Goal: Information Seeking & Learning: Learn about a topic

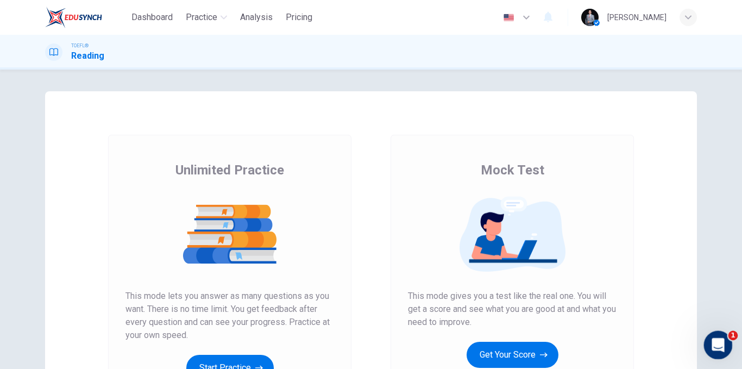
click at [723, 336] on div "Open Intercom Messenger" at bounding box center [716, 343] width 36 height 36
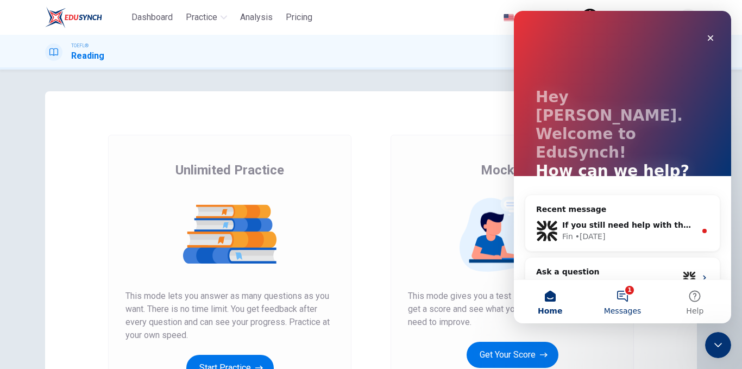
click at [614, 298] on button "1 Messages" at bounding box center [622, 301] width 72 height 43
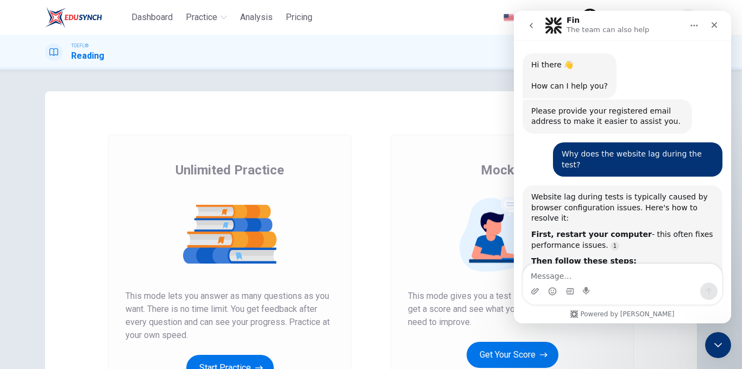
scroll to position [290, 0]
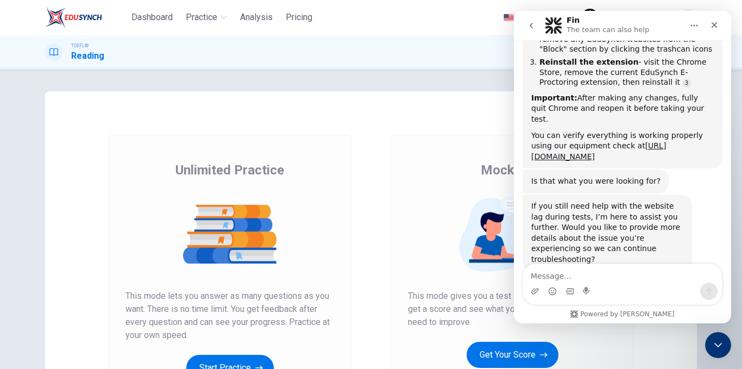
click at [414, 130] on div "Unlimited Practice Mock Test Unlimited Practice This mode lets you answer as ma…" at bounding box center [371, 279] width 652 height 377
click at [715, 22] on div "Close" at bounding box center [714, 25] width 20 height 20
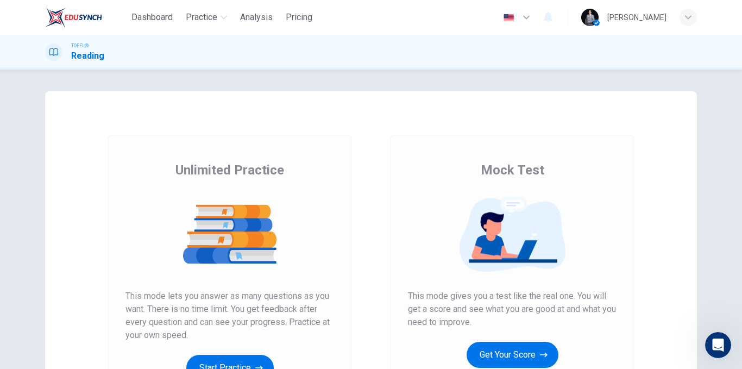
click at [525, 353] on button "Get Your Score" at bounding box center [513, 355] width 92 height 26
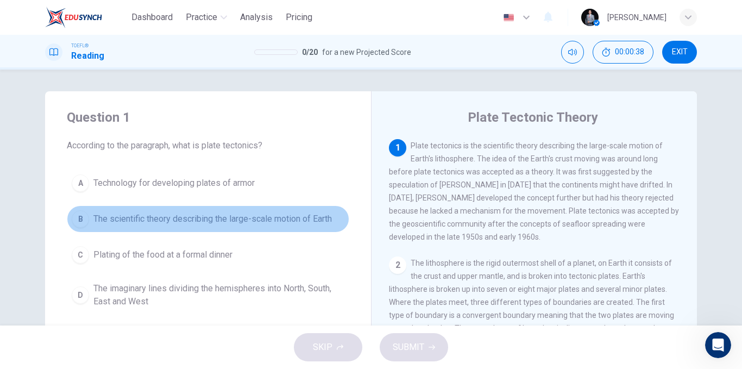
click at [302, 219] on span "The scientific theory describing the large-scale motion of Earth" at bounding box center [212, 218] width 238 height 13
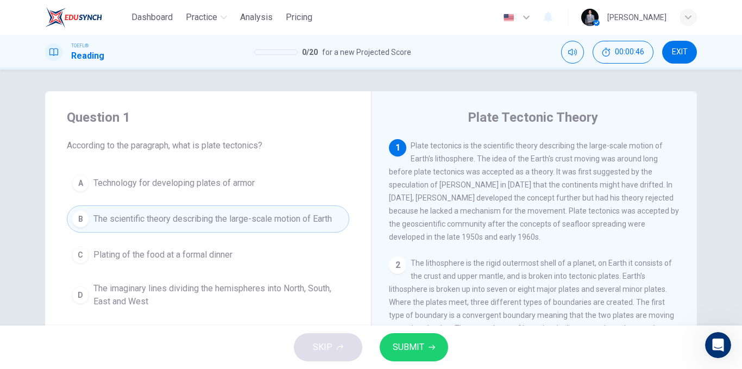
click at [409, 337] on button "SUBMIT" at bounding box center [414, 347] width 68 height 28
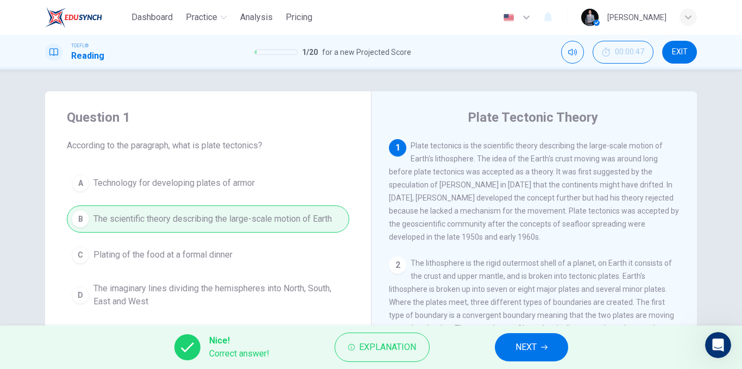
click at [547, 345] on icon "button" at bounding box center [544, 347] width 7 height 7
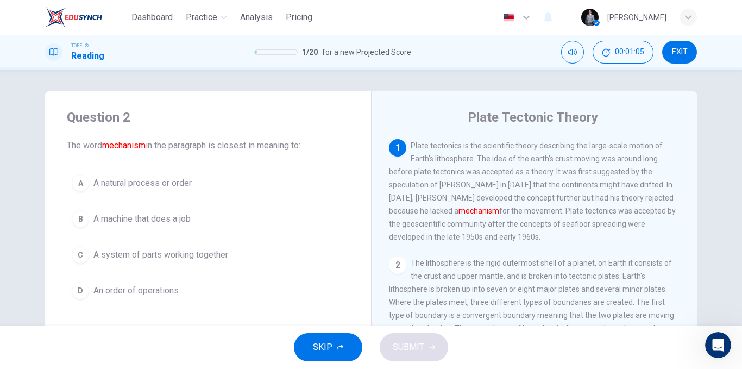
click at [212, 256] on span "A system of parts working together" at bounding box center [160, 254] width 135 height 13
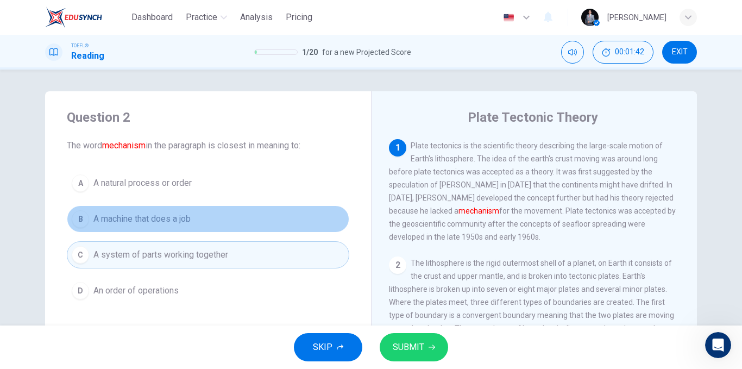
click at [167, 212] on span "A machine that does a job" at bounding box center [141, 218] width 97 height 13
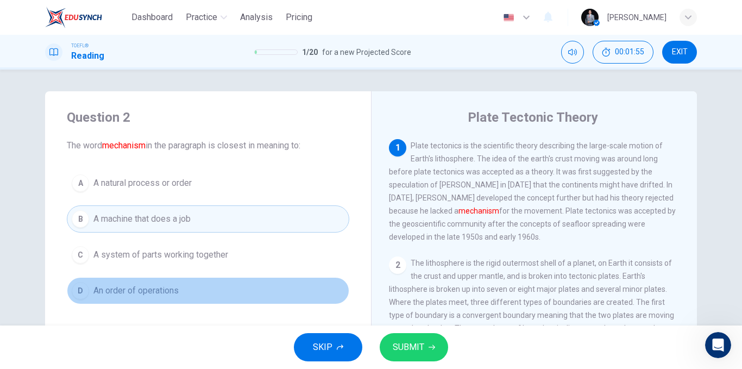
click at [191, 292] on button "D An order of operations" at bounding box center [208, 290] width 282 height 27
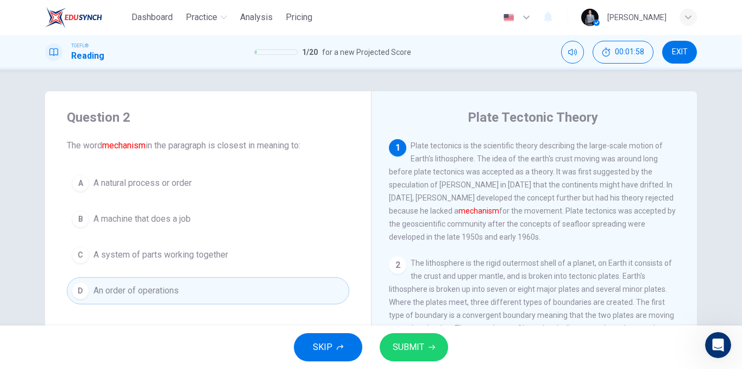
click at [197, 184] on button "A A natural process or order" at bounding box center [208, 182] width 282 height 27
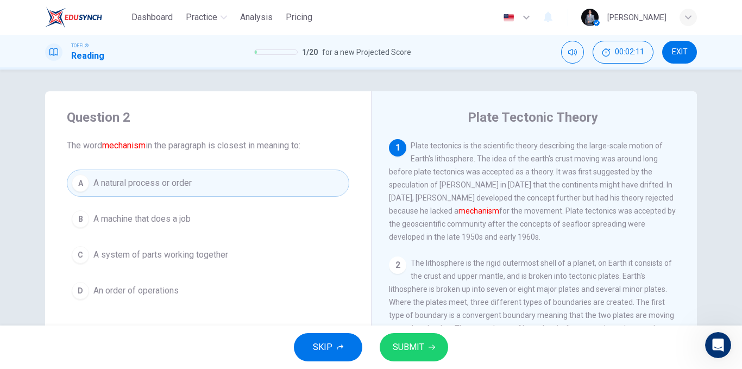
click at [396, 338] on button "SUBMIT" at bounding box center [414, 347] width 68 height 28
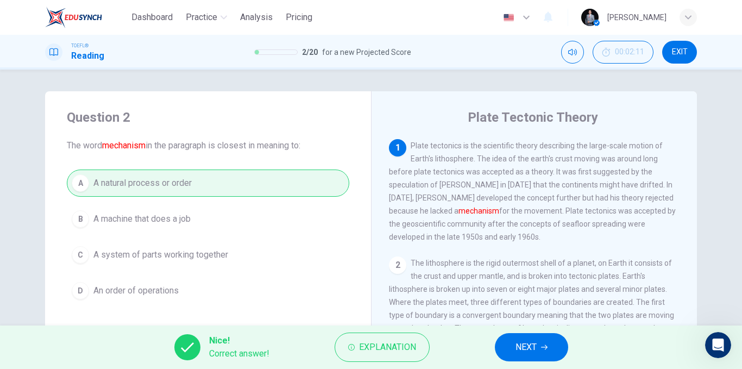
click at [507, 346] on button "NEXT" at bounding box center [531, 347] width 73 height 28
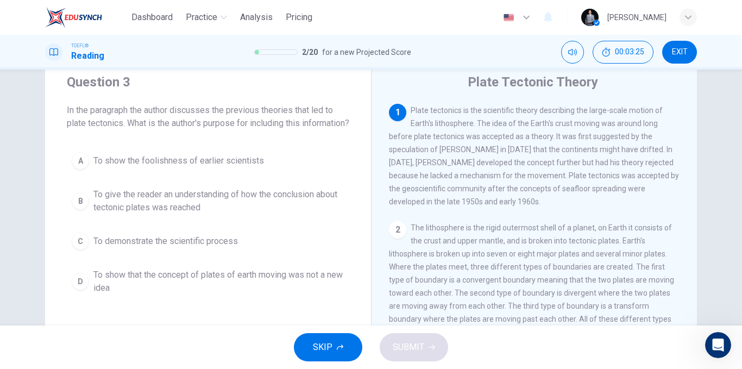
scroll to position [54, 0]
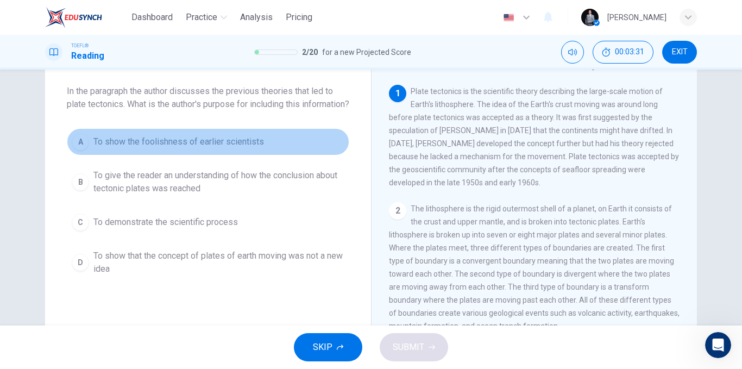
click at [212, 148] on span "To show the foolishness of earlier scientists" at bounding box center [178, 141] width 171 height 13
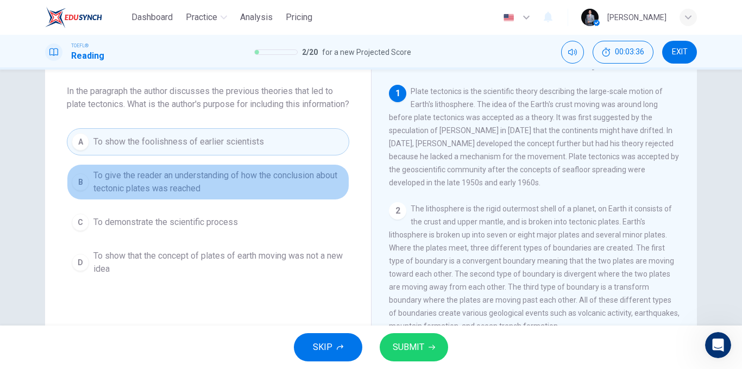
click at [251, 191] on span "To give the reader an understanding of how the conclusion about tectonic plates…" at bounding box center [218, 182] width 251 height 26
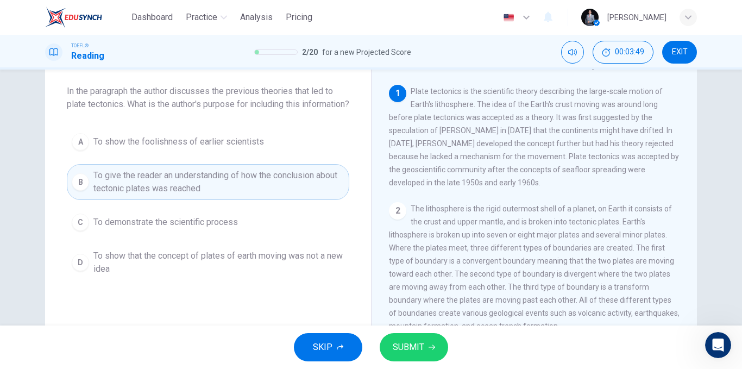
click at [398, 336] on button "SUBMIT" at bounding box center [414, 347] width 68 height 28
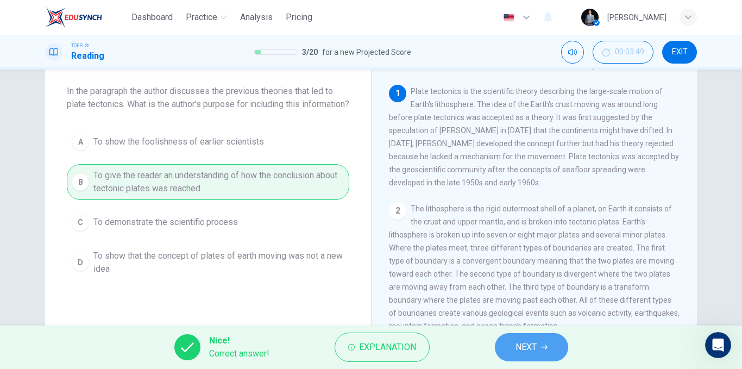
click at [514, 353] on button "NEXT" at bounding box center [531, 347] width 73 height 28
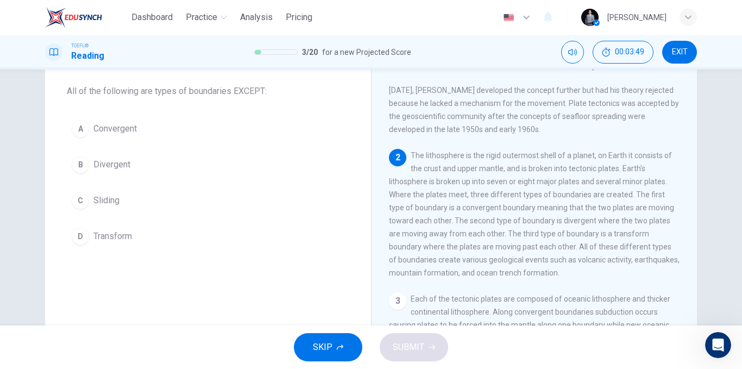
scroll to position [54, 0]
drag, startPoint x: 394, startPoint y: 213, endPoint x: 432, endPoint y: 216, distance: 38.1
click at [432, 216] on span "The lithosphere is the rigid outermost shell of a planet, on Earth it consists …" at bounding box center [534, 213] width 291 height 126
drag, startPoint x: 563, startPoint y: 229, endPoint x: 570, endPoint y: 228, distance: 7.6
click at [570, 228] on span "The lithosphere is the rigid outermost shell of a planet, on Earth it consists …" at bounding box center [534, 213] width 291 height 126
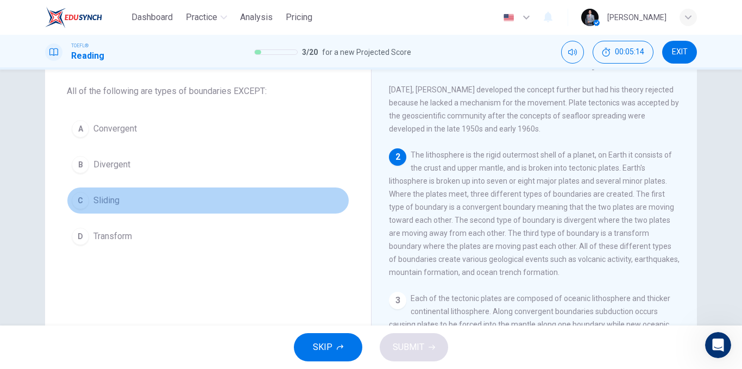
click at [135, 207] on button "C Sliding" at bounding box center [208, 200] width 282 height 27
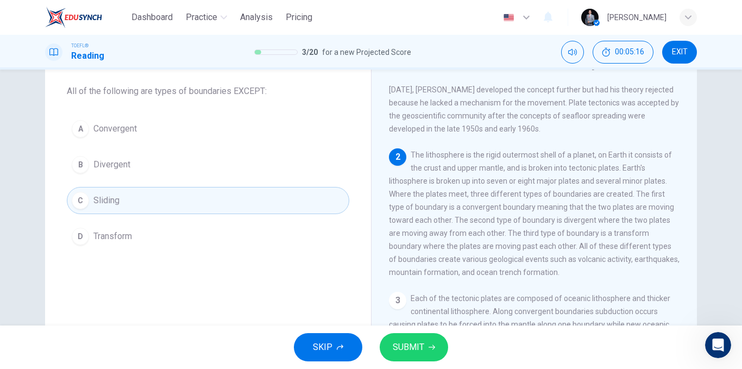
click at [431, 345] on icon "button" at bounding box center [432, 347] width 7 height 7
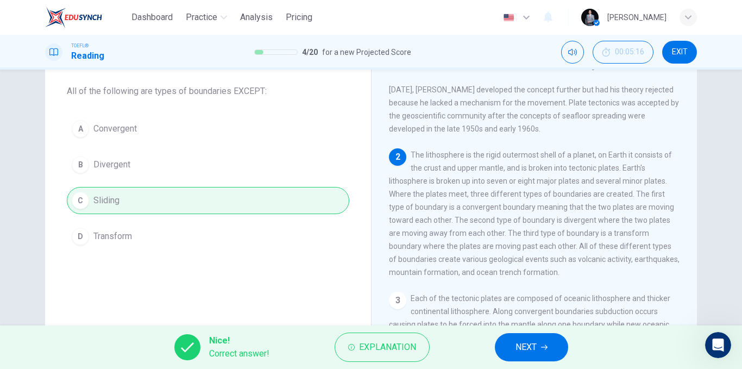
click at [526, 345] on span "NEXT" at bounding box center [525, 346] width 21 height 15
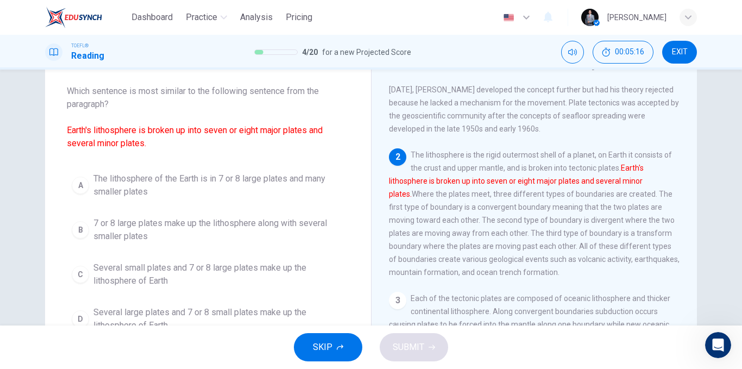
scroll to position [122, 0]
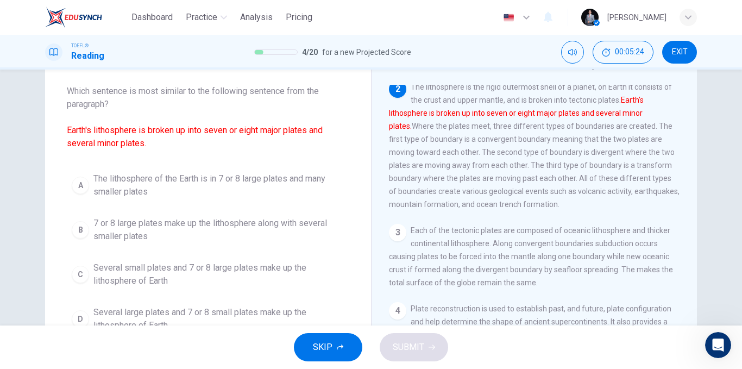
drag, startPoint x: 156, startPoint y: 134, endPoint x: 186, endPoint y: 134, distance: 30.4
click at [185, 134] on font "Earth's lithosphere is broken up into seven or eight major plates and several m…" at bounding box center [195, 136] width 256 height 23
click at [144, 193] on span "The lithosphere of the Earth is in 7 or 8 large plates and many smaller plates" at bounding box center [218, 185] width 251 height 26
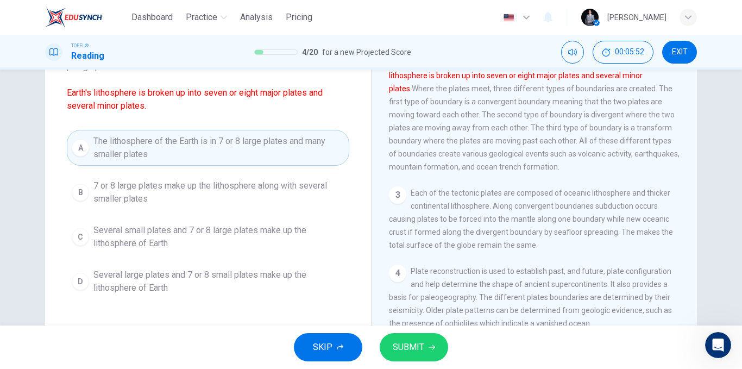
scroll to position [109, 0]
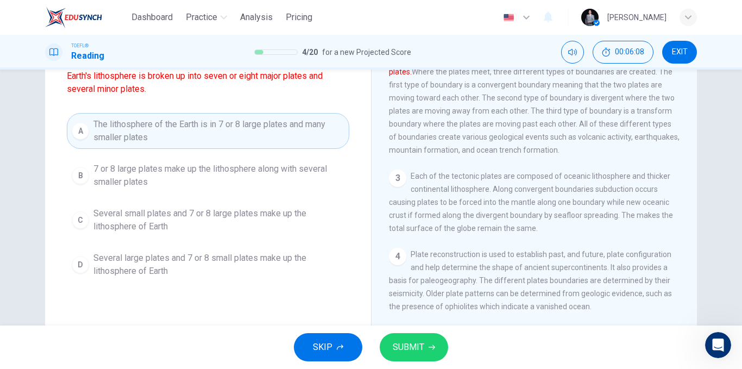
drag, startPoint x: 154, startPoint y: 74, endPoint x: 191, endPoint y: 72, distance: 37.0
click at [191, 72] on font "Earth's lithosphere is broken up into seven or eight major plates and several m…" at bounding box center [195, 82] width 256 height 23
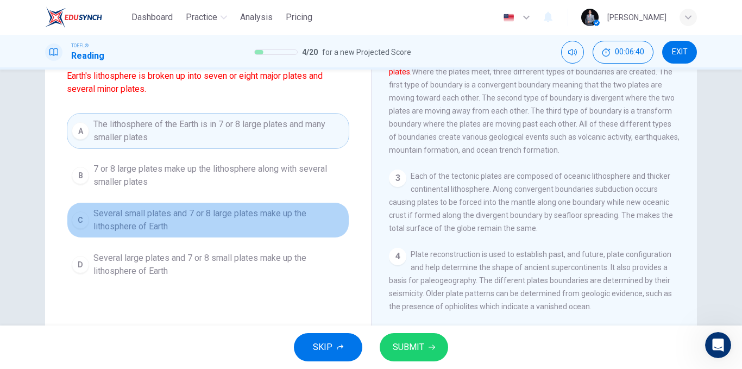
click at [231, 221] on span "Several small plates and 7 or 8 large plates make up the lithosphere of Earth" at bounding box center [218, 220] width 251 height 26
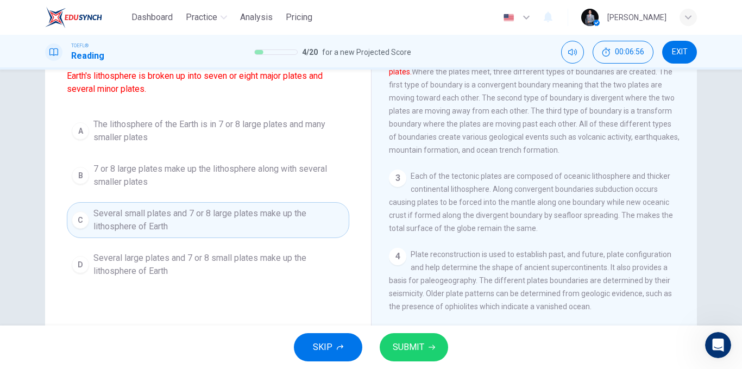
click at [407, 339] on button "SUBMIT" at bounding box center [414, 347] width 68 height 28
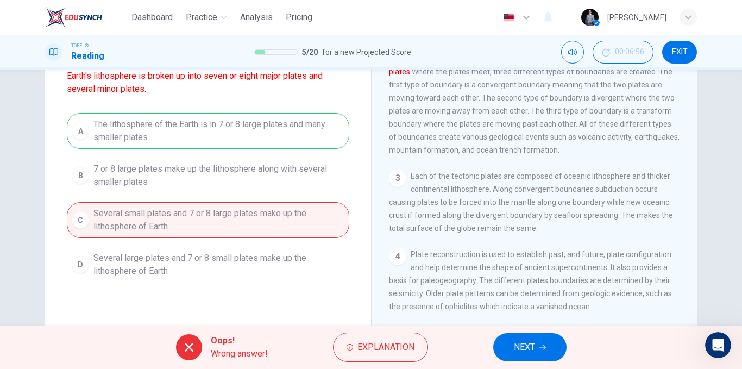
click at [538, 348] on button "NEXT" at bounding box center [529, 347] width 73 height 28
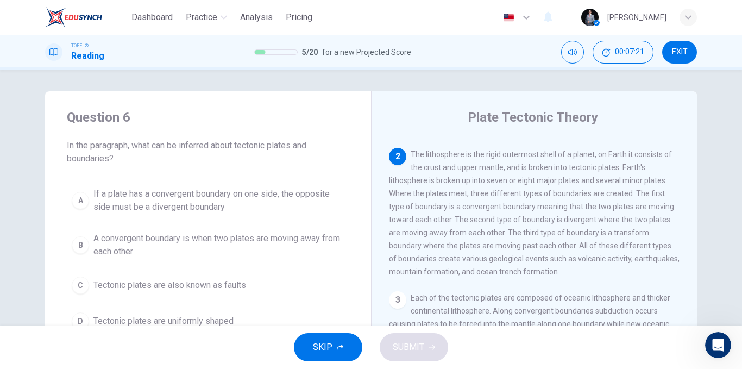
drag, startPoint x: 579, startPoint y: 173, endPoint x: 618, endPoint y: 177, distance: 38.8
click at [618, 177] on div "2 The lithosphere is the rigid outermost shell of a planet, on Earth it consist…" at bounding box center [534, 213] width 291 height 130
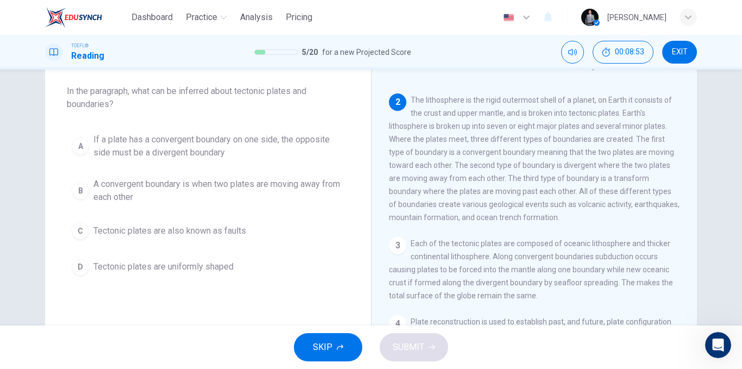
click at [219, 145] on span "If a plate has a convergent boundary on one side, the opposite side must be a d…" at bounding box center [218, 146] width 251 height 26
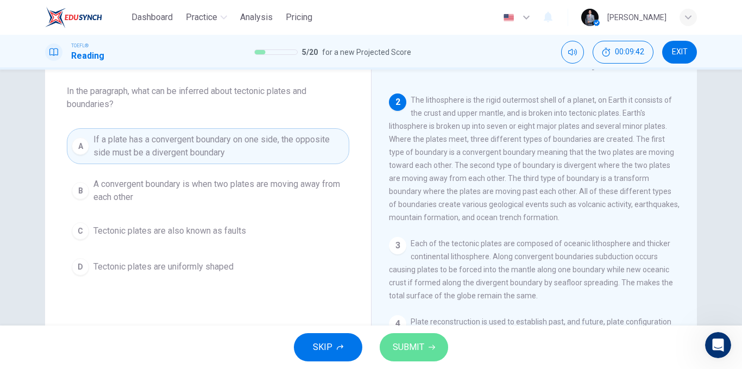
click at [423, 341] on span "SUBMIT" at bounding box center [409, 346] width 32 height 15
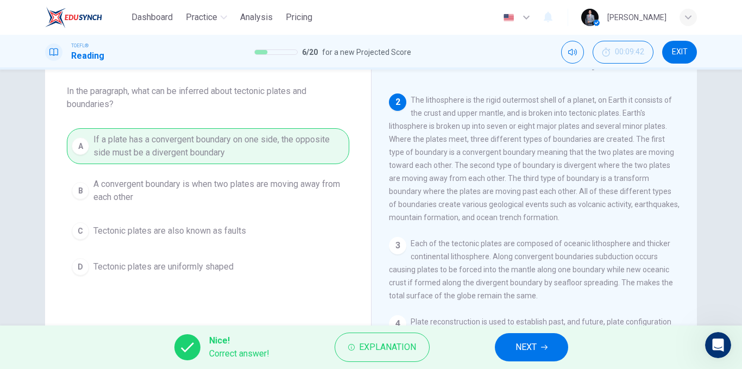
click at [504, 342] on button "NEXT" at bounding box center [531, 347] width 73 height 28
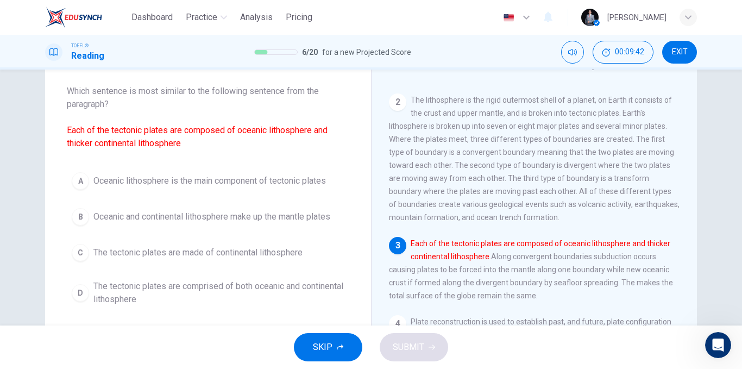
scroll to position [135, 0]
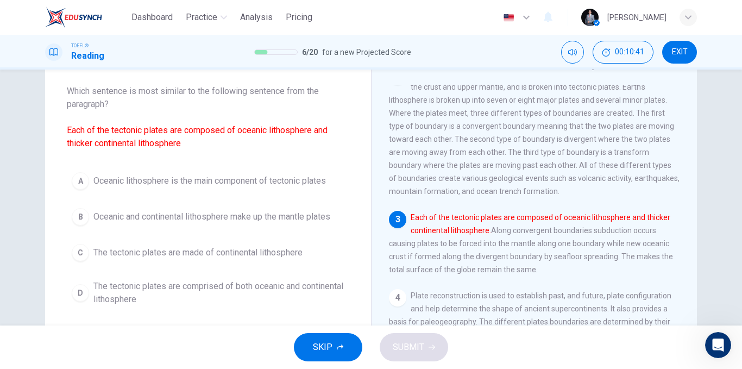
click at [292, 178] on span "Oceanic lithosphere is the main component of tectonic plates" at bounding box center [209, 180] width 232 height 13
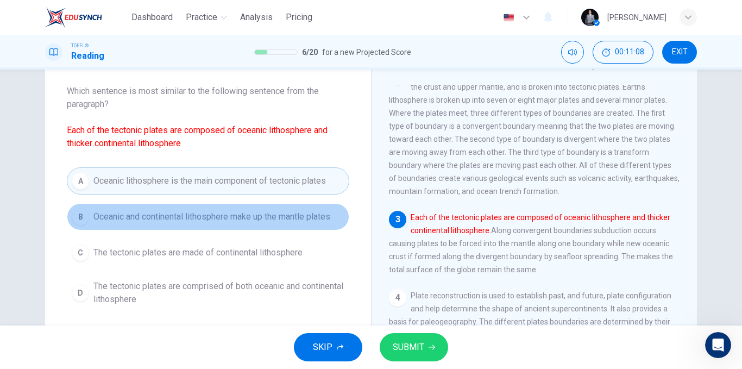
click at [247, 218] on span "Oceanic and continental lithosphere make up the mantle plates" at bounding box center [211, 216] width 237 height 13
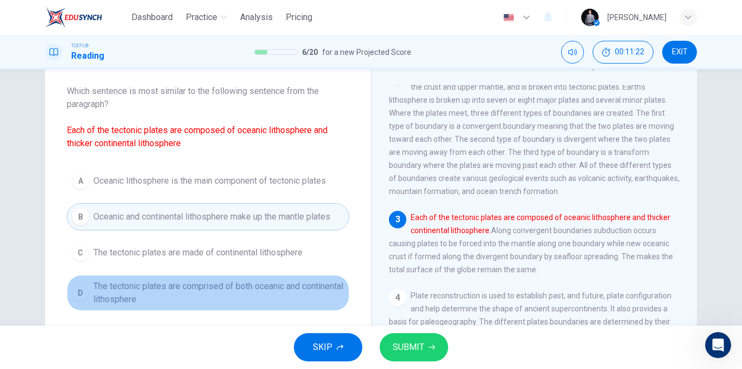
click at [169, 296] on span "The tectonic plates are comprised of both oceanic and continental lithosphere" at bounding box center [218, 293] width 251 height 26
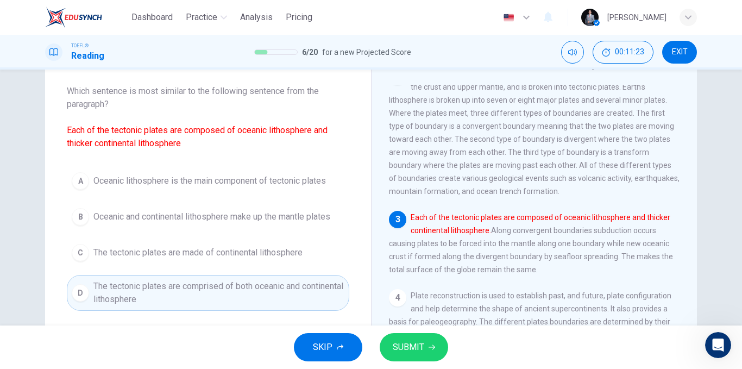
click at [389, 346] on button "SUBMIT" at bounding box center [414, 347] width 68 height 28
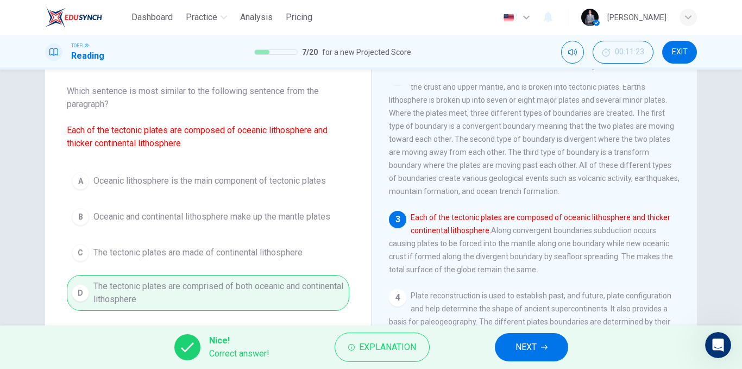
click at [531, 353] on span "NEXT" at bounding box center [525, 346] width 21 height 15
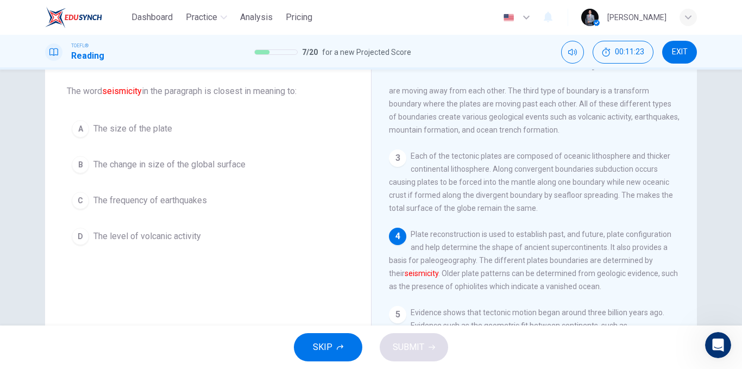
scroll to position [215, 0]
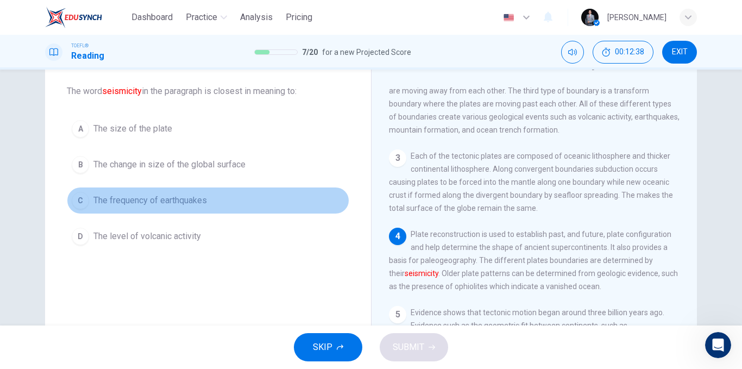
click at [199, 203] on span "The frequency of earthquakes" at bounding box center [150, 200] width 114 height 13
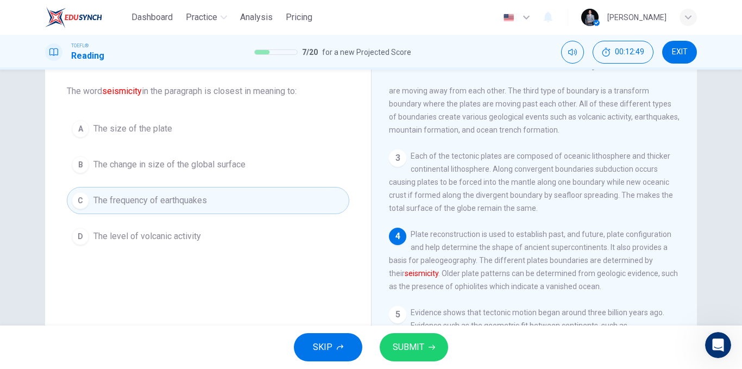
drag, startPoint x: 551, startPoint y: 260, endPoint x: 570, endPoint y: 259, distance: 19.0
click at [570, 259] on span "Plate reconstruction is used to establish past, and future, plate configuration…" at bounding box center [533, 260] width 289 height 61
click at [199, 169] on span "The change in size of the global surface" at bounding box center [169, 164] width 152 height 13
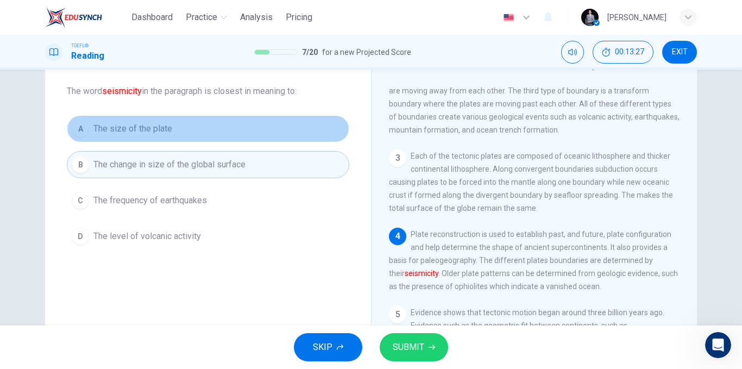
click at [159, 131] on span "The size of the plate" at bounding box center [132, 128] width 79 height 13
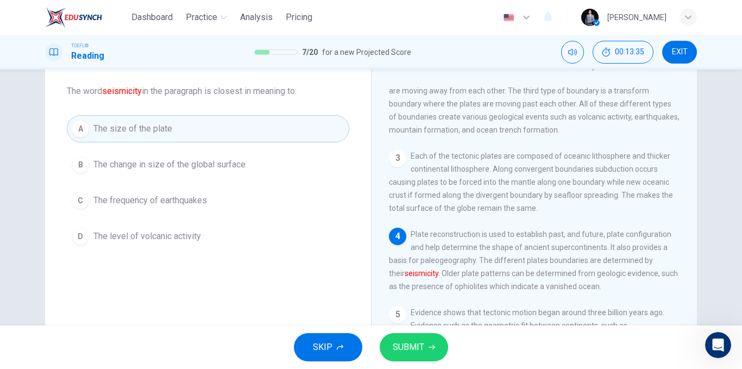
click at [416, 343] on span "SUBMIT" at bounding box center [409, 346] width 32 height 15
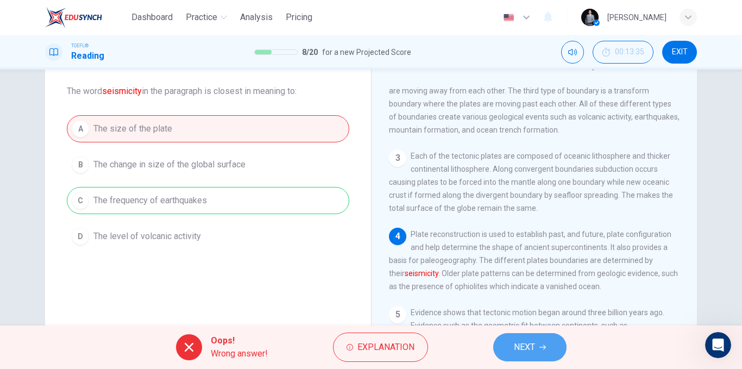
click at [531, 347] on span "NEXT" at bounding box center [524, 346] width 21 height 15
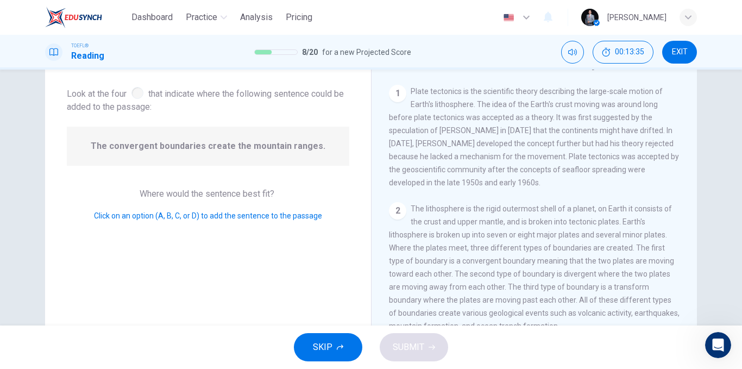
scroll to position [149, 0]
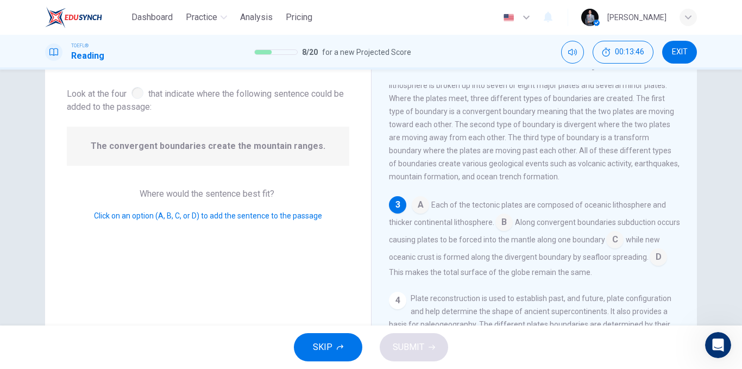
click at [400, 213] on div "3" at bounding box center [397, 204] width 17 height 17
click at [414, 215] on input at bounding box center [420, 205] width 17 height 17
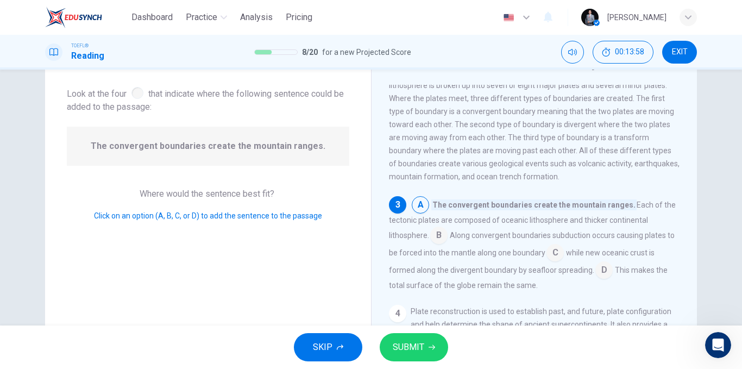
click at [442, 245] on input at bounding box center [438, 236] width 17 height 17
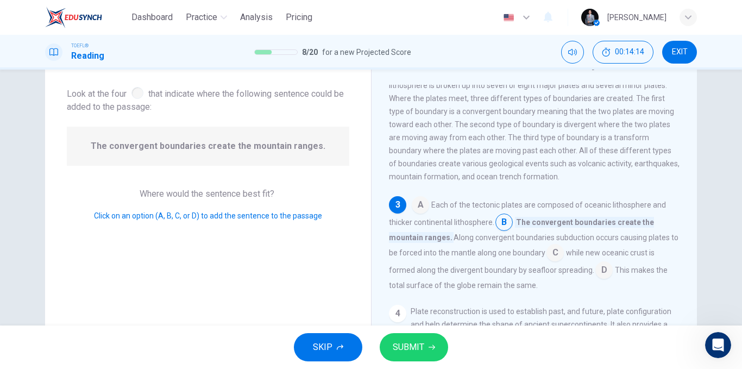
click at [559, 262] on input at bounding box center [554, 253] width 17 height 17
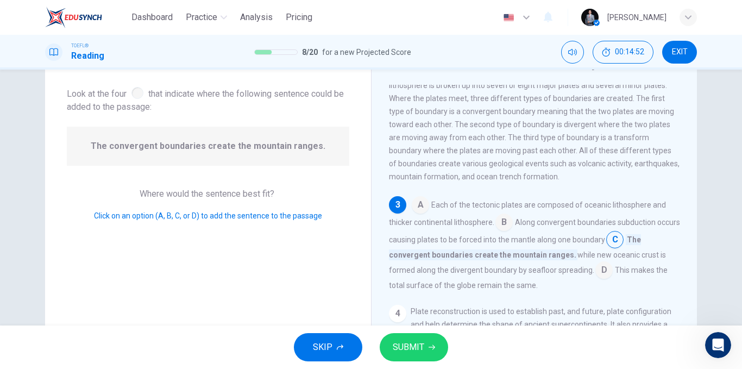
scroll to position [204, 0]
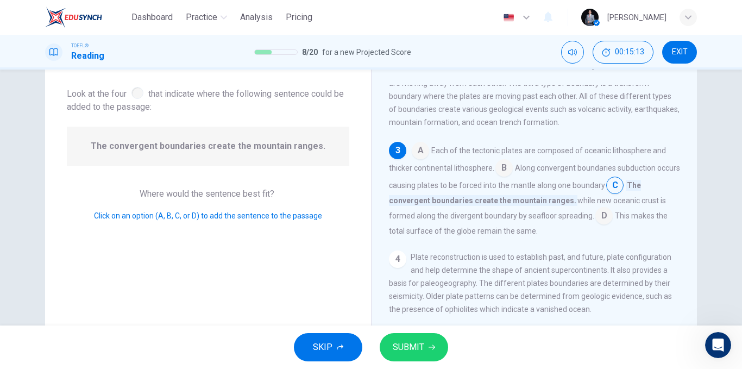
click at [505, 174] on input at bounding box center [503, 168] width 17 height 17
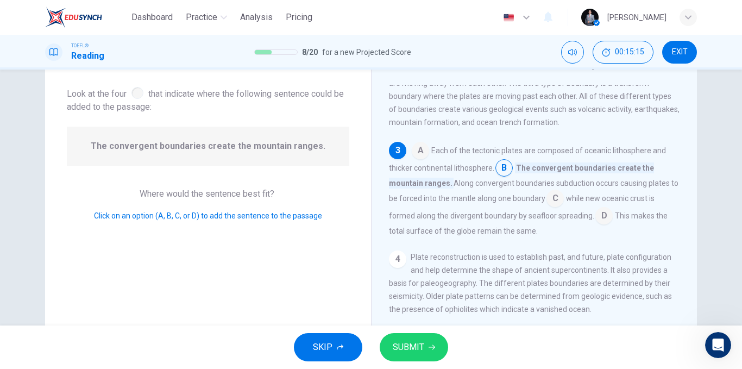
click at [412, 348] on span "SUBMIT" at bounding box center [409, 346] width 32 height 15
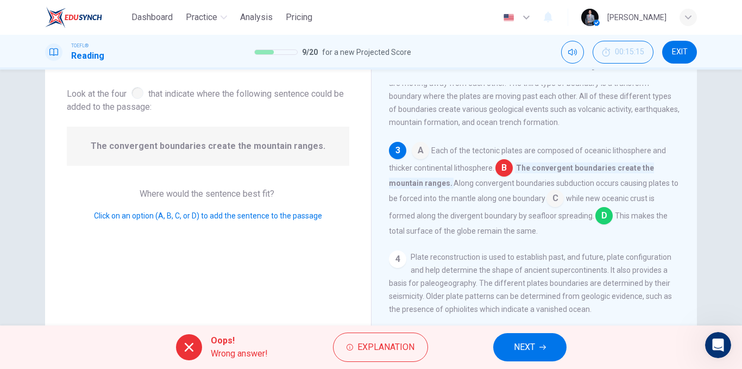
click at [599, 225] on input at bounding box center [603, 216] width 17 height 17
click at [518, 348] on span "NEXT" at bounding box center [524, 346] width 21 height 15
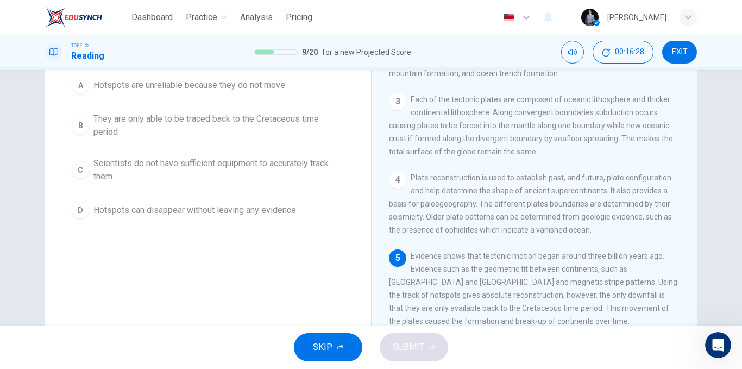
scroll to position [56, 0]
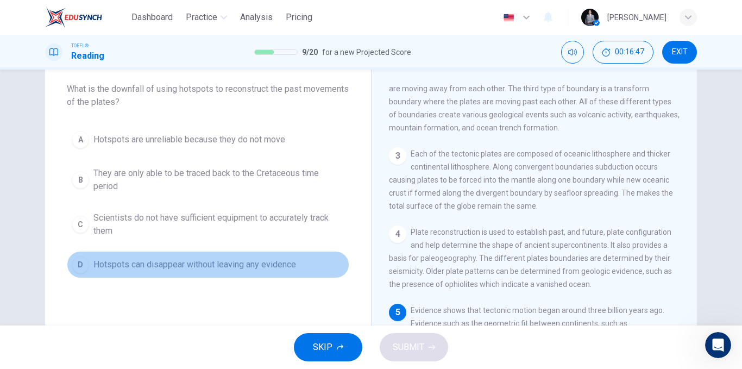
click at [171, 268] on span "Hotspots can disappear without leaving any evidence" at bounding box center [194, 264] width 203 height 13
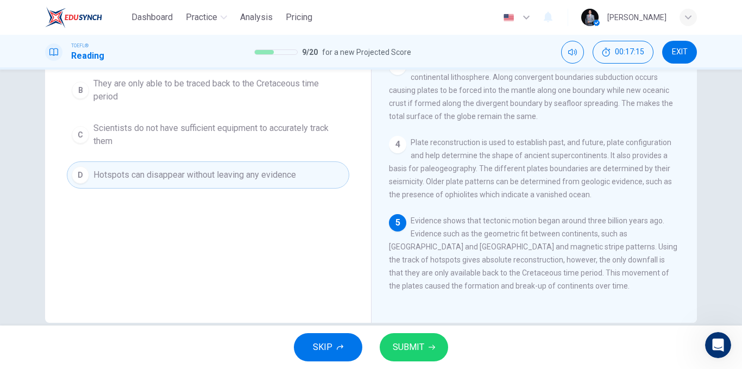
scroll to position [165, 0]
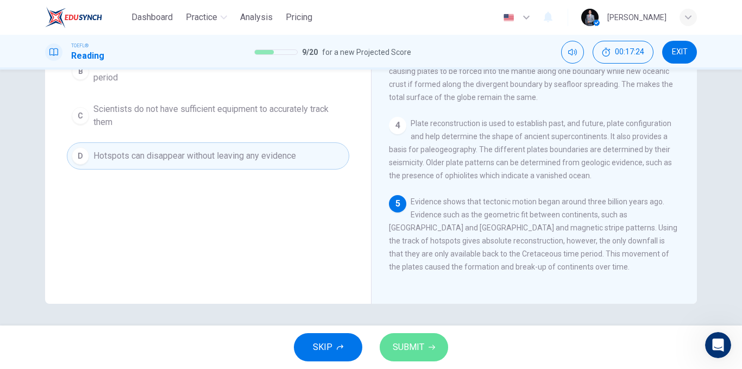
click at [403, 341] on span "SUBMIT" at bounding box center [409, 346] width 32 height 15
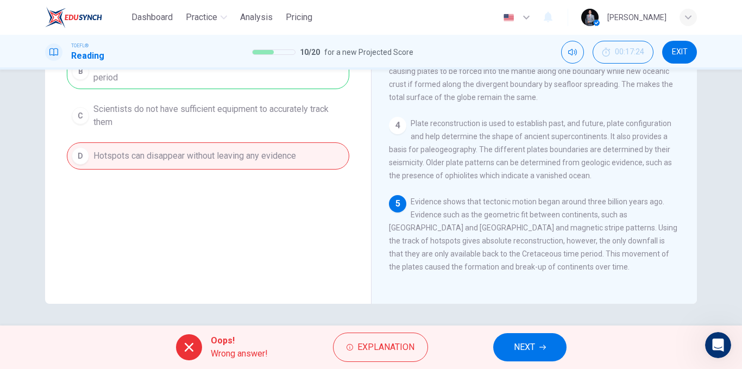
click at [517, 348] on span "NEXT" at bounding box center [524, 346] width 21 height 15
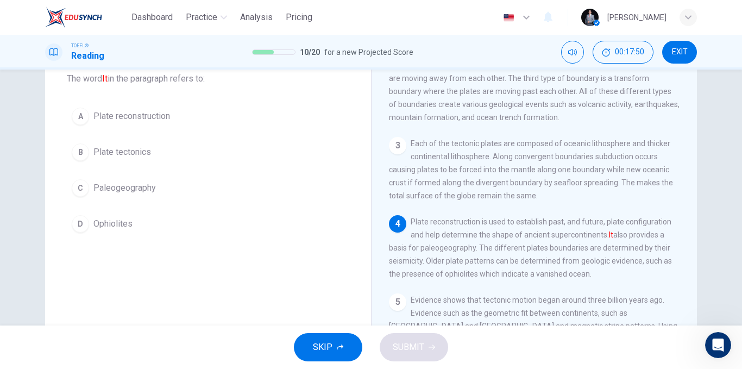
scroll to position [54, 0]
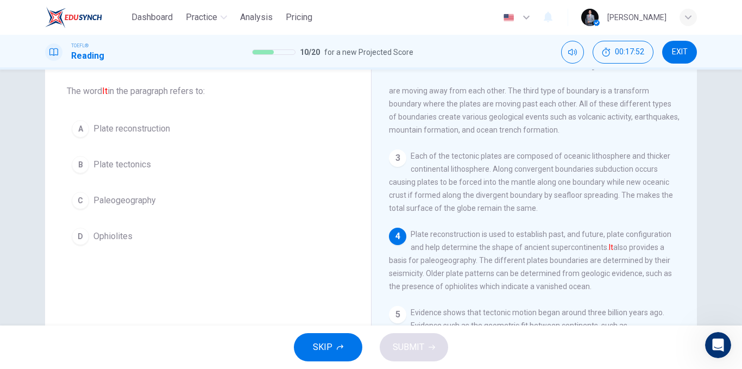
click at [127, 133] on span "Plate reconstruction" at bounding box center [131, 128] width 77 height 13
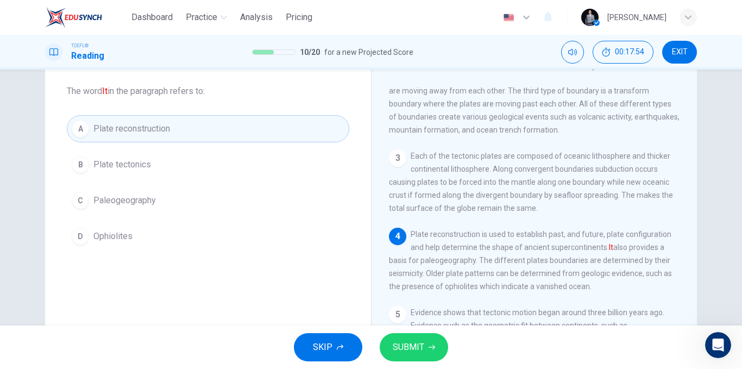
click at [399, 349] on span "SUBMIT" at bounding box center [409, 346] width 32 height 15
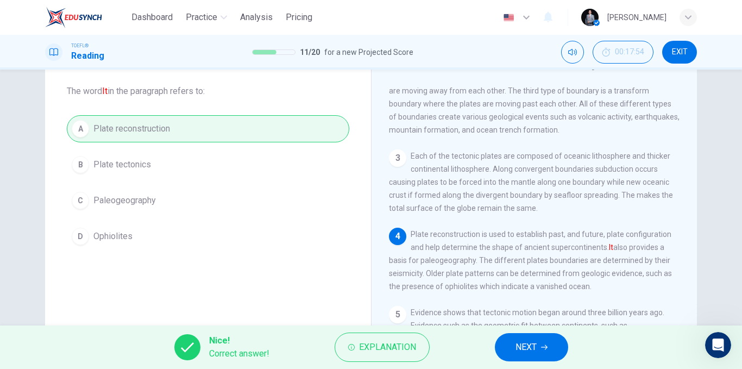
click at [530, 337] on button "NEXT" at bounding box center [531, 347] width 73 height 28
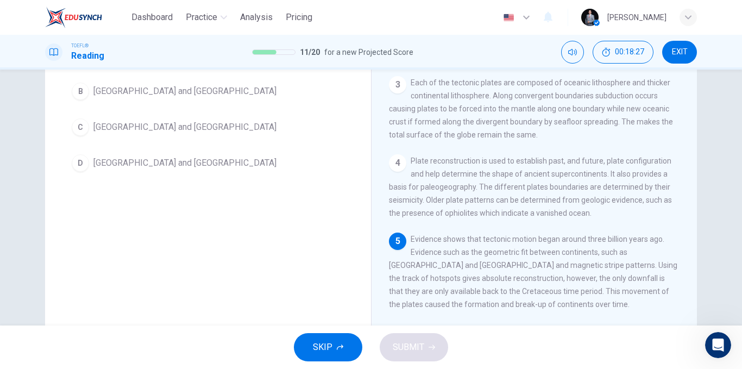
scroll to position [111, 0]
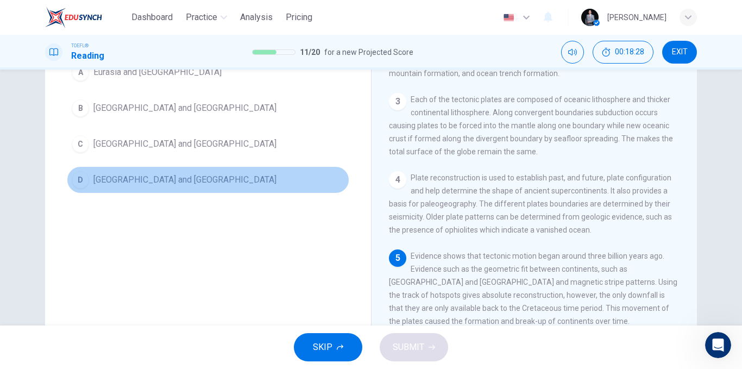
click at [160, 180] on span "Africa and South America" at bounding box center [184, 179] width 183 height 13
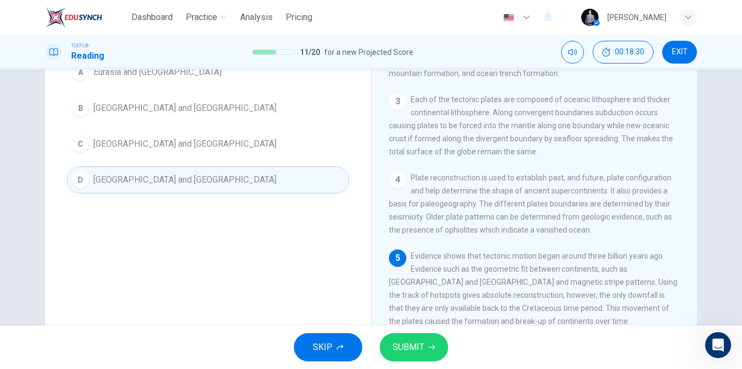
click at [402, 347] on span "SUBMIT" at bounding box center [409, 346] width 32 height 15
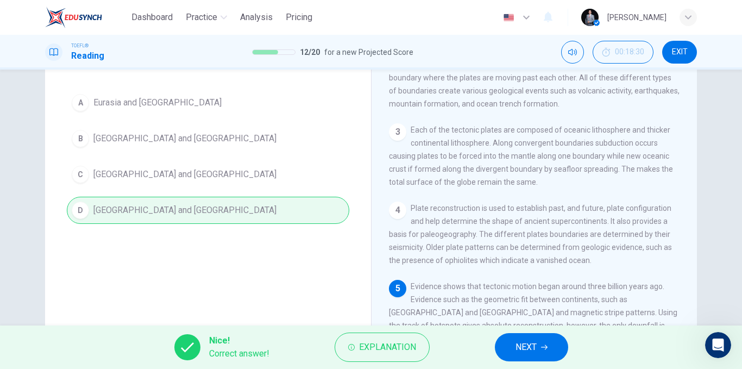
scroll to position [0, 0]
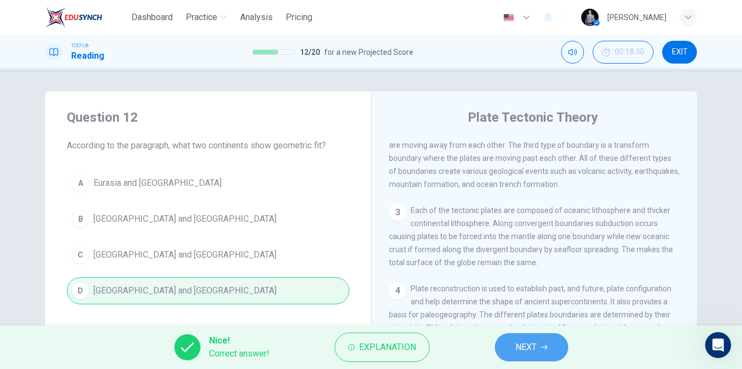
click at [513, 346] on button "NEXT" at bounding box center [531, 347] width 73 height 28
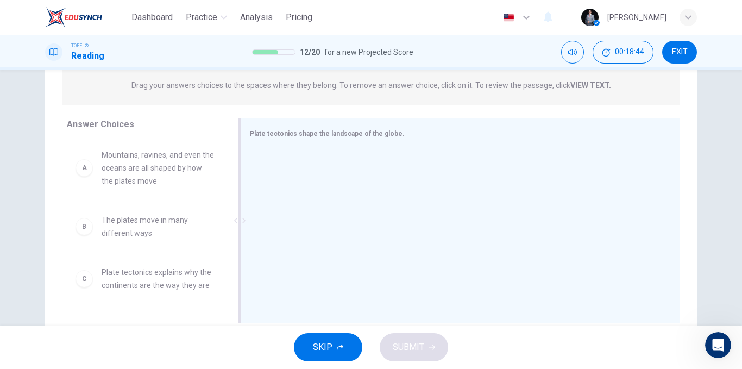
scroll to position [163, 0]
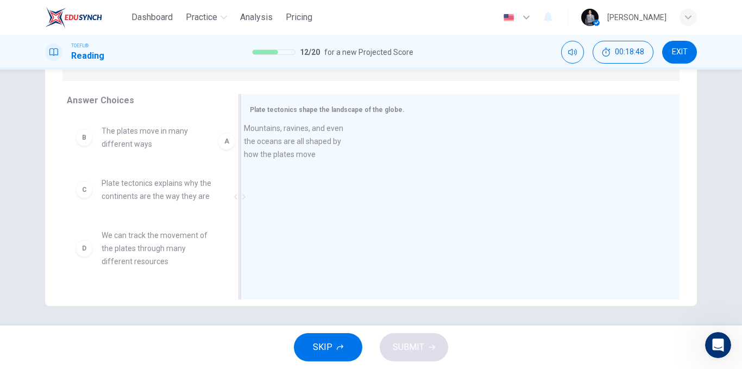
drag, startPoint x: 172, startPoint y: 151, endPoint x: 326, endPoint y: 150, distance: 154.3
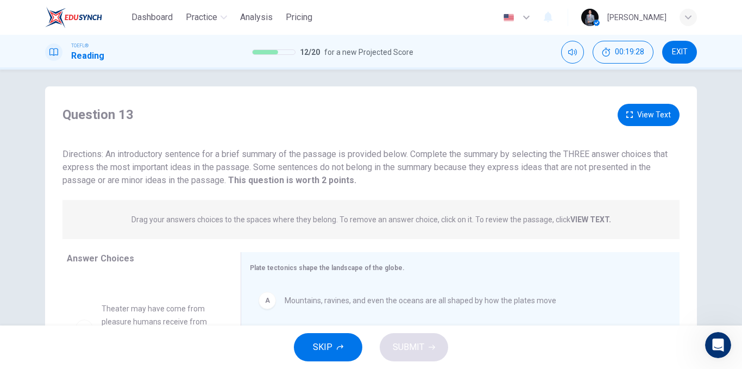
scroll to position [0, 0]
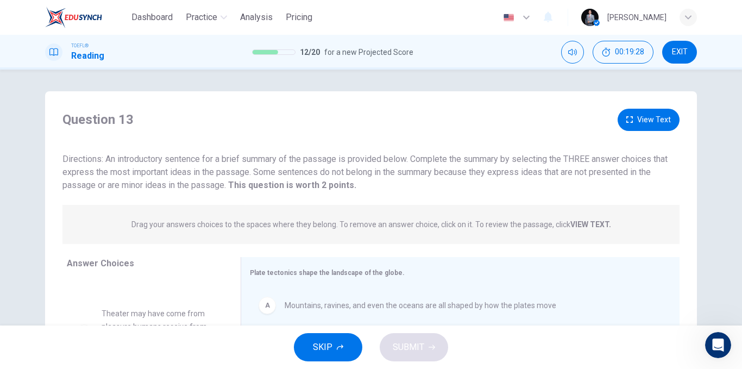
click at [637, 124] on button "View Text" at bounding box center [649, 120] width 62 height 22
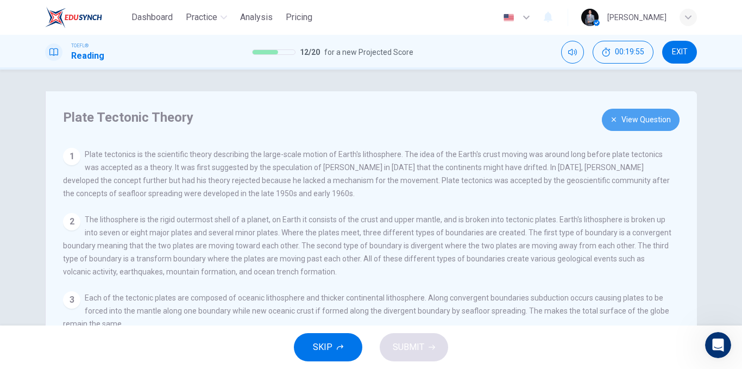
drag, startPoint x: 634, startPoint y: 127, endPoint x: 557, endPoint y: 143, distance: 78.8
click at [635, 127] on button "View Question" at bounding box center [641, 120] width 78 height 22
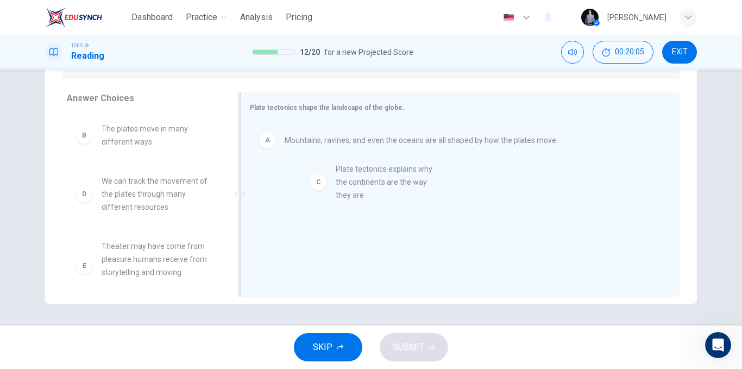
drag, startPoint x: 133, startPoint y: 202, endPoint x: 373, endPoint y: 190, distance: 240.4
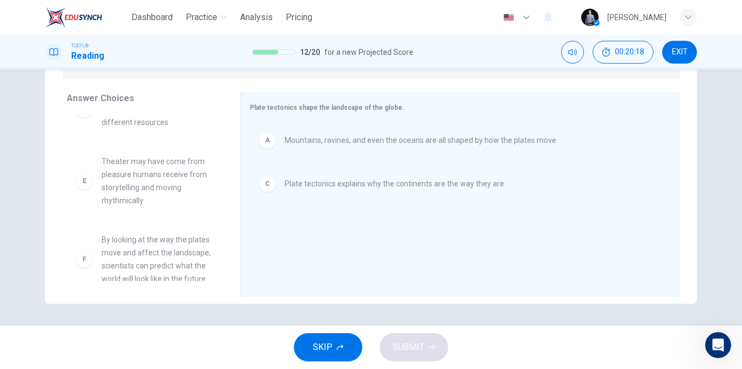
scroll to position [98, 0]
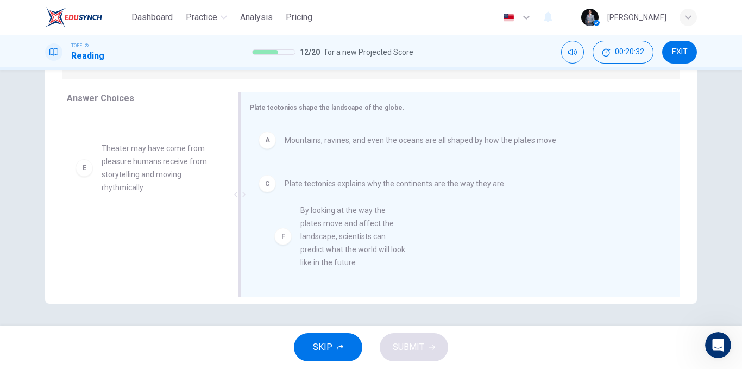
drag, startPoint x: 154, startPoint y: 257, endPoint x: 359, endPoint y: 241, distance: 205.4
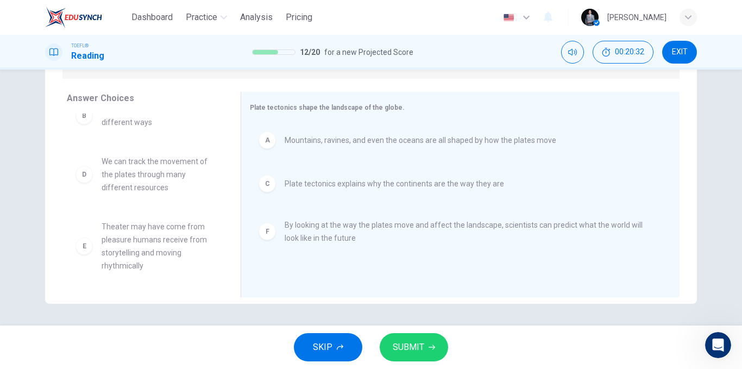
scroll to position [20, 0]
click at [429, 341] on button "SUBMIT" at bounding box center [414, 347] width 68 height 28
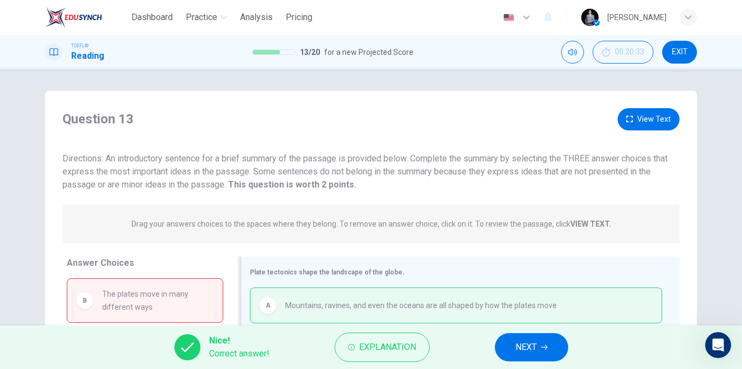
scroll to position [0, 0]
drag, startPoint x: 345, startPoint y: 189, endPoint x: 235, endPoint y: 190, distance: 109.7
click at [221, 197] on div "Question 13 View Text Directions: An introductory sentence for a brief summary …" at bounding box center [371, 288] width 652 height 359
click at [351, 170] on span "Directions: An introductory sentence for a brief summary of the passage is prov…" at bounding box center [364, 172] width 605 height 36
click at [533, 362] on div "Nice! Correct answer! Explanation NEXT" at bounding box center [371, 346] width 742 height 43
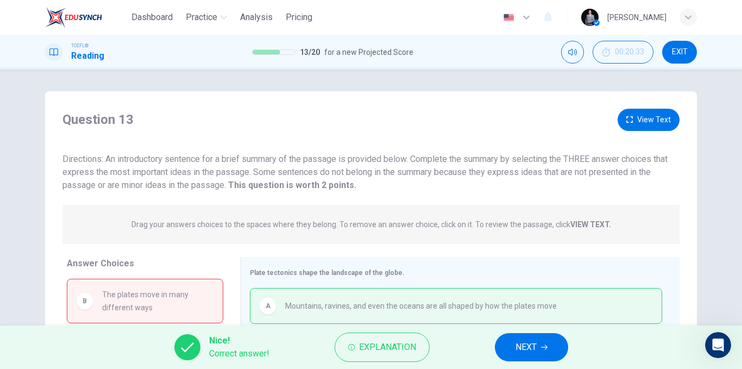
click at [527, 351] on span "NEXT" at bounding box center [525, 346] width 21 height 15
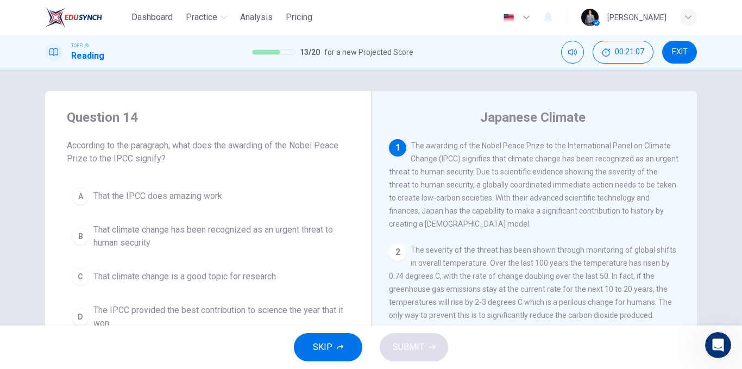
scroll to position [54, 0]
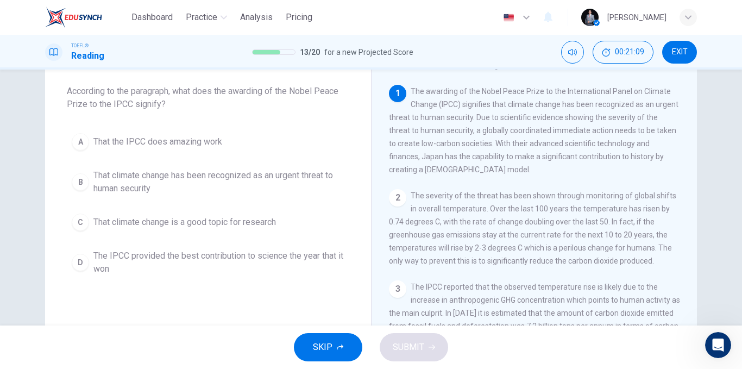
click at [172, 181] on span "That climate change has been recognized as an urgent threat to human security" at bounding box center [218, 182] width 251 height 26
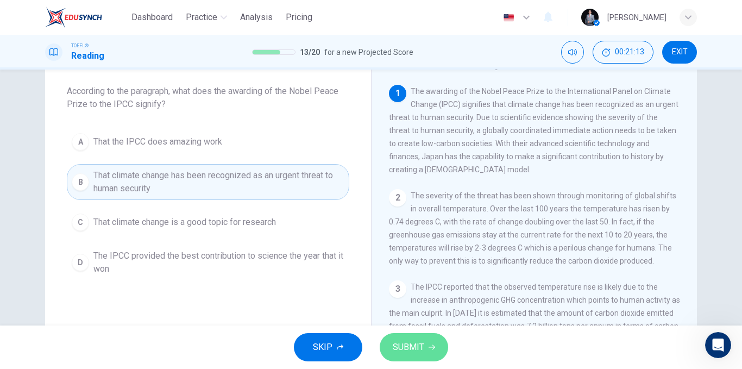
click at [416, 347] on span "SUBMIT" at bounding box center [409, 346] width 32 height 15
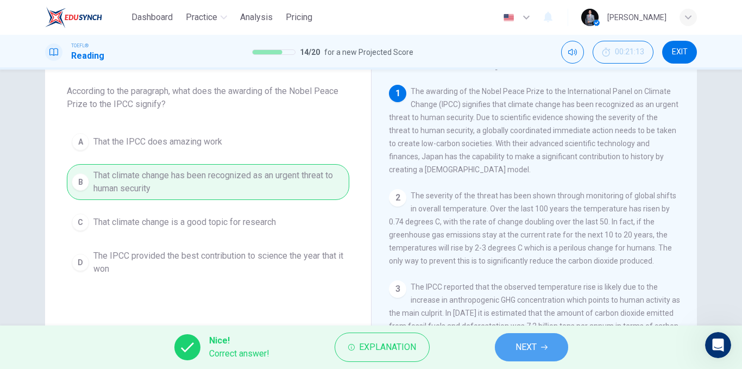
click at [518, 345] on span "NEXT" at bounding box center [525, 346] width 21 height 15
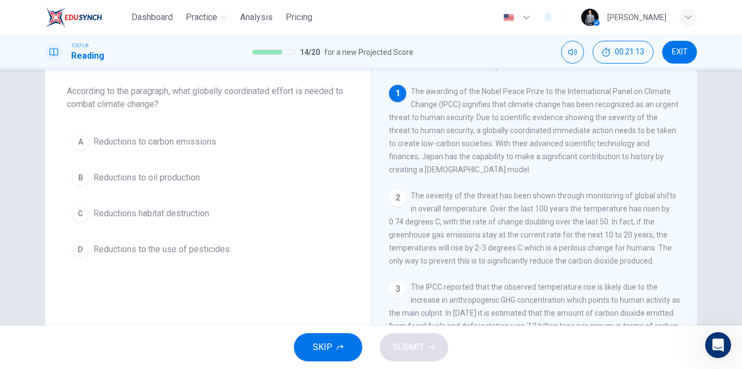
scroll to position [0, 0]
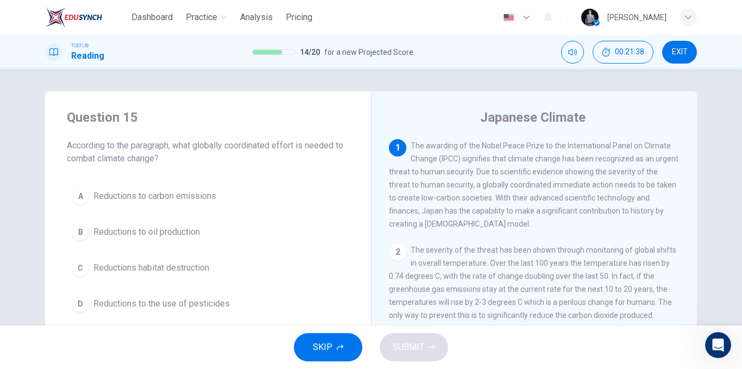
click at [186, 211] on div "A Reductions to carbon emissions B Reductions to oil production C Reductions ha…" at bounding box center [208, 249] width 282 height 135
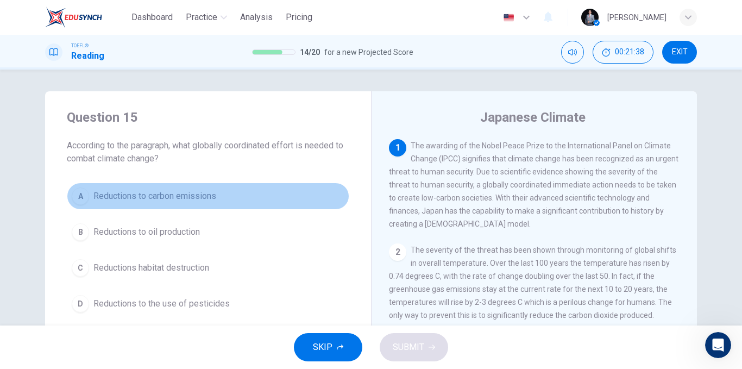
click at [196, 198] on span "Reductions to carbon emissions" at bounding box center [154, 196] width 123 height 13
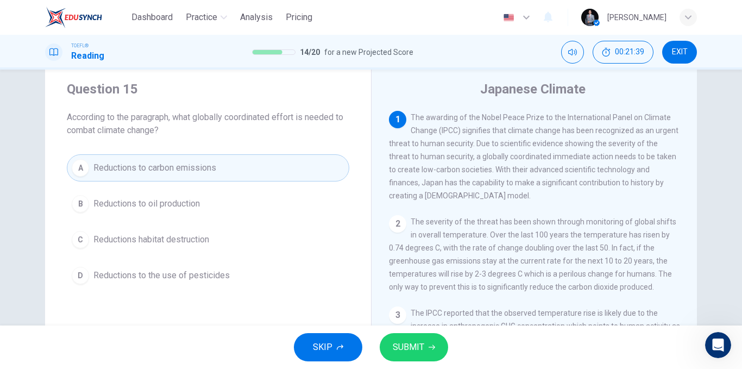
scroll to position [54, 0]
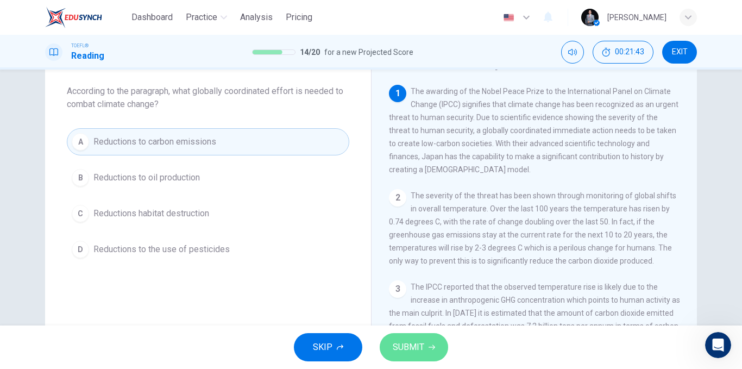
click at [401, 343] on span "SUBMIT" at bounding box center [409, 346] width 32 height 15
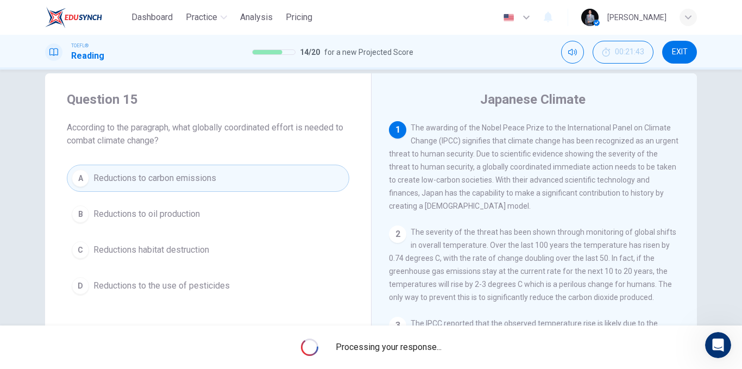
scroll to position [0, 0]
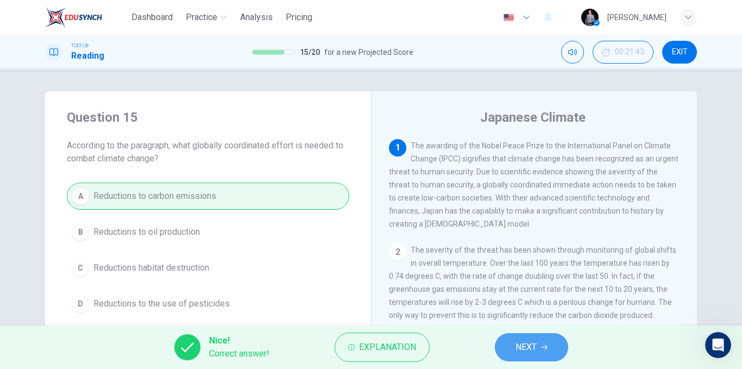
click at [524, 345] on span "NEXT" at bounding box center [525, 346] width 21 height 15
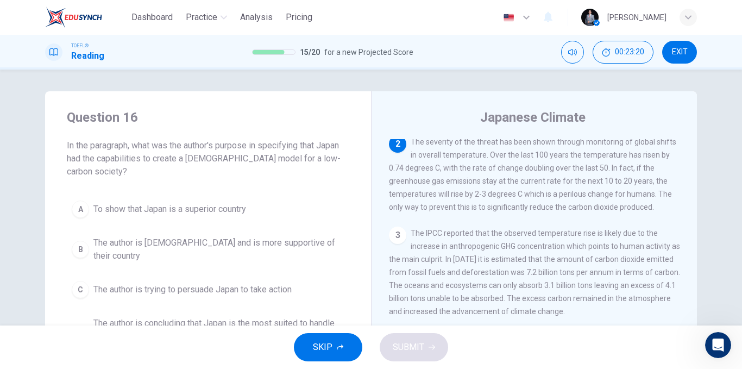
scroll to position [54, 0]
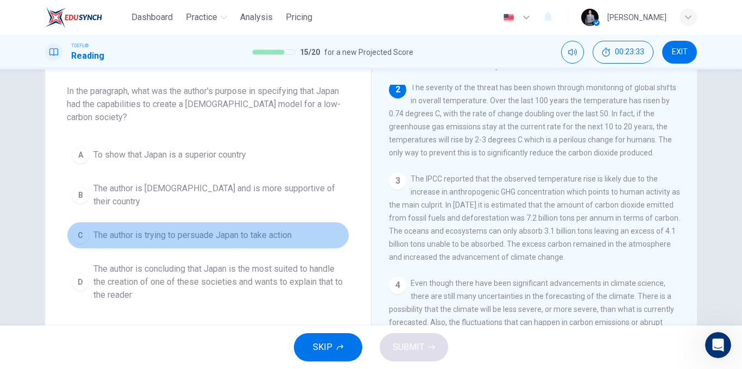
click at [273, 229] on span "The author is trying to persuade Japan to take action" at bounding box center [192, 235] width 198 height 13
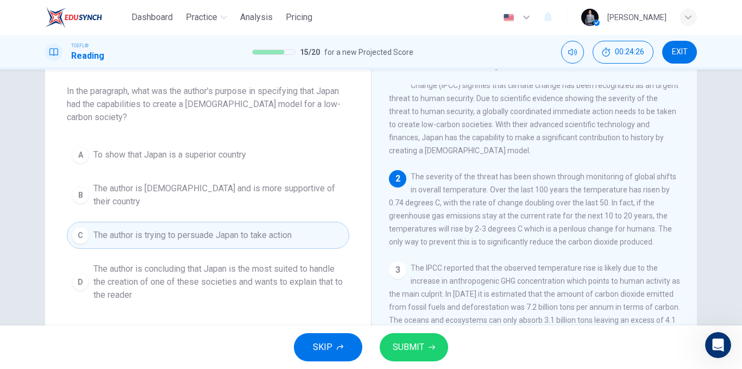
scroll to position [0, 0]
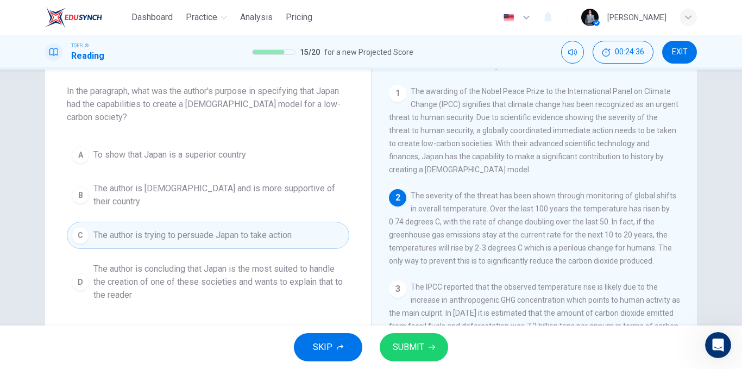
drag, startPoint x: 449, startPoint y: 170, endPoint x: 495, endPoint y: 168, distance: 46.2
click at [495, 168] on div "1 The awarding of the Nobel Peace Prize to the International Panel on Climate C…" at bounding box center [534, 130] width 291 height 91
click at [186, 270] on span "The author is concluding that Japan is the most suited to handle the creation o…" at bounding box center [218, 281] width 251 height 39
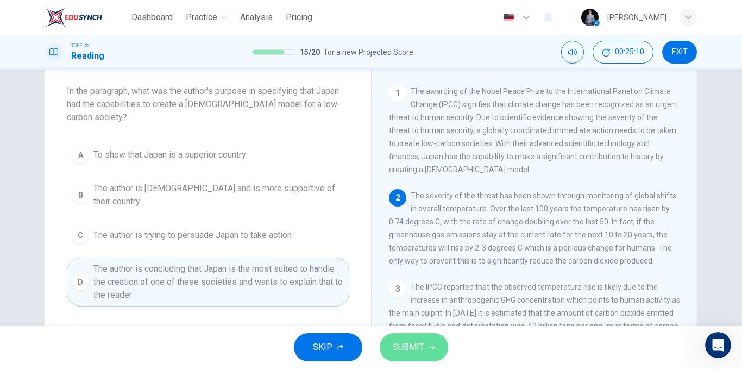
click at [412, 339] on button "SUBMIT" at bounding box center [414, 347] width 68 height 28
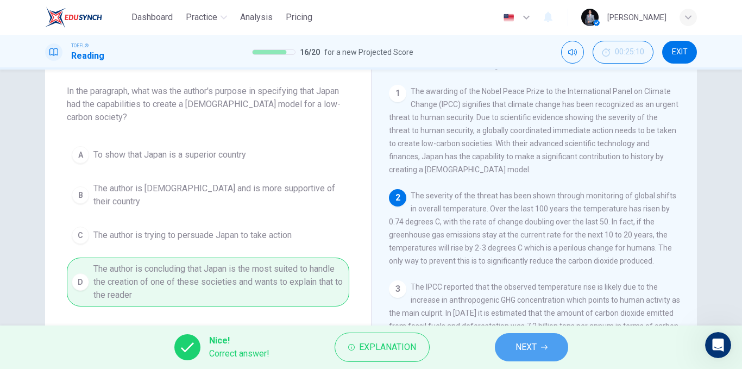
drag, startPoint x: 530, startPoint y: 346, endPoint x: 520, endPoint y: 355, distance: 13.4
click at [530, 347] on span "NEXT" at bounding box center [525, 346] width 21 height 15
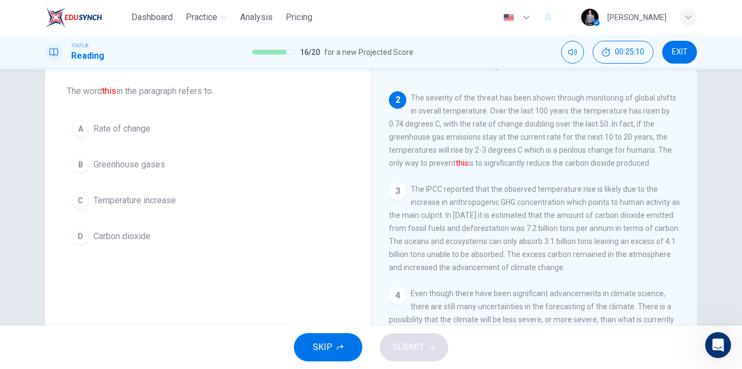
scroll to position [108, 0]
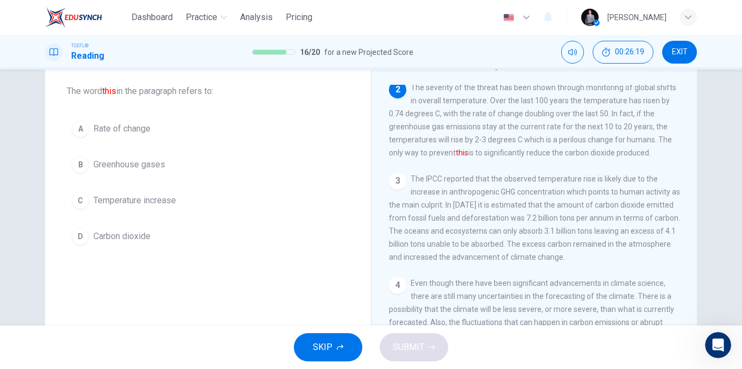
click at [180, 202] on button "C Temperature increase" at bounding box center [208, 200] width 282 height 27
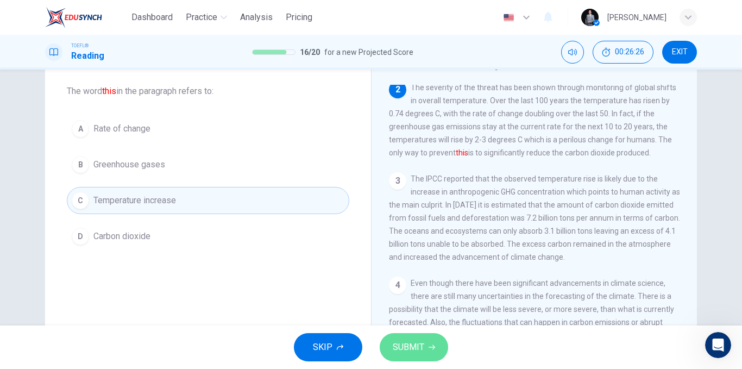
click at [405, 347] on span "SUBMIT" at bounding box center [409, 346] width 32 height 15
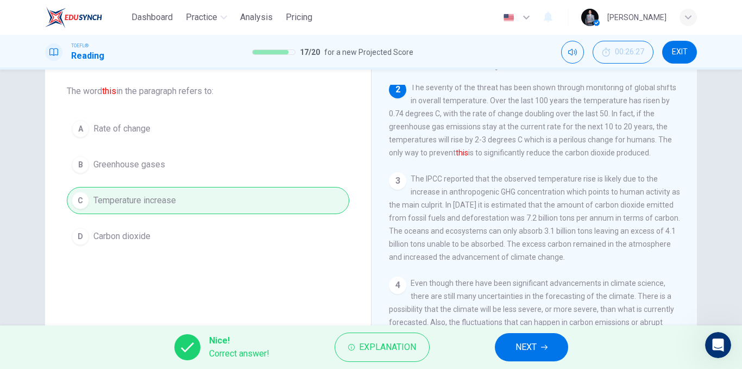
click at [508, 342] on button "NEXT" at bounding box center [531, 347] width 73 height 28
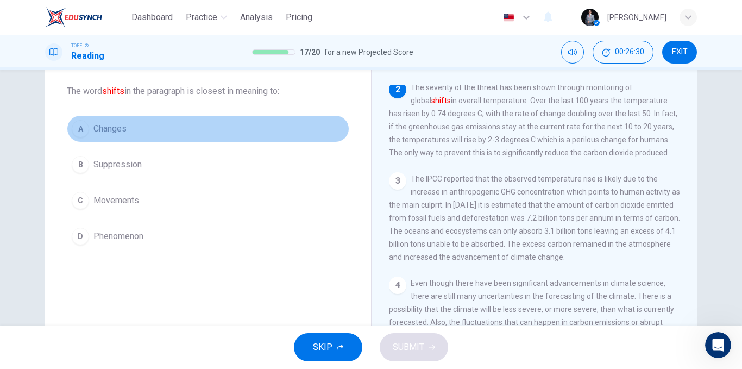
click at [108, 127] on span "Changes" at bounding box center [109, 128] width 33 height 13
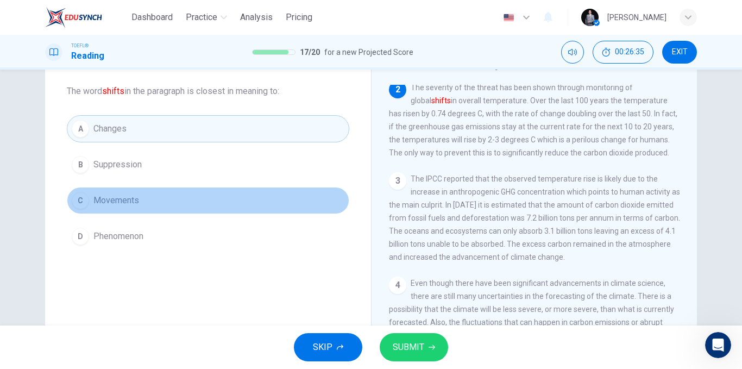
click at [131, 203] on span "Movements" at bounding box center [116, 200] width 46 height 13
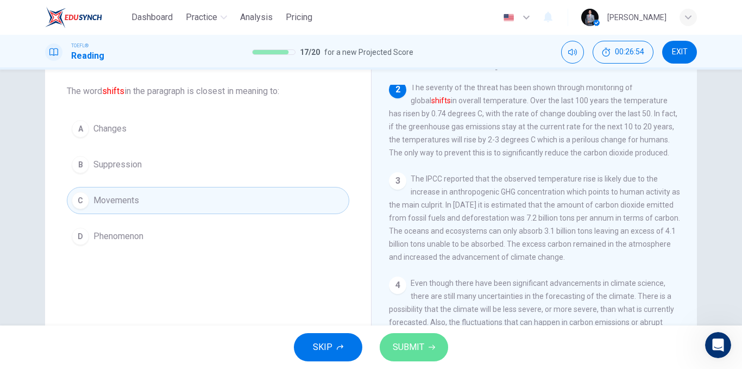
click at [427, 339] on button "SUBMIT" at bounding box center [414, 347] width 68 height 28
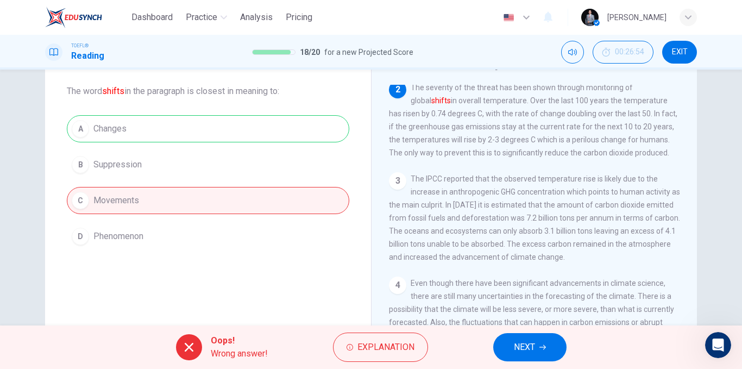
click at [529, 347] on span "NEXT" at bounding box center [524, 346] width 21 height 15
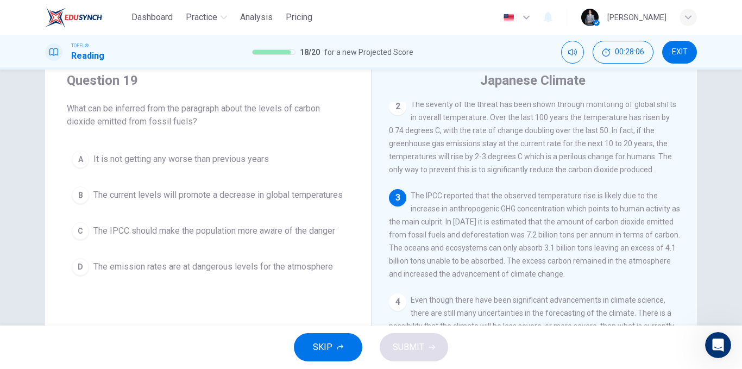
scroll to position [54, 0]
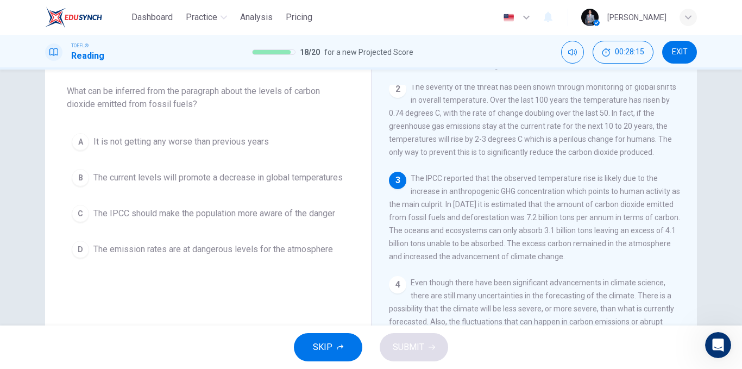
click at [152, 184] on span "The current levels will promote a decrease in global temperatures" at bounding box center [217, 177] width 249 height 13
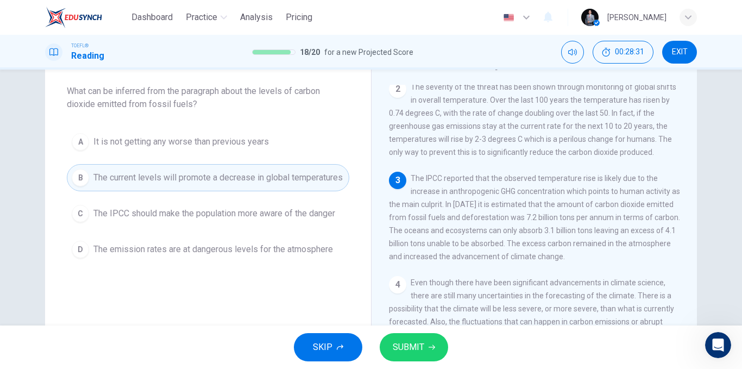
click at [258, 256] on span "The emission rates are at dangerous levels for the atmosphere" at bounding box center [213, 249] width 240 height 13
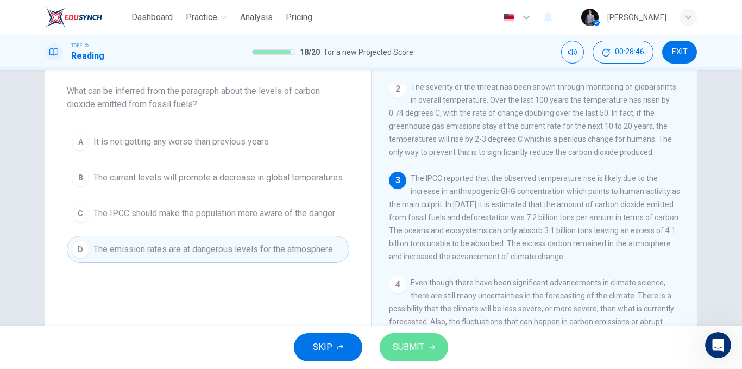
click at [405, 338] on button "SUBMIT" at bounding box center [414, 347] width 68 height 28
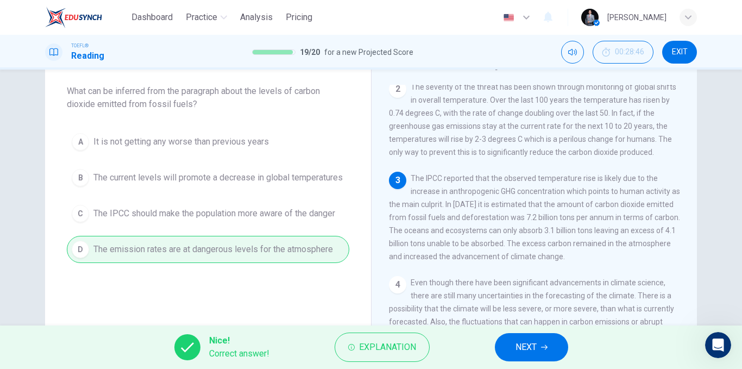
click at [523, 345] on span "NEXT" at bounding box center [525, 346] width 21 height 15
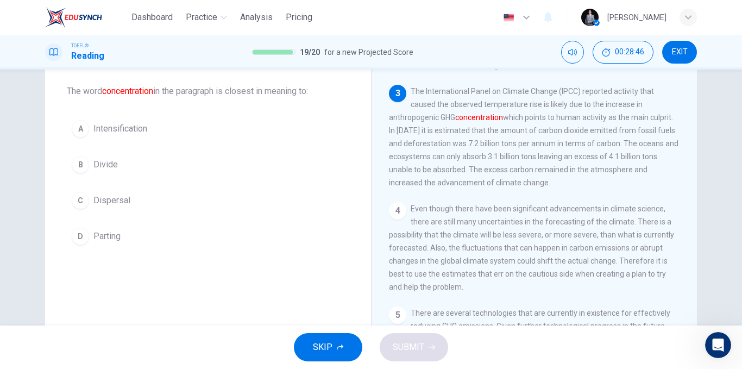
scroll to position [203, 0]
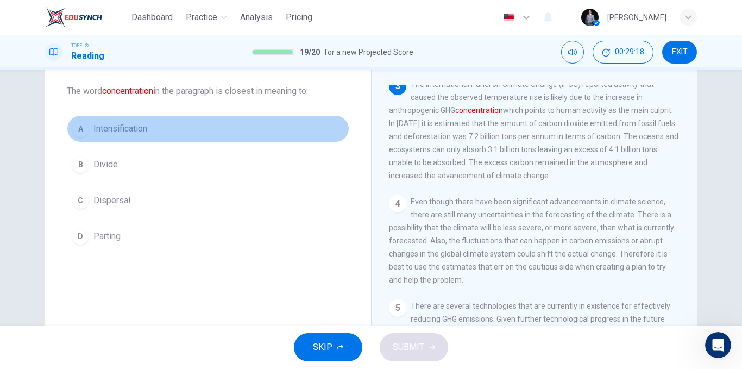
click at [120, 131] on span "Intensification" at bounding box center [120, 128] width 54 height 13
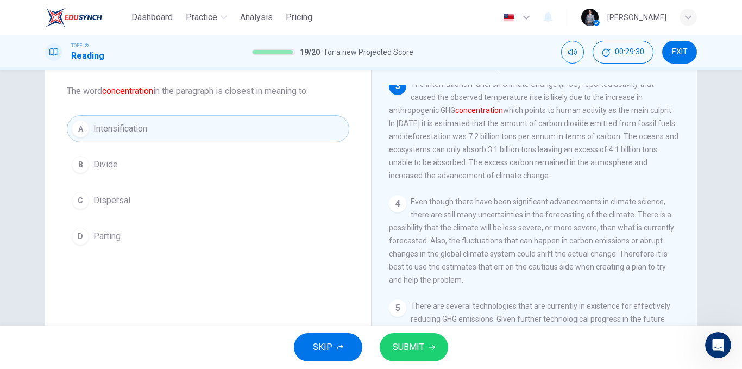
click at [418, 351] on span "SUBMIT" at bounding box center [409, 346] width 32 height 15
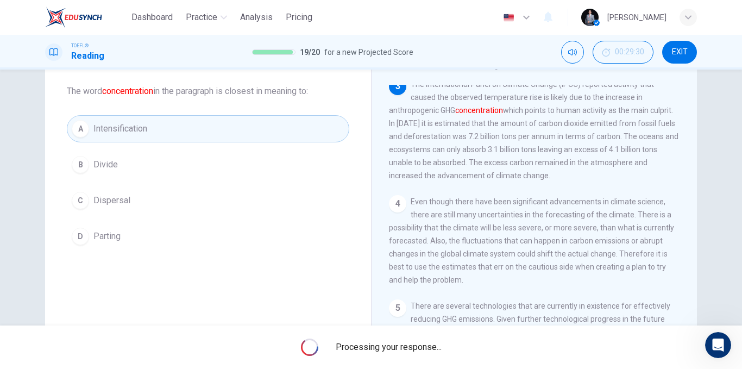
scroll to position [0, 0]
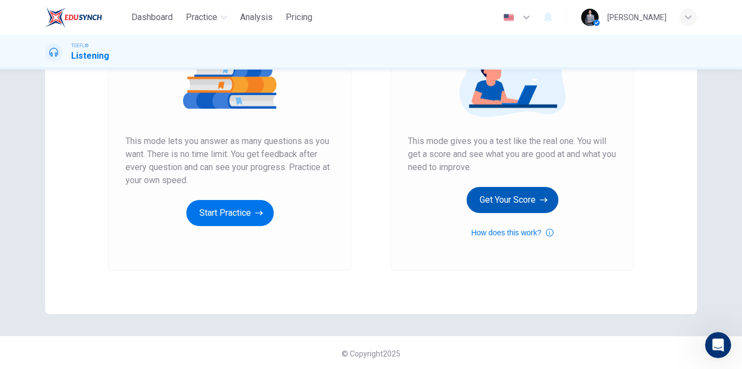
scroll to position [156, 0]
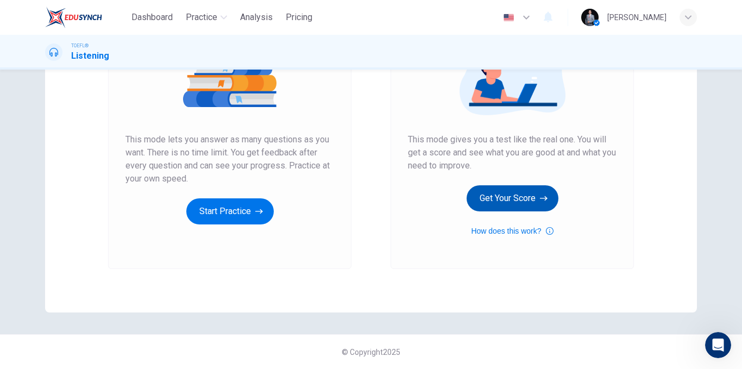
click at [509, 204] on button "Get Your Score" at bounding box center [513, 198] width 92 height 26
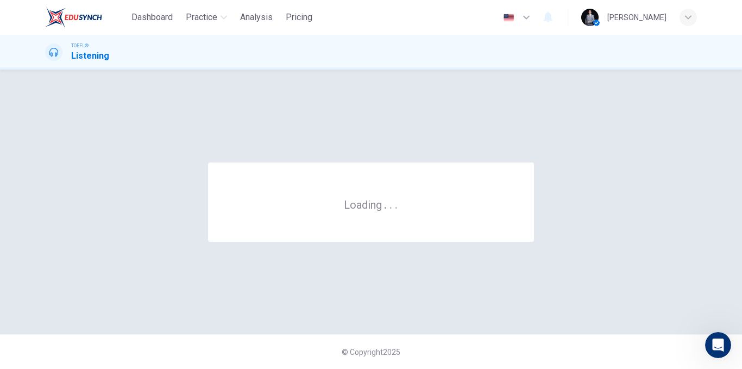
scroll to position [0, 0]
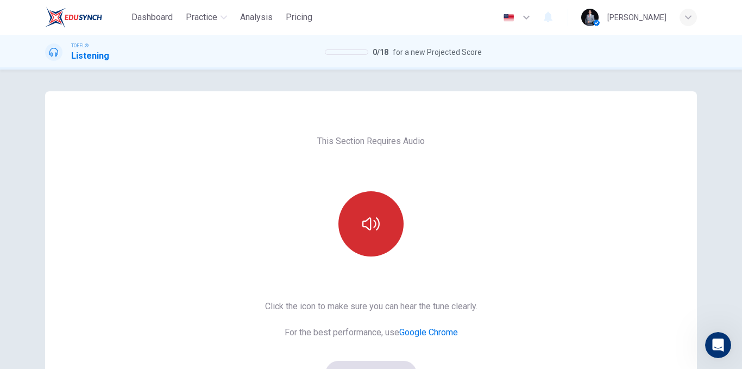
click at [387, 210] on button "button" at bounding box center [370, 223] width 65 height 65
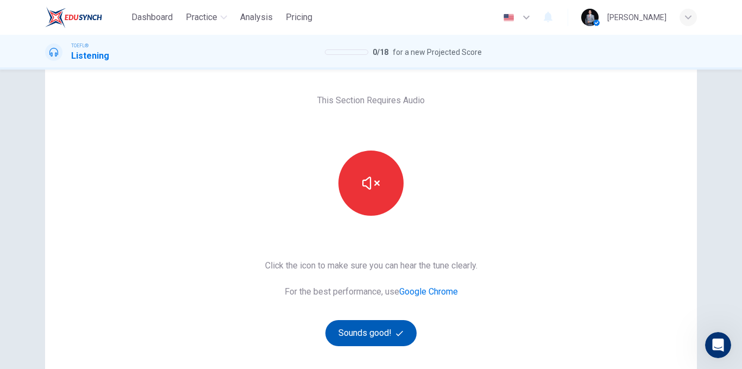
scroll to position [156, 0]
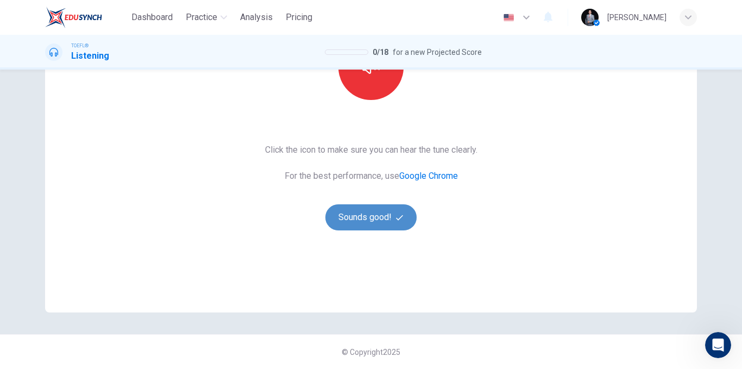
click at [385, 222] on button "Sounds good!" at bounding box center [370, 217] width 91 height 26
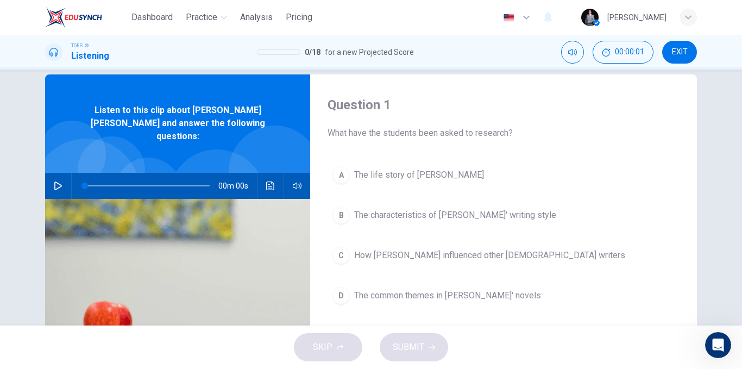
scroll to position [0, 0]
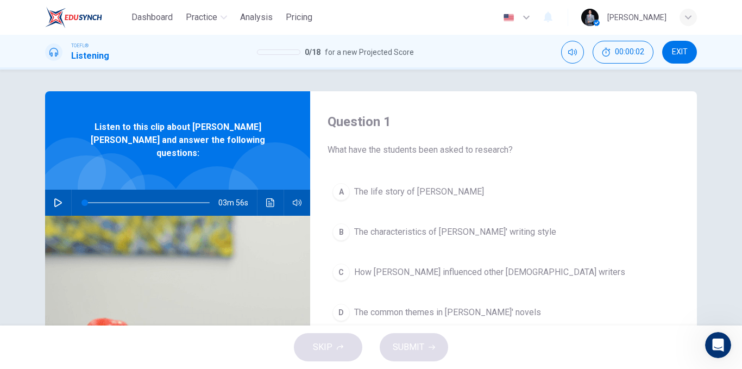
click at [45, 190] on div "03m 56s" at bounding box center [177, 203] width 265 height 26
click at [56, 190] on button "button" at bounding box center [57, 203] width 17 height 26
type input "0"
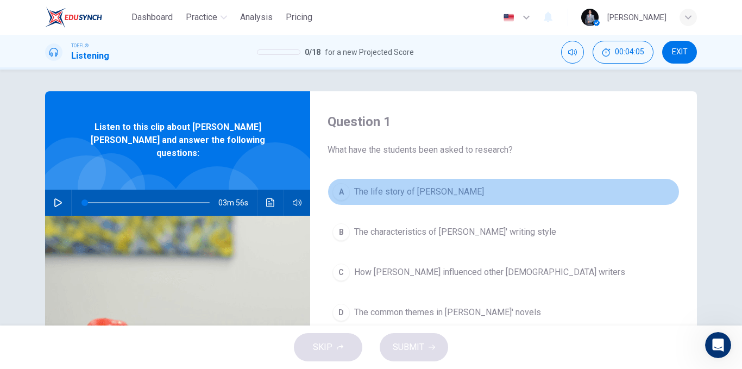
click at [466, 194] on span "The life story of Charles Dickens" at bounding box center [419, 191] width 130 height 13
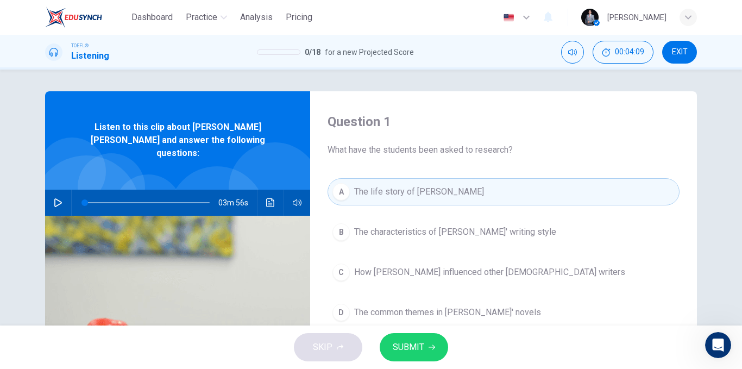
scroll to position [54, 0]
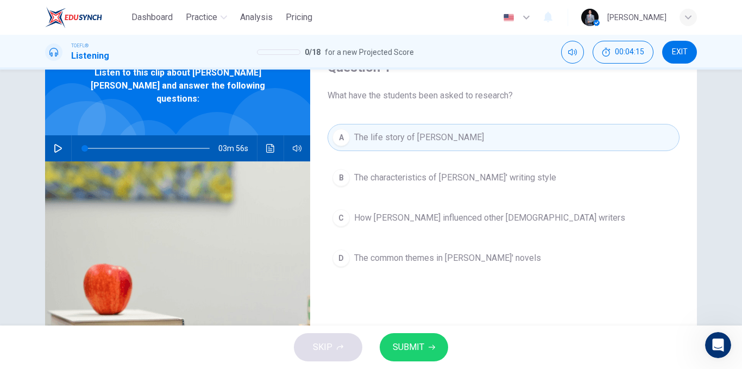
click at [499, 180] on span "The characteristics of Dickens' writing style" at bounding box center [455, 177] width 202 height 13
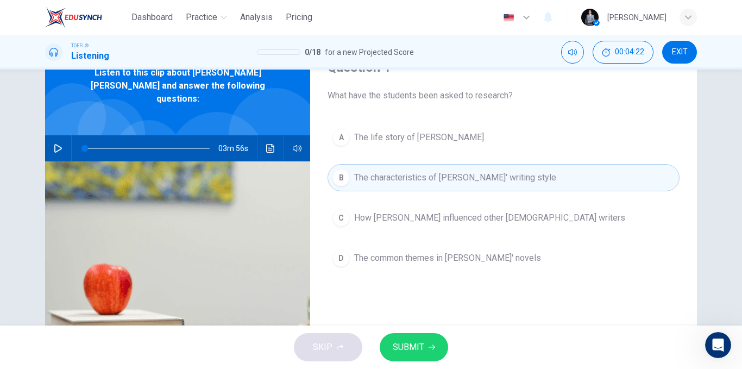
click at [406, 342] on span "SUBMIT" at bounding box center [409, 346] width 32 height 15
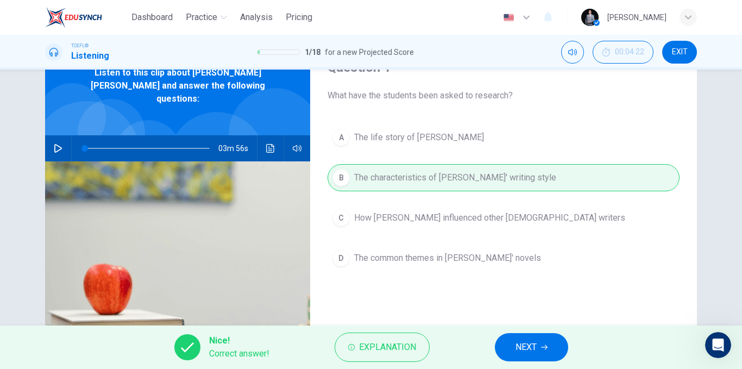
click at [527, 343] on span "NEXT" at bounding box center [525, 346] width 21 height 15
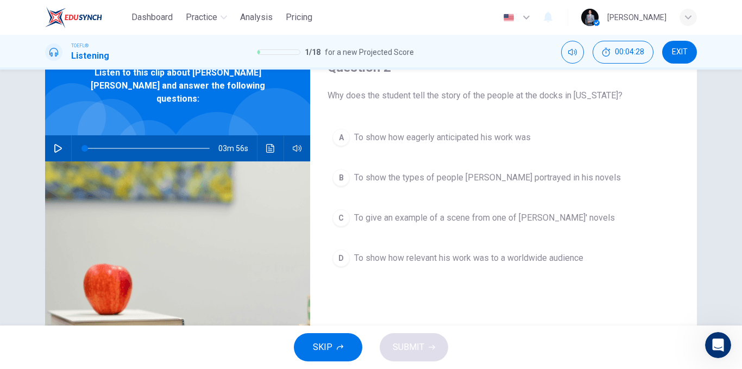
drag, startPoint x: 542, startPoint y: 97, endPoint x: 597, endPoint y: 98, distance: 55.4
click at [597, 98] on span "Why does the student tell the story of the people at the docks in New York?" at bounding box center [504, 95] width 352 height 13
click at [507, 137] on span "To show how eagerly anticipated his work was" at bounding box center [442, 137] width 177 height 13
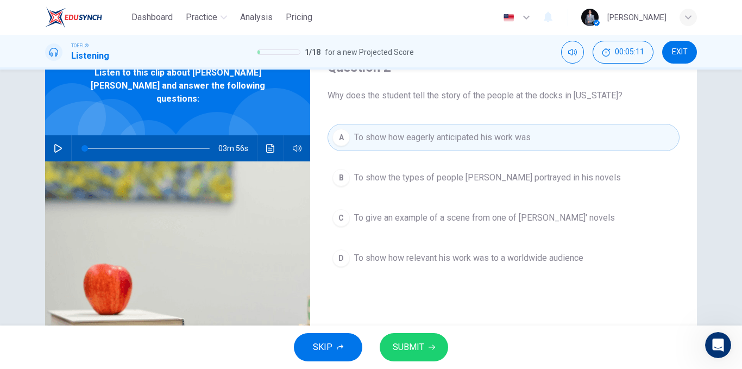
click at [429, 342] on button "SUBMIT" at bounding box center [414, 347] width 68 height 28
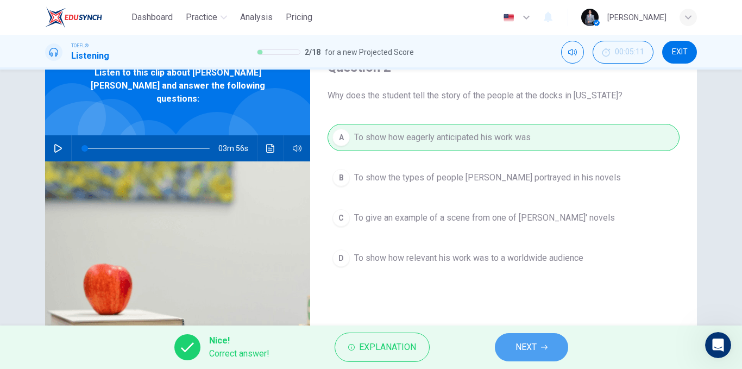
click at [551, 346] on button "NEXT" at bounding box center [531, 347] width 73 height 28
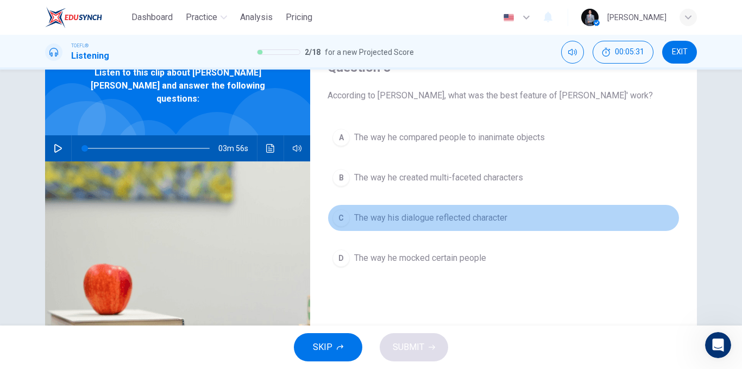
click at [462, 218] on span "The way his dialogue reflected character" at bounding box center [430, 217] width 153 height 13
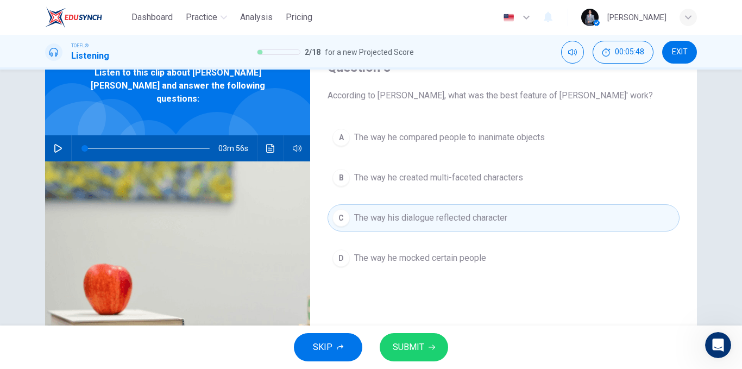
click at [413, 351] on span "SUBMIT" at bounding box center [409, 346] width 32 height 15
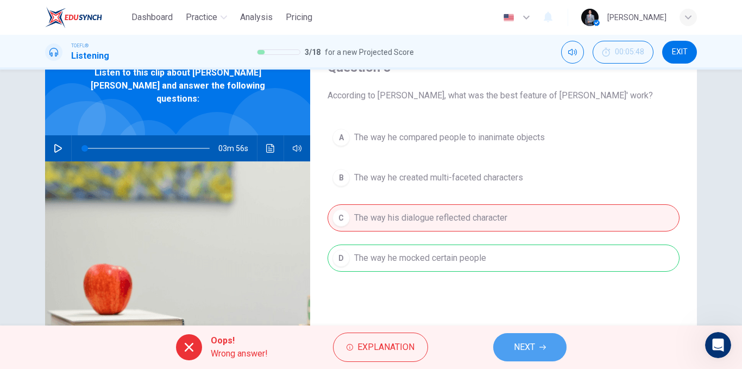
click at [502, 348] on button "NEXT" at bounding box center [529, 347] width 73 height 28
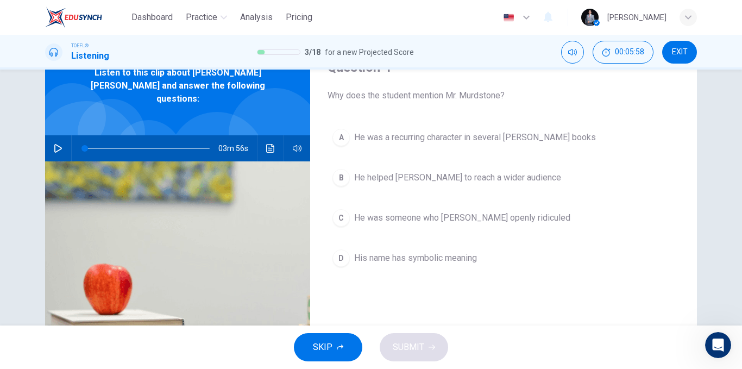
click at [474, 144] on button "A He was a recurring character in several Dickens books" at bounding box center [504, 137] width 352 height 27
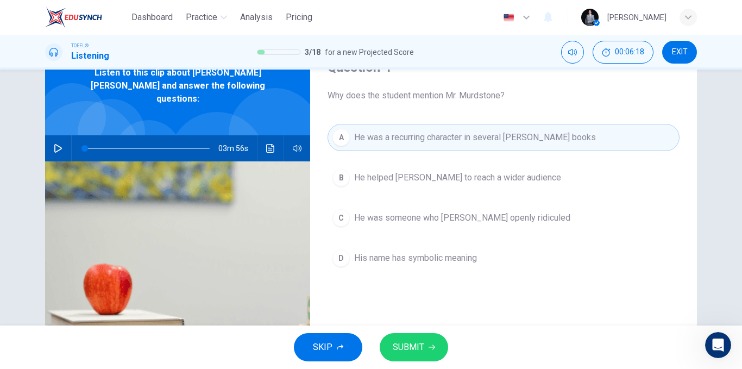
click at [419, 345] on span "SUBMIT" at bounding box center [409, 346] width 32 height 15
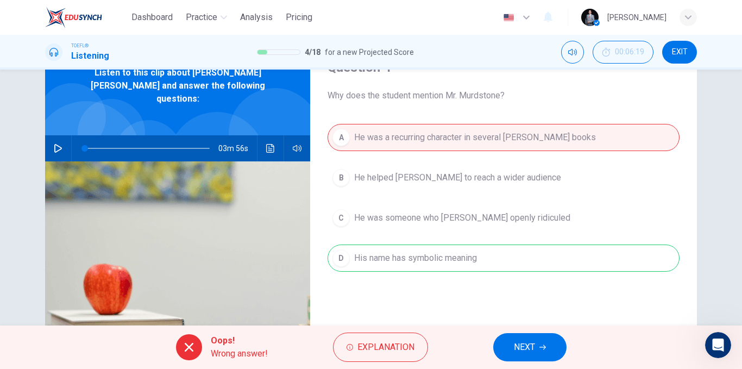
click at [520, 345] on span "NEXT" at bounding box center [524, 346] width 21 height 15
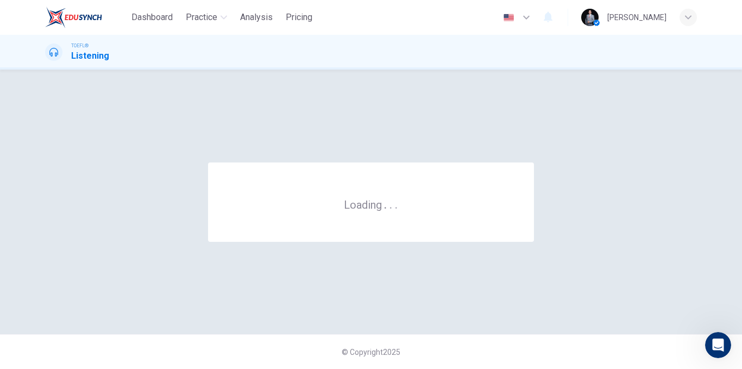
scroll to position [0, 0]
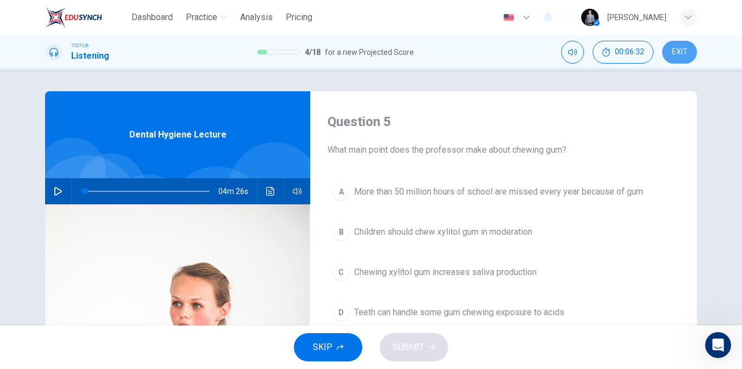
drag, startPoint x: 680, startPoint y: 46, endPoint x: 419, endPoint y: 66, distance: 261.5
click at [681, 46] on button "EXIT" at bounding box center [679, 52] width 35 height 23
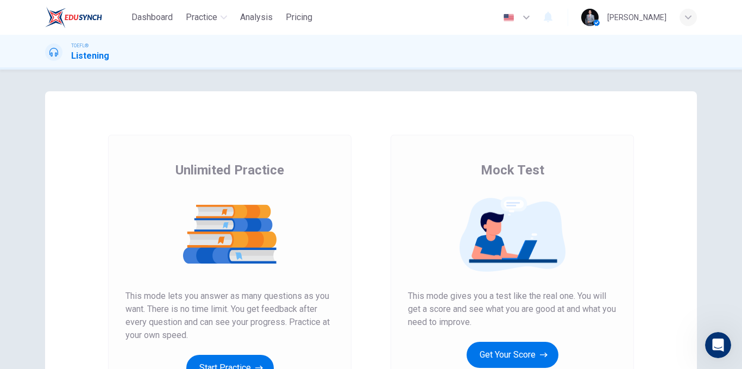
scroll to position [156, 0]
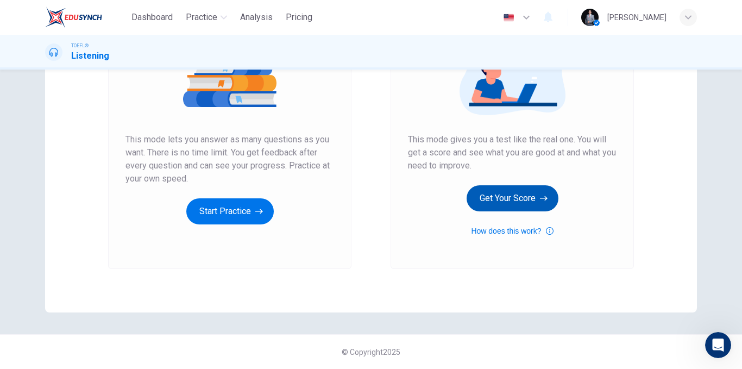
click at [496, 205] on button "Get Your Score" at bounding box center [513, 198] width 92 height 26
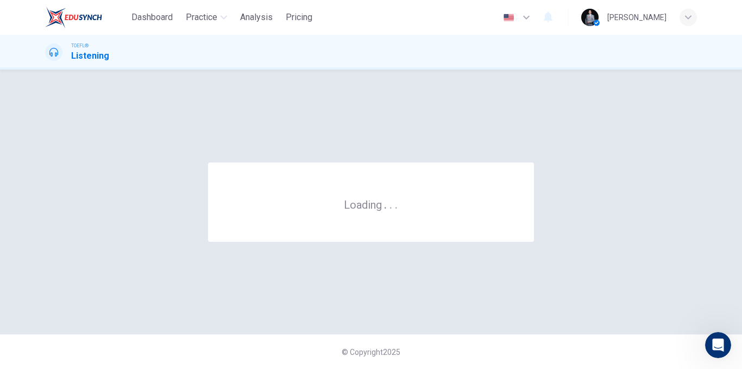
scroll to position [0, 0]
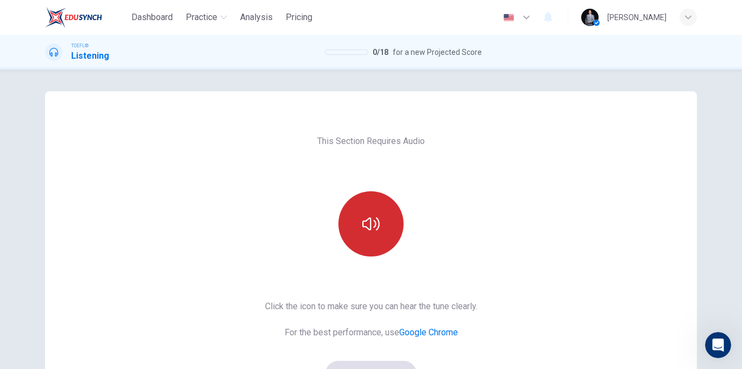
click at [368, 224] on icon "button" at bounding box center [370, 223] width 17 height 13
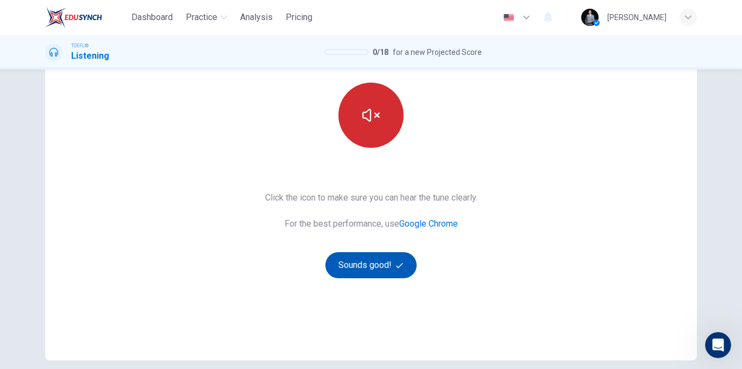
click at [370, 260] on button "Sounds good!" at bounding box center [370, 265] width 91 height 26
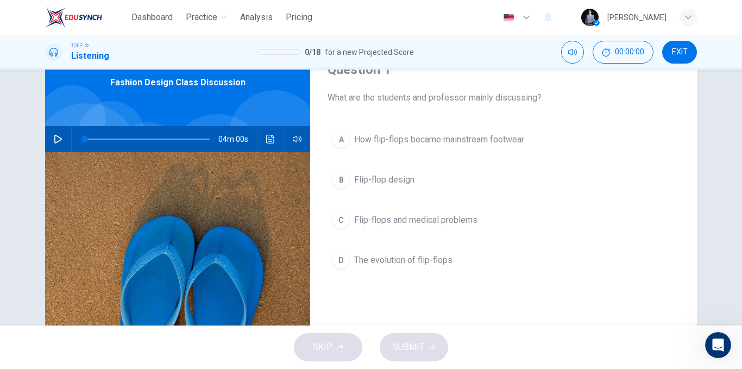
scroll to position [0, 0]
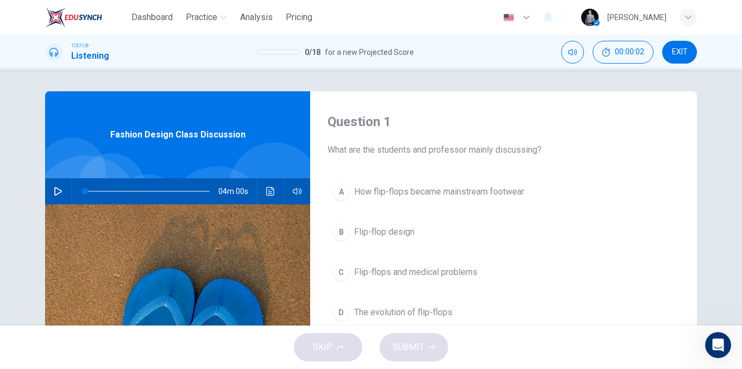
click at [46, 195] on div "04m 00s" at bounding box center [177, 191] width 265 height 26
click at [54, 192] on icon "button" at bounding box center [58, 191] width 9 height 9
type input "0"
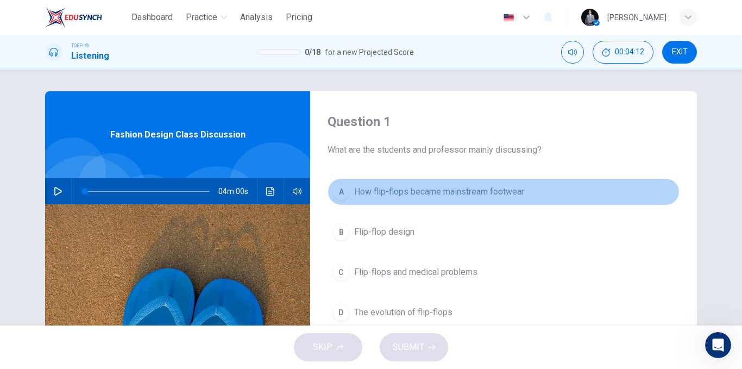
click at [487, 195] on span "How flip-flops became mainstream footwear" at bounding box center [439, 191] width 170 height 13
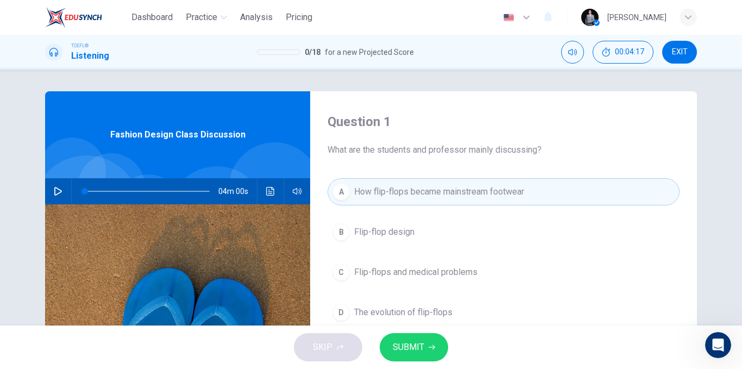
scroll to position [54, 0]
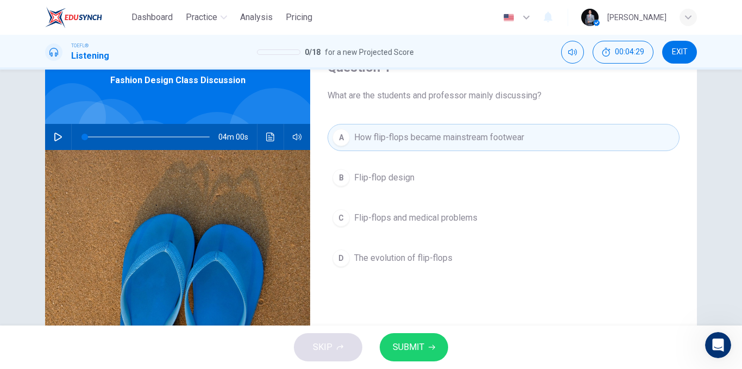
click at [421, 344] on span "SUBMIT" at bounding box center [409, 346] width 32 height 15
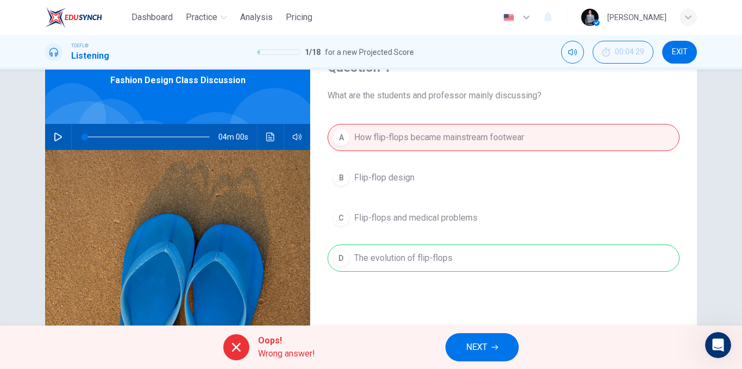
click at [499, 352] on button "NEXT" at bounding box center [481, 347] width 73 height 28
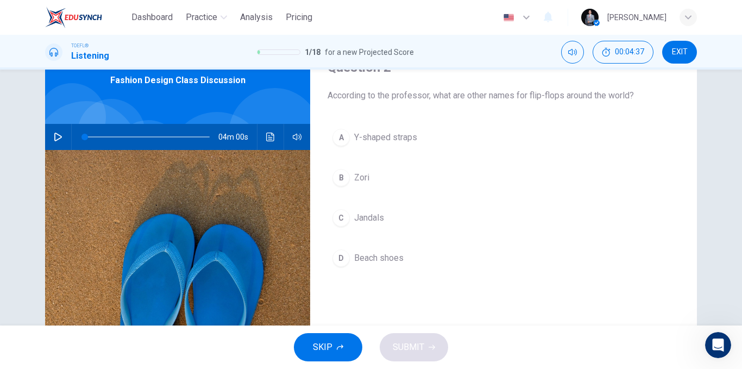
click at [388, 142] on span "Y-shaped straps" at bounding box center [385, 137] width 63 height 13
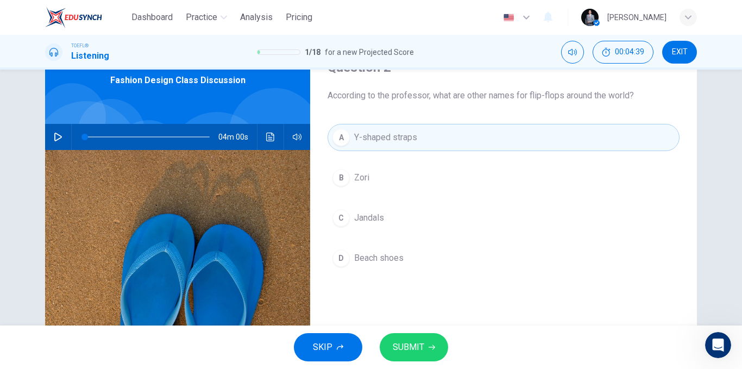
click at [368, 180] on button "B Zori" at bounding box center [504, 177] width 352 height 27
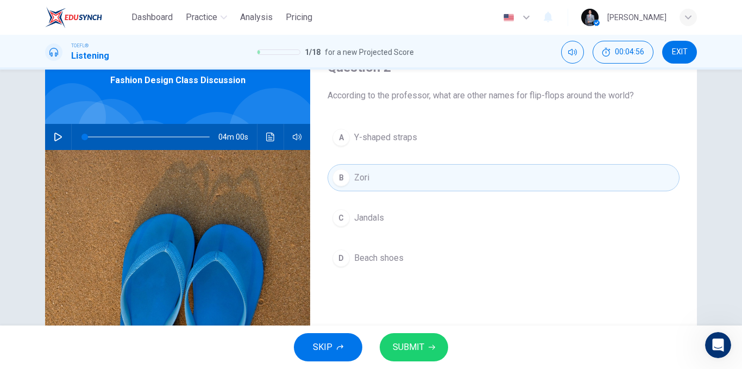
click at [408, 341] on span "SUBMIT" at bounding box center [409, 346] width 32 height 15
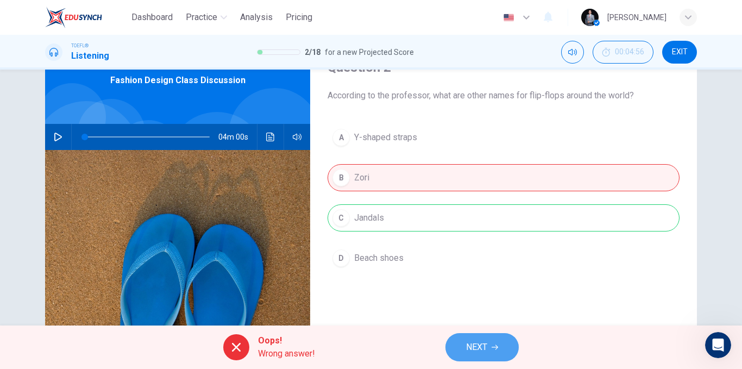
click at [478, 345] on span "NEXT" at bounding box center [476, 346] width 21 height 15
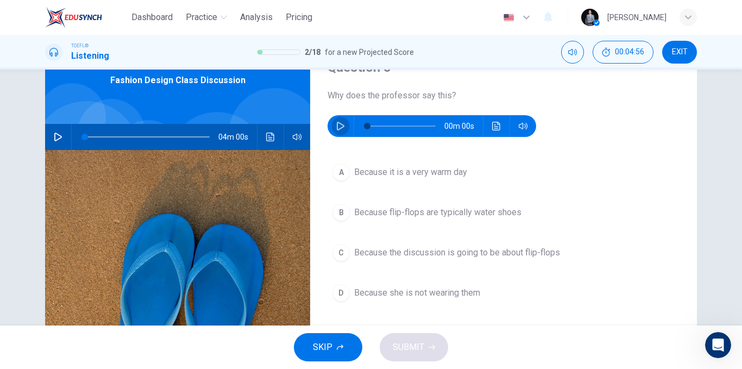
click at [338, 125] on icon "button" at bounding box center [340, 126] width 9 height 9
type input "0"
click at [389, 222] on button "B Because flip-flops are typically water shoes" at bounding box center [504, 212] width 352 height 27
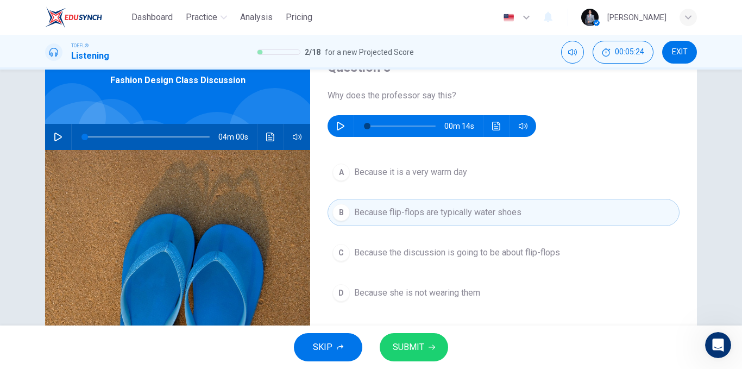
click at [476, 257] on span "Because the discussion is going to be about flip-flops" at bounding box center [457, 252] width 206 height 13
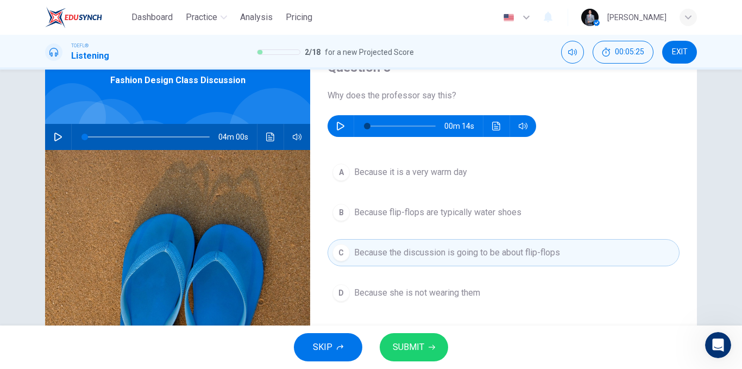
click at [419, 348] on span "SUBMIT" at bounding box center [409, 346] width 32 height 15
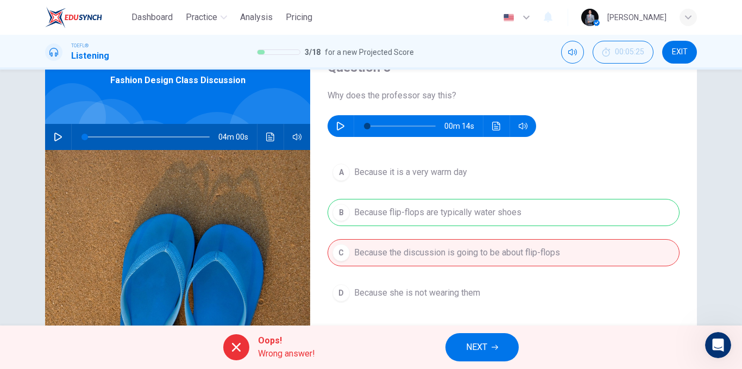
click at [662, 55] on div "00:05:25 EXIT" at bounding box center [629, 52] width 136 height 23
click at [668, 55] on button "EXIT" at bounding box center [679, 52] width 35 height 23
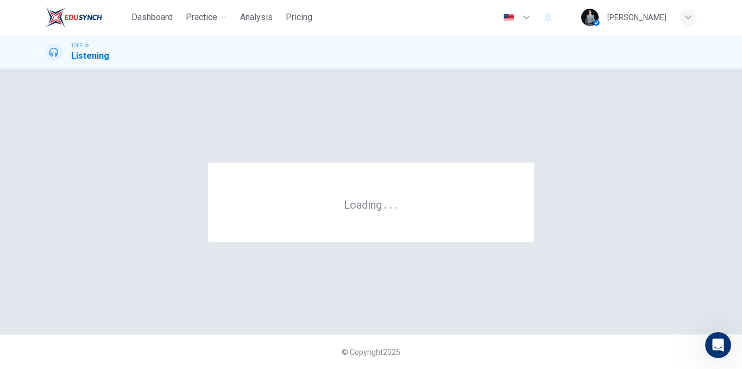
click at [414, 67] on div "TOEFL® Listening" at bounding box center [371, 52] width 742 height 35
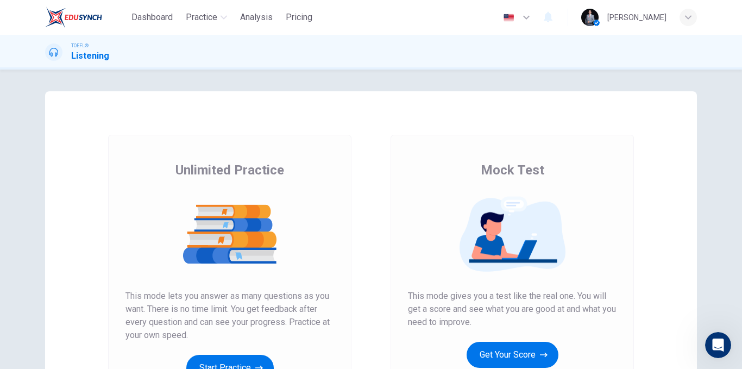
scroll to position [54, 0]
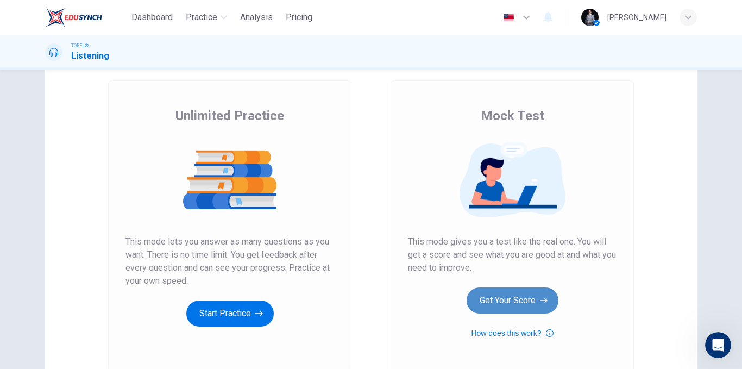
click at [519, 292] on button "Get Your Score" at bounding box center [513, 300] width 92 height 26
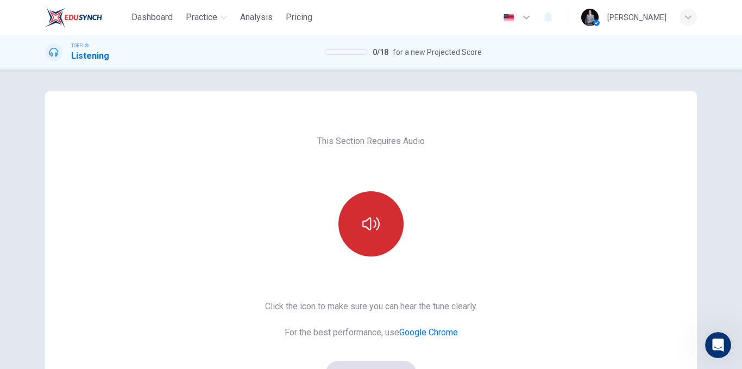
click at [389, 213] on button "button" at bounding box center [370, 223] width 65 height 65
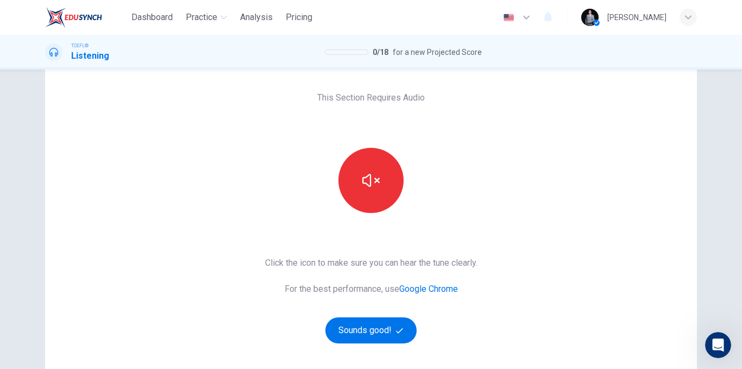
scroll to position [109, 0]
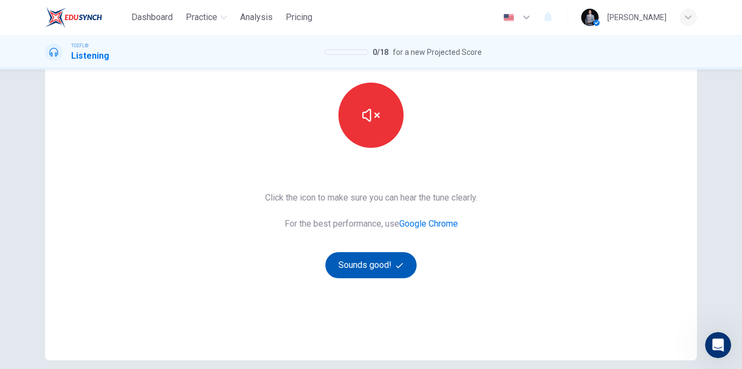
click at [392, 259] on button "Sounds good!" at bounding box center [370, 265] width 91 height 26
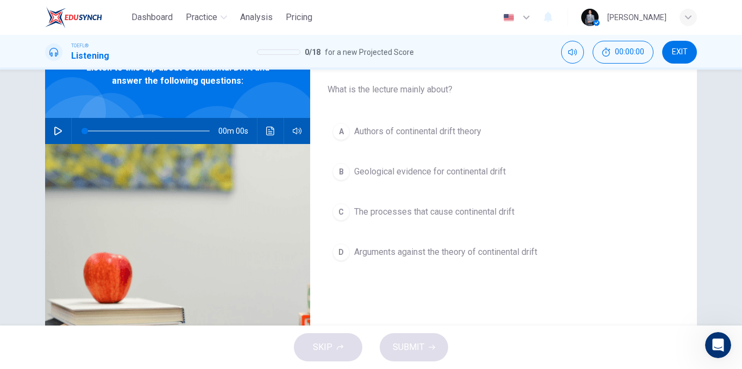
scroll to position [0, 0]
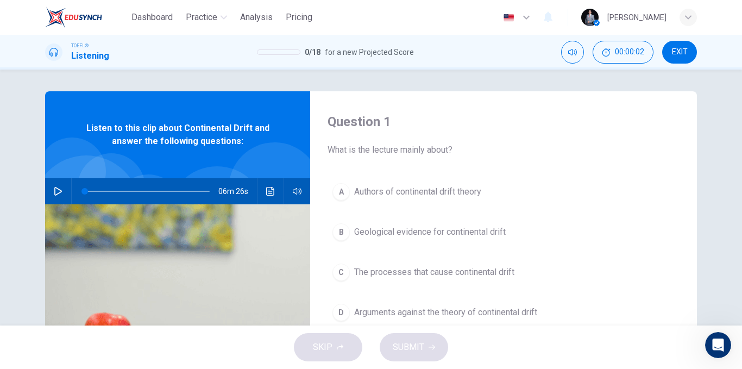
click at [58, 195] on icon "button" at bounding box center [58, 191] width 9 height 9
type input "4"
click at [662, 50] on div "00:00:17 EXIT" at bounding box center [629, 52] width 136 height 23
click at [694, 46] on button "EXIT" at bounding box center [679, 52] width 35 height 23
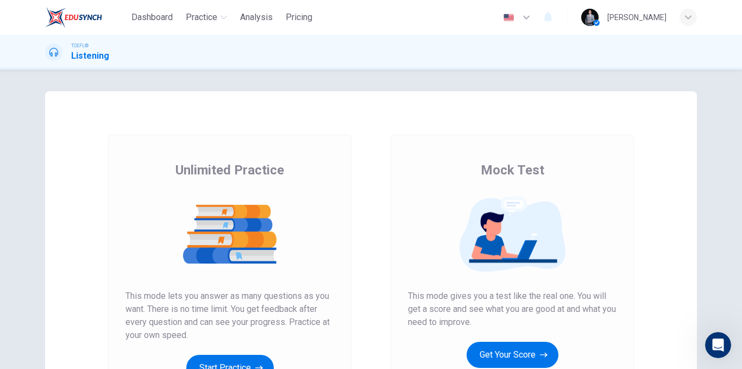
scroll to position [290, 0]
click at [525, 356] on button "Get Your Score" at bounding box center [513, 355] width 92 height 26
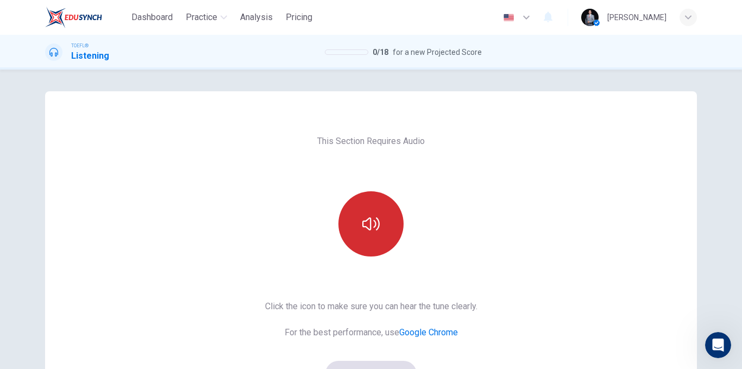
click at [366, 215] on button "button" at bounding box center [370, 223] width 65 height 65
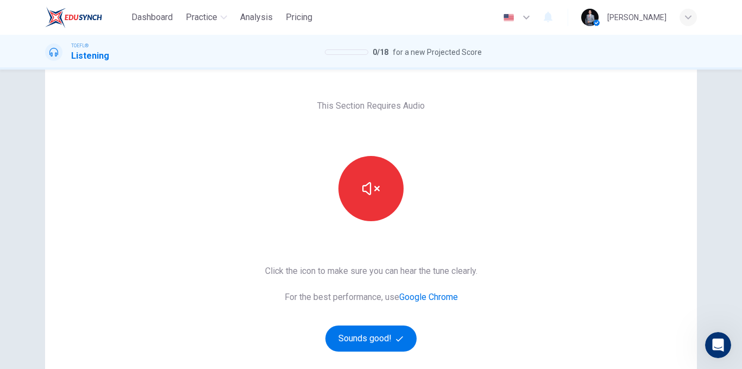
scroll to position [54, 0]
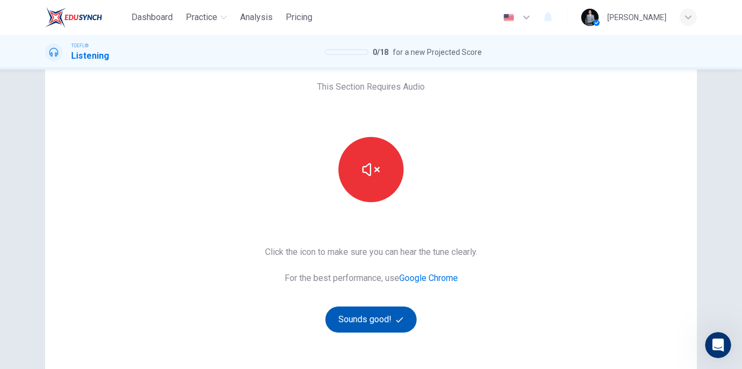
click at [388, 313] on button "Sounds good!" at bounding box center [370, 319] width 91 height 26
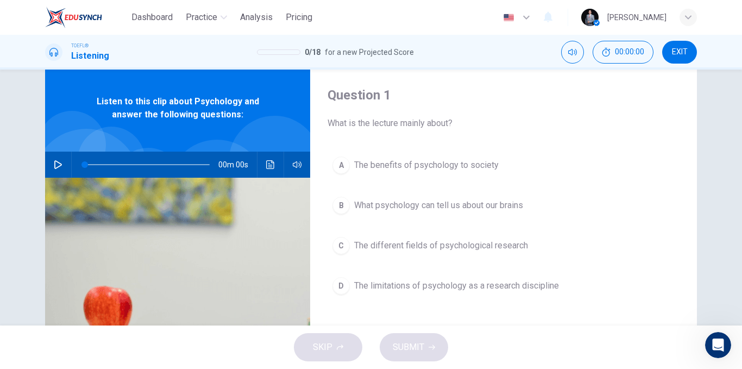
scroll to position [0, 0]
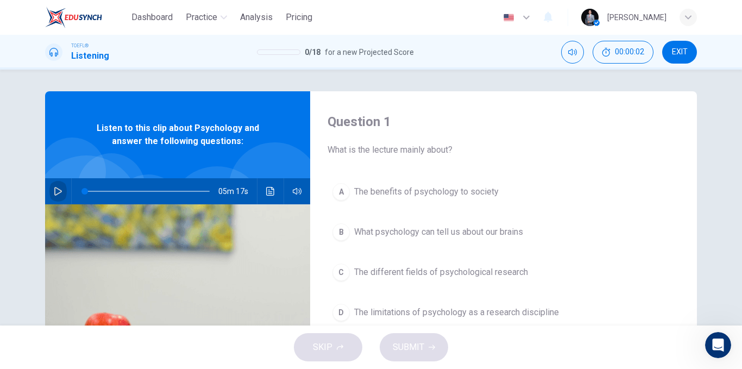
click at [56, 190] on icon "button" at bounding box center [58, 191] width 8 height 9
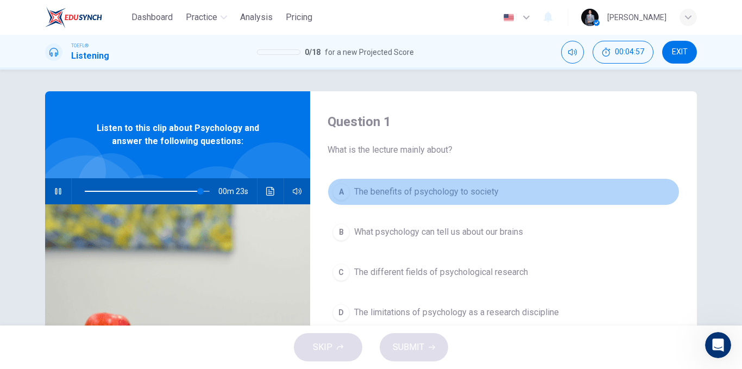
click at [407, 189] on span "The benefits of psychology to society" at bounding box center [426, 191] width 144 height 13
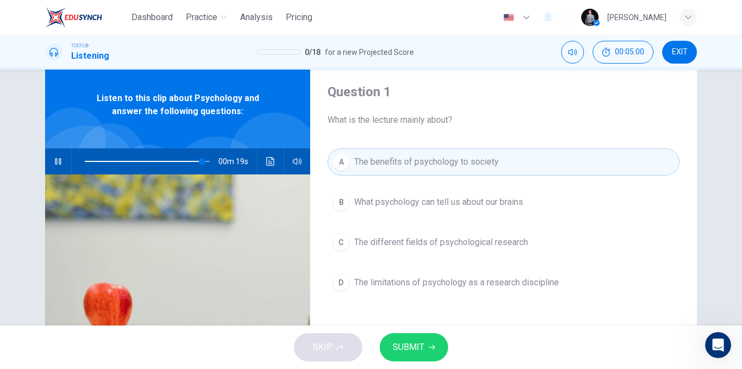
scroll to position [54, 0]
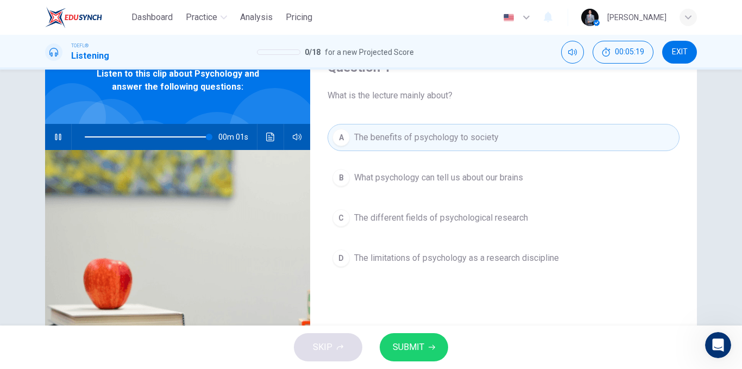
type input "0"
click at [418, 343] on span "SUBMIT" at bounding box center [409, 346] width 32 height 15
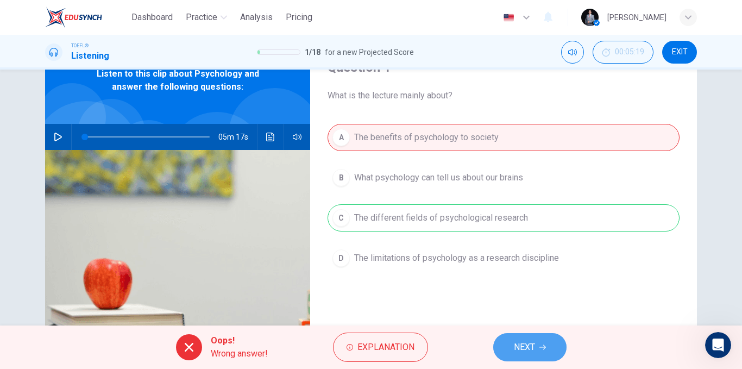
drag, startPoint x: 527, startPoint y: 354, endPoint x: 435, endPoint y: 284, distance: 116.3
click at [527, 354] on span "NEXT" at bounding box center [524, 346] width 21 height 15
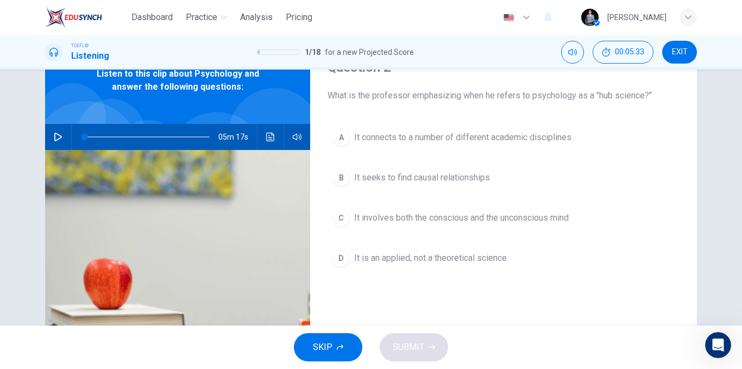
click at [428, 180] on span "It seeks to find causal relationships" at bounding box center [422, 177] width 136 height 13
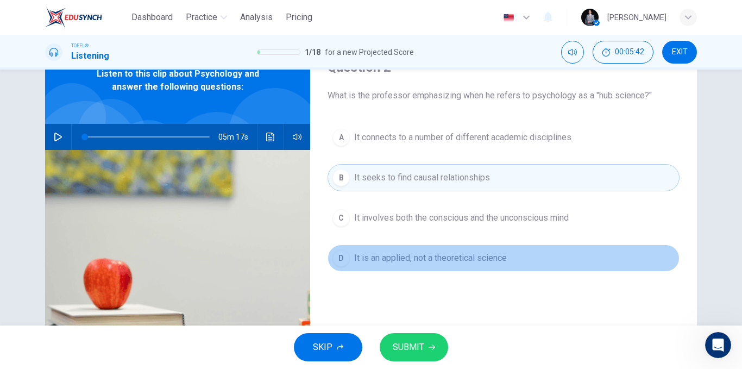
drag, startPoint x: 431, startPoint y: 262, endPoint x: 430, endPoint y: 278, distance: 15.8
click at [432, 262] on span "It is an applied, not a theoretical science" at bounding box center [430, 257] width 153 height 13
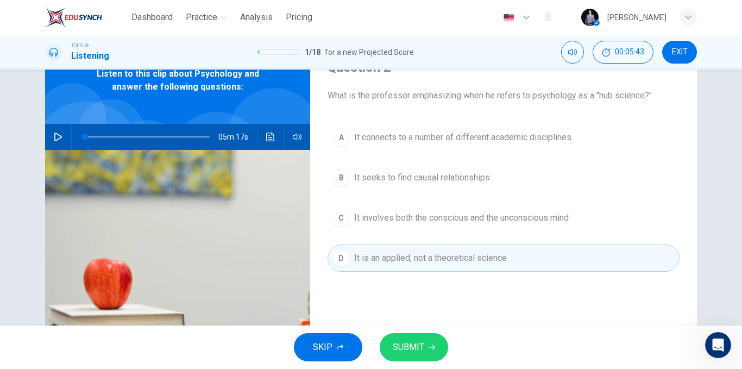
click at [417, 344] on span "SUBMIT" at bounding box center [409, 346] width 32 height 15
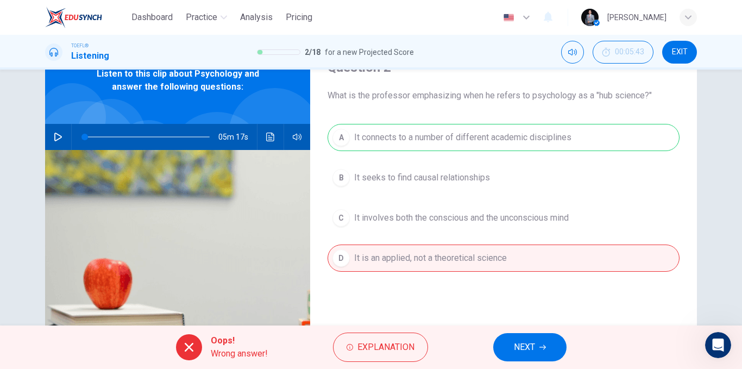
click at [668, 60] on button "EXIT" at bounding box center [679, 52] width 35 height 23
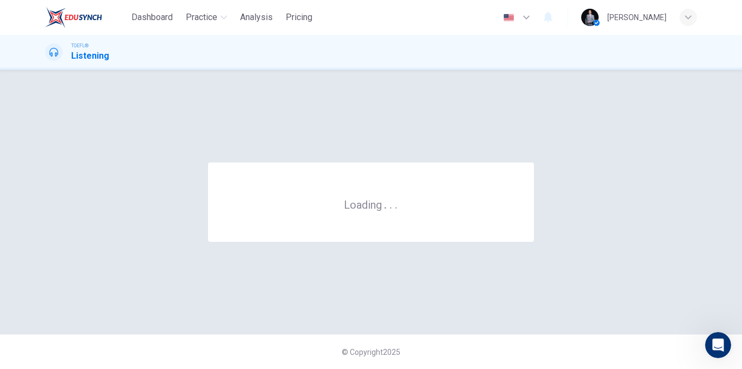
scroll to position [0, 0]
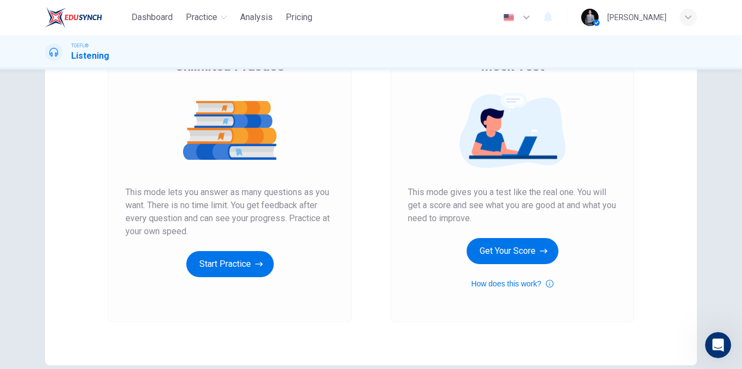
scroll to position [109, 0]
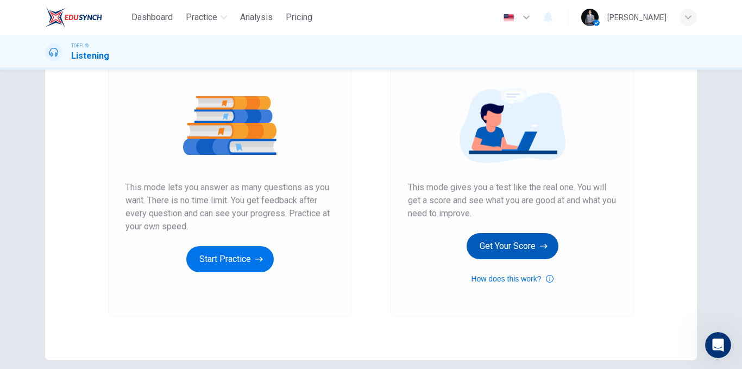
click at [505, 252] on button "Get Your Score" at bounding box center [513, 246] width 92 height 26
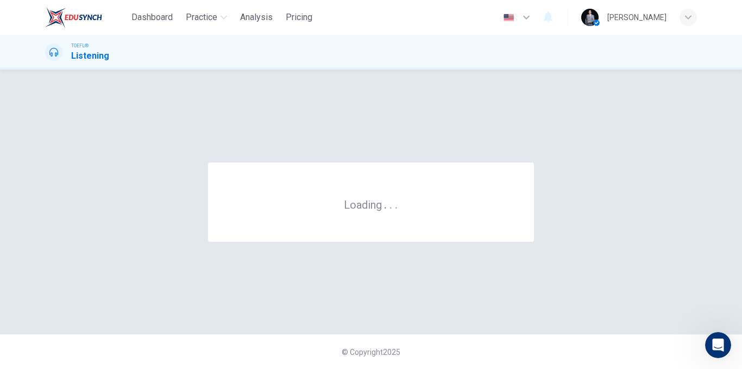
scroll to position [0, 0]
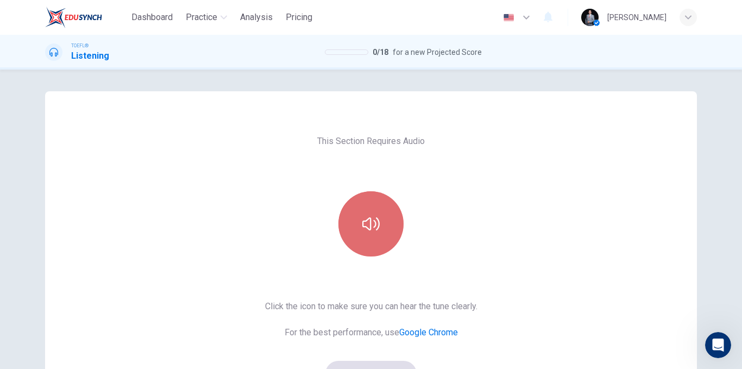
click at [367, 192] on button "button" at bounding box center [370, 223] width 65 height 65
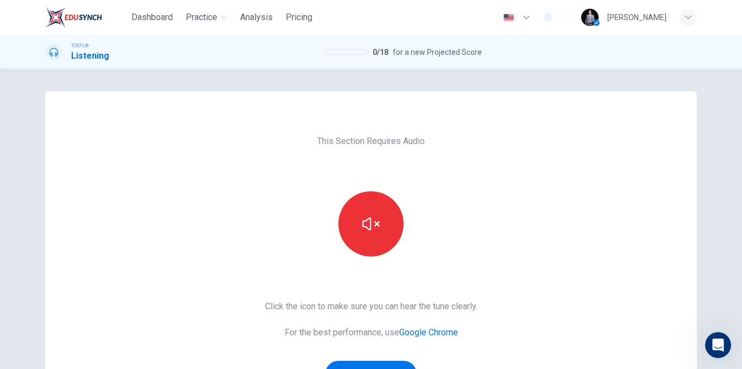
scroll to position [156, 0]
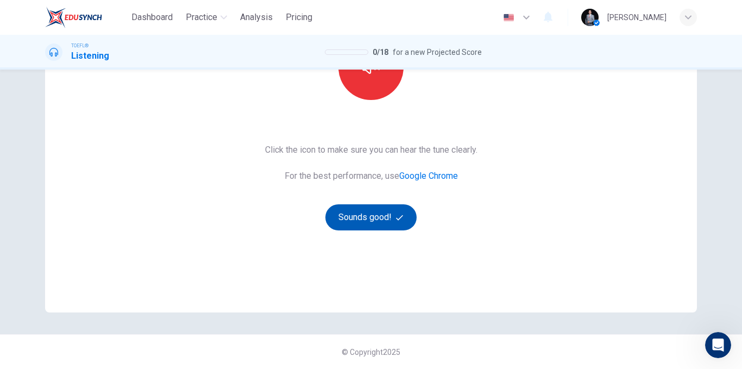
click at [393, 217] on button "Sounds good!" at bounding box center [370, 217] width 91 height 26
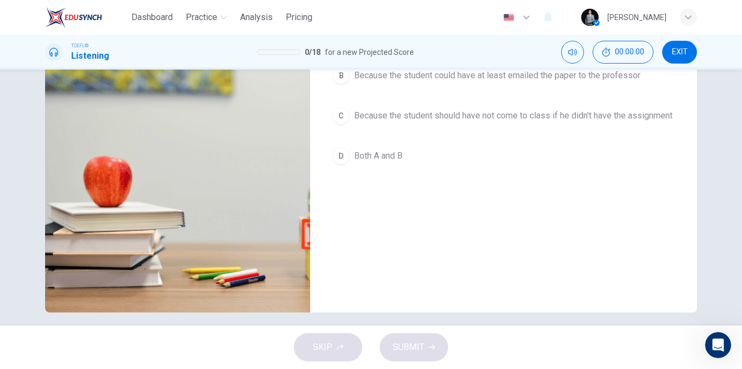
scroll to position [0, 0]
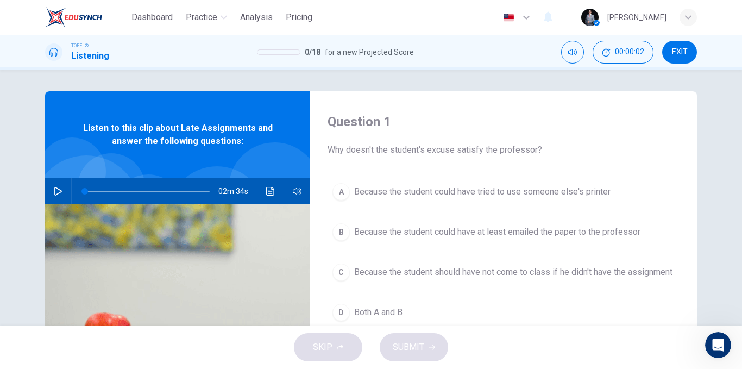
click at [58, 191] on icon "button" at bounding box center [58, 191] width 9 height 9
type input "0"
click at [423, 210] on div "A Because the student could have tried to use someone else's printer B Because …" at bounding box center [504, 262] width 352 height 169
click at [423, 192] on span "Because the student could have tried to use someone else's printer" at bounding box center [482, 191] width 256 height 13
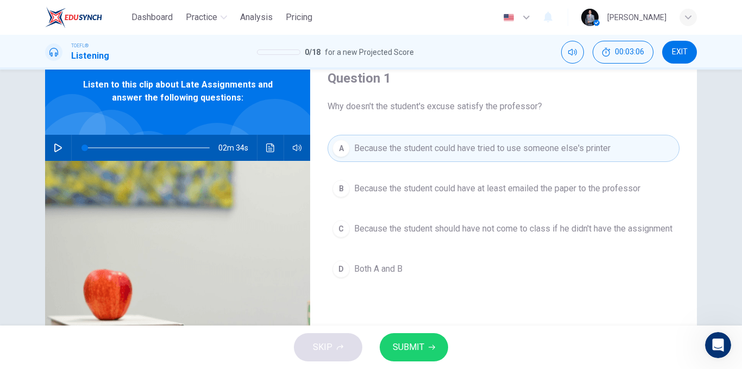
scroll to position [54, 0]
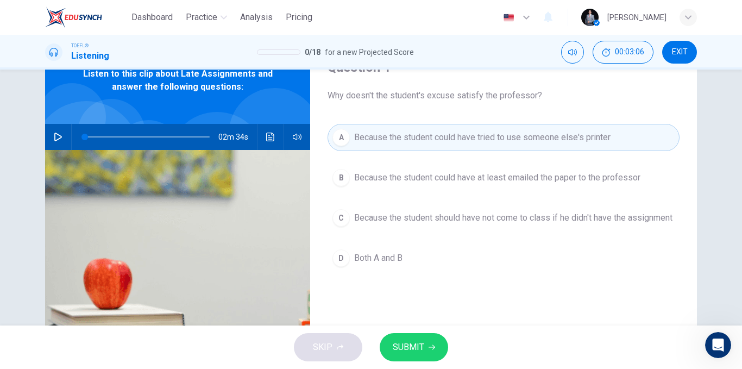
click at [414, 266] on button "D Both A and B" at bounding box center [504, 257] width 352 height 27
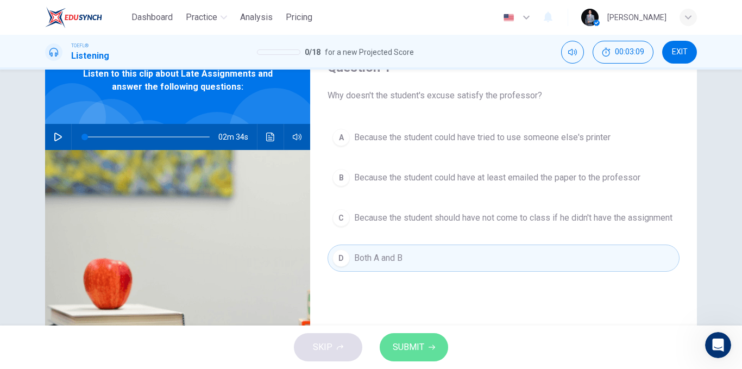
click at [420, 344] on span "SUBMIT" at bounding box center [409, 346] width 32 height 15
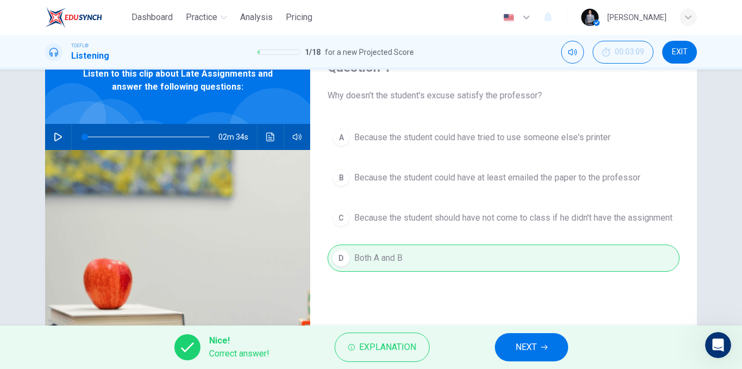
click at [528, 353] on span "NEXT" at bounding box center [525, 346] width 21 height 15
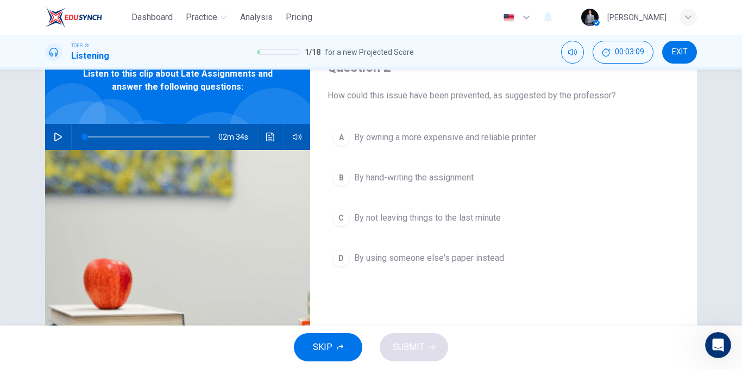
scroll to position [0, 0]
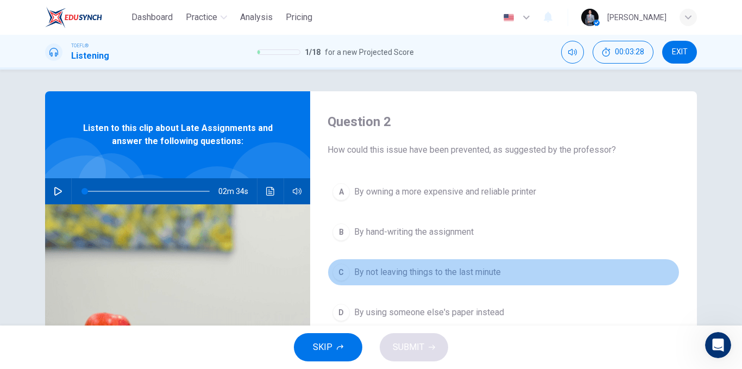
click at [474, 272] on span "By not leaving things to the last minute" at bounding box center [427, 272] width 147 height 13
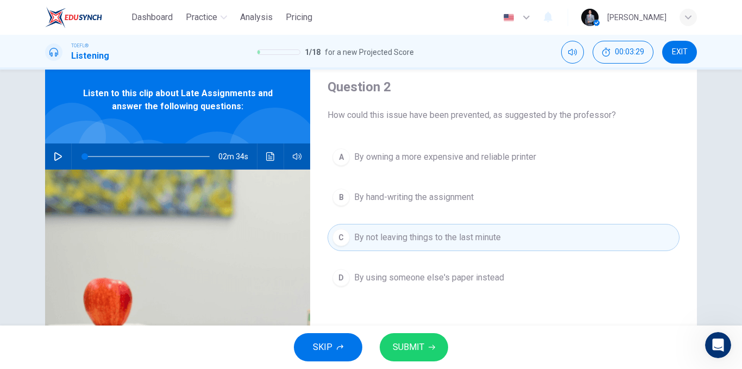
scroll to position [54, 0]
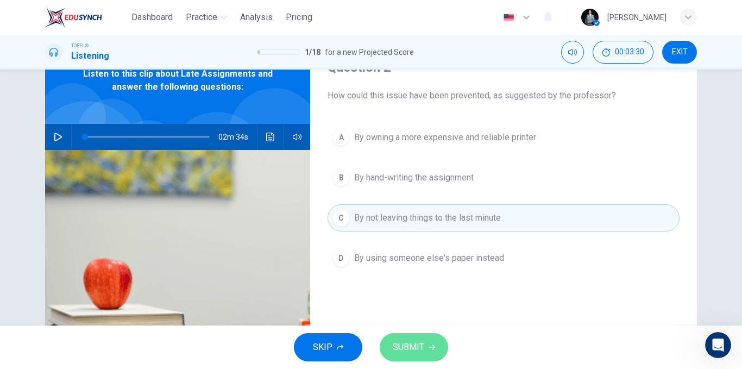
click at [425, 336] on button "SUBMIT" at bounding box center [414, 347] width 68 height 28
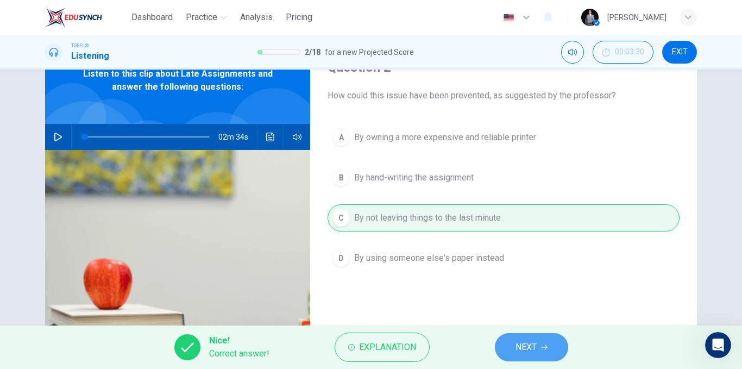
click at [525, 341] on span "NEXT" at bounding box center [525, 346] width 21 height 15
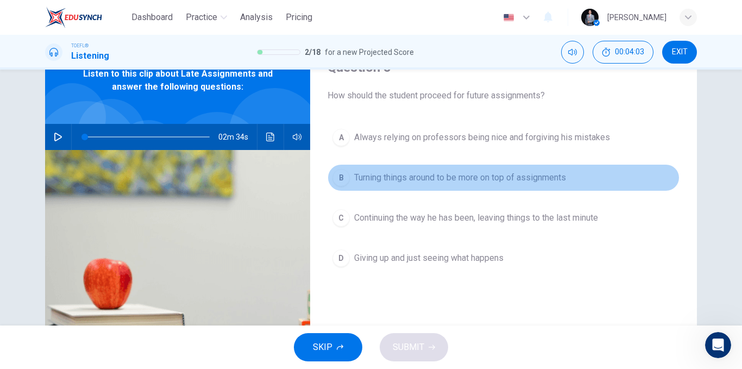
click at [471, 178] on span "Turning things around to be more on top of assignments" at bounding box center [460, 177] width 212 height 13
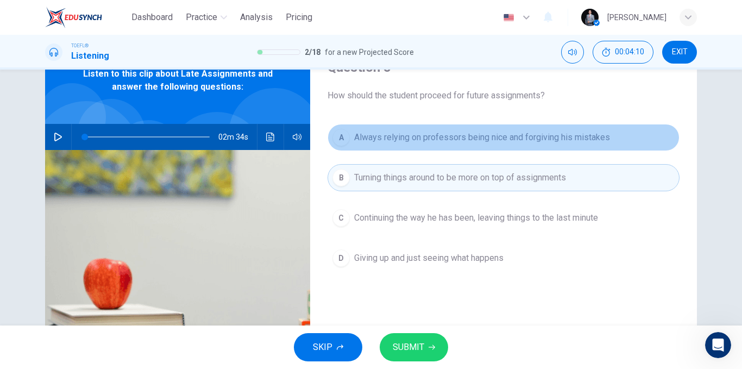
click at [446, 142] on span "Always relying on professors being nice and forgiving his mistakes" at bounding box center [482, 137] width 256 height 13
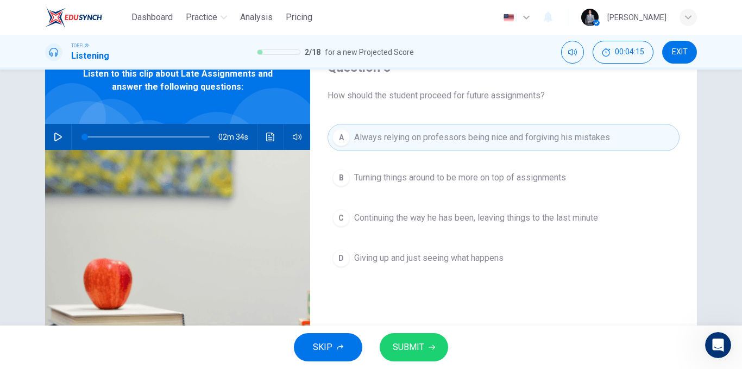
click at [432, 173] on span "Turning things around to be more on top of assignments" at bounding box center [460, 177] width 212 height 13
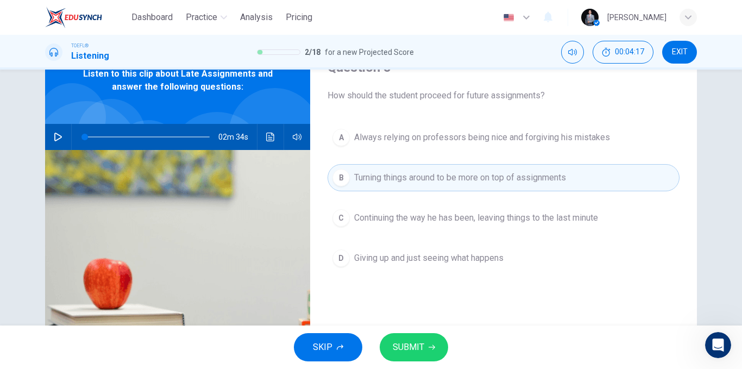
drag, startPoint x: 460, startPoint y: 99, endPoint x: 479, endPoint y: 98, distance: 18.5
click at [479, 98] on span "How should the student proceed for future assignments?" at bounding box center [504, 95] width 352 height 13
drag, startPoint x: 392, startPoint y: 97, endPoint x: 472, endPoint y: 101, distance: 79.9
click at [471, 101] on span "How should the student proceed for future assignments?" at bounding box center [504, 95] width 352 height 13
click at [422, 344] on span "SUBMIT" at bounding box center [409, 346] width 32 height 15
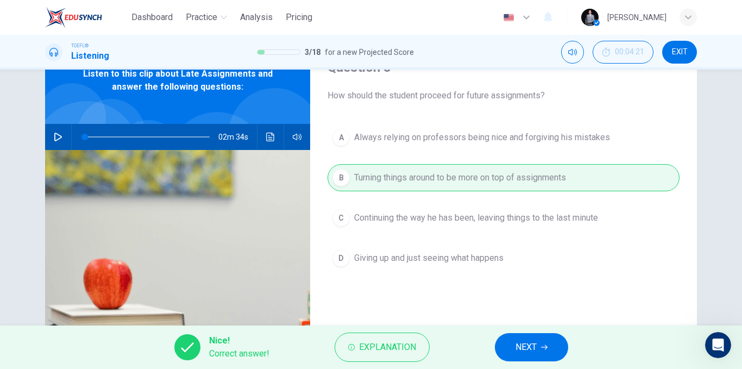
click at [529, 347] on span "NEXT" at bounding box center [525, 346] width 21 height 15
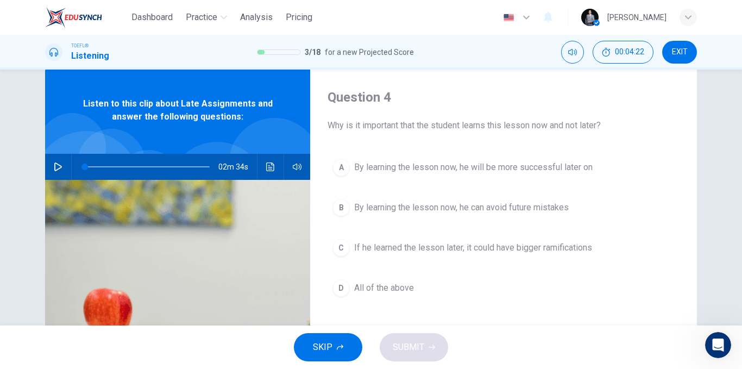
scroll to position [0, 0]
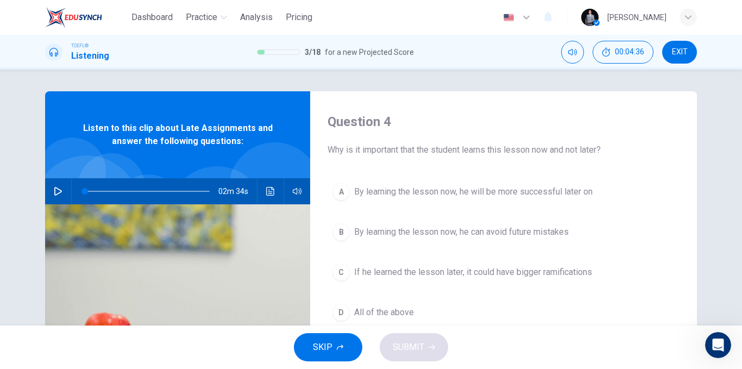
click at [564, 196] on span "By learning the lesson now, he will be more successful later on" at bounding box center [473, 191] width 238 height 13
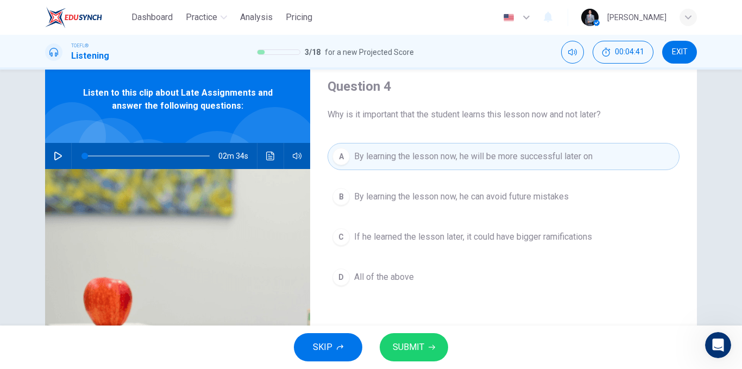
scroll to position [54, 0]
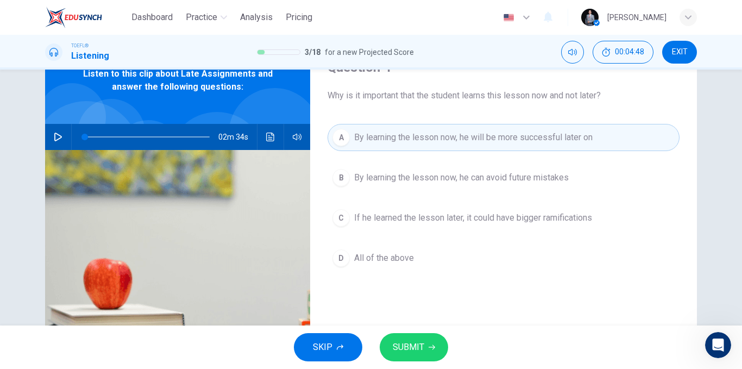
click at [452, 256] on button "D All of the above" at bounding box center [504, 257] width 352 height 27
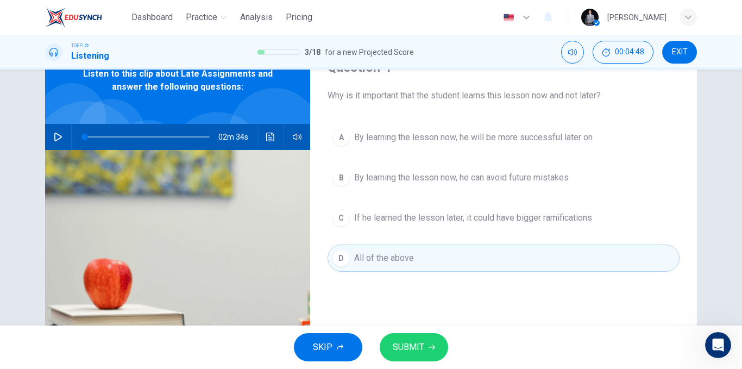
click at [419, 342] on span "SUBMIT" at bounding box center [409, 346] width 32 height 15
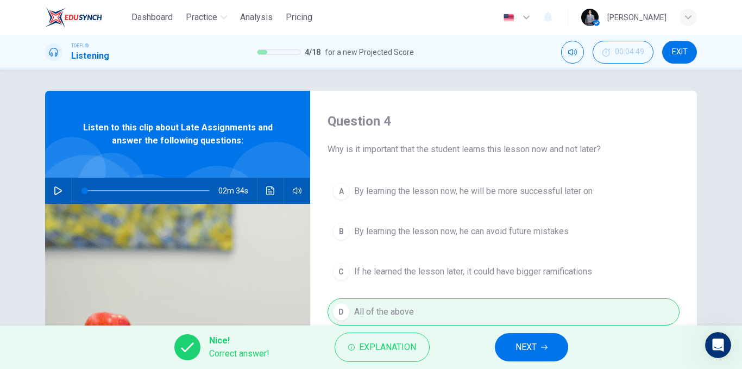
scroll to position [0, 0]
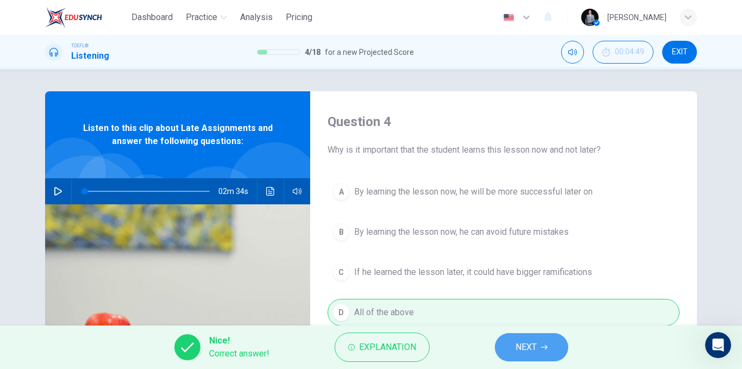
click at [526, 341] on span "NEXT" at bounding box center [525, 346] width 21 height 15
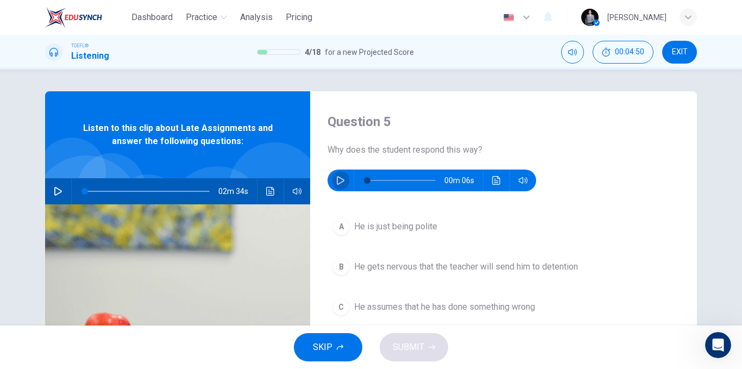
click at [336, 182] on icon "button" at bounding box center [340, 180] width 9 height 9
type input "0"
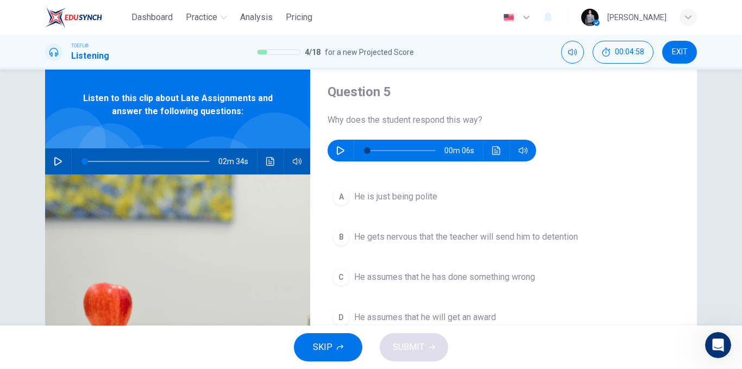
scroll to position [54, 0]
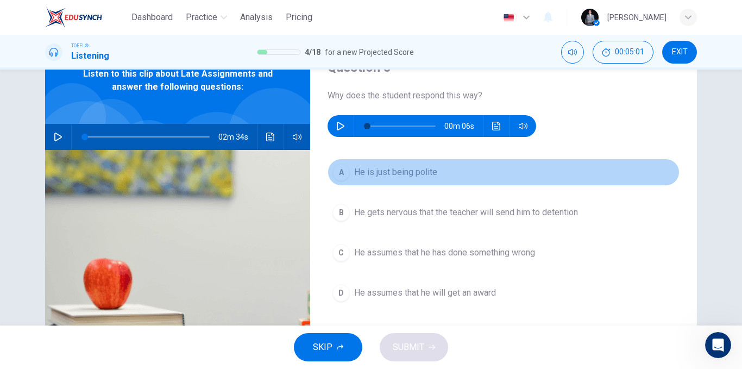
click at [421, 181] on button "A He is just being polite" at bounding box center [504, 172] width 352 height 27
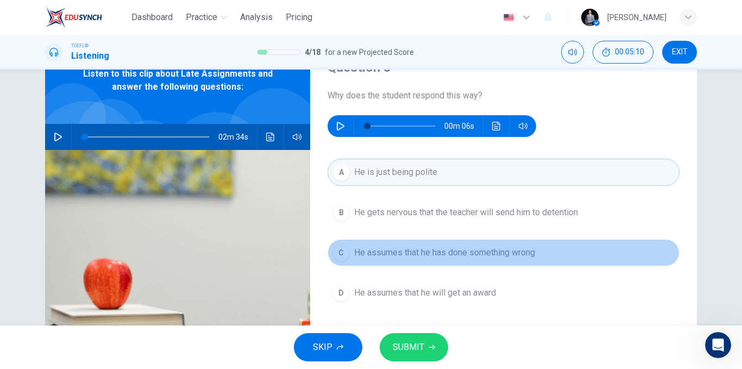
click at [523, 260] on button "C He assumes that he has done something wrong" at bounding box center [504, 252] width 352 height 27
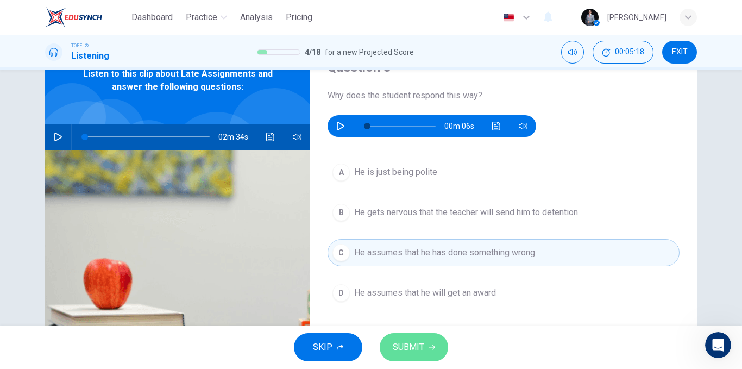
click at [423, 343] on span "SUBMIT" at bounding box center [409, 346] width 32 height 15
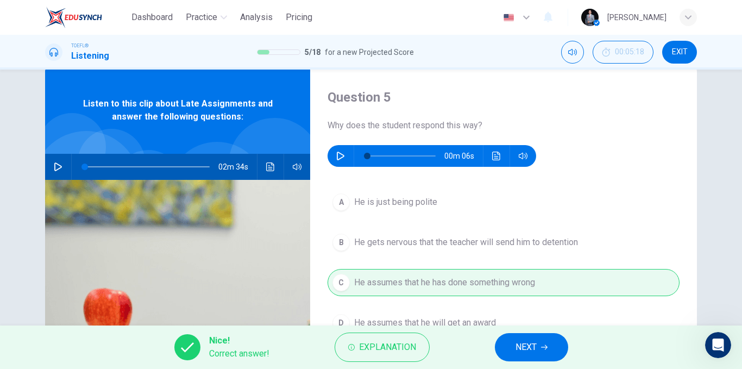
scroll to position [0, 0]
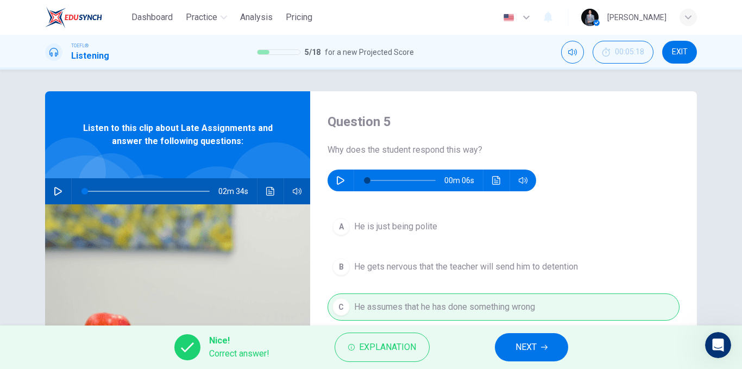
click at [512, 346] on button "NEXT" at bounding box center [531, 347] width 73 height 28
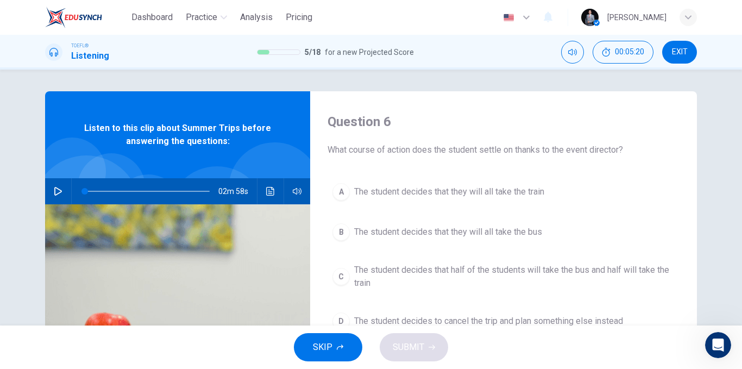
click at [59, 189] on icon "button" at bounding box center [58, 191] width 9 height 9
click at [49, 195] on button "button" at bounding box center [57, 191] width 17 height 26
click at [66, 192] on div "02m 50s" at bounding box center [177, 191] width 265 height 26
click at [54, 191] on icon "button" at bounding box center [58, 191] width 9 height 9
click at [56, 191] on icon "button" at bounding box center [58, 191] width 9 height 9
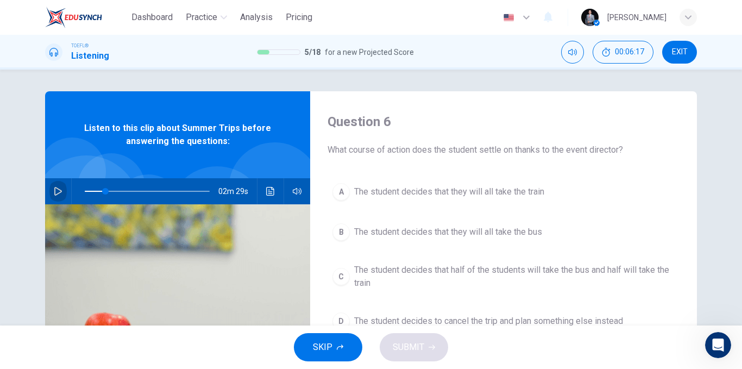
click at [56, 191] on icon "button" at bounding box center [58, 191] width 9 height 9
type input "0"
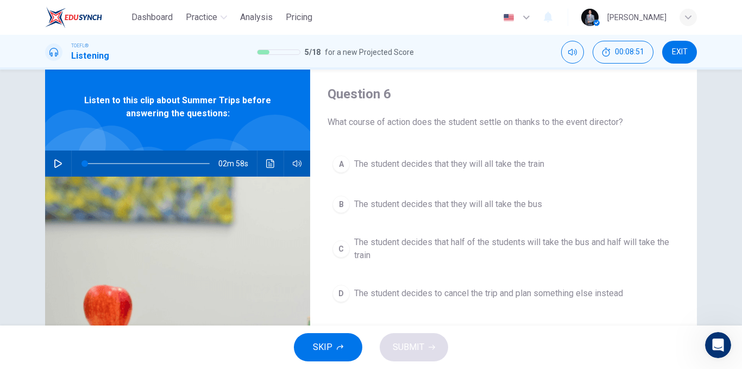
scroll to position [54, 0]
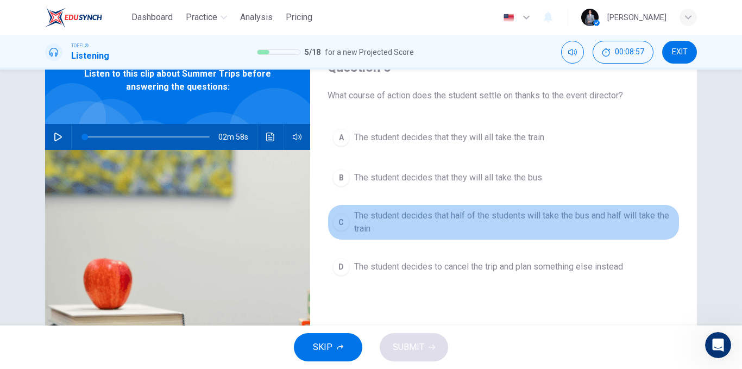
click at [512, 223] on span "The student decides that half of the students will take the bus and half will t…" at bounding box center [514, 222] width 320 height 26
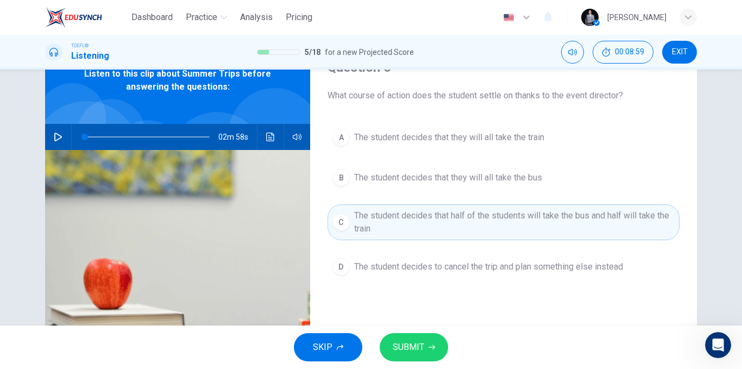
click at [429, 347] on icon "button" at bounding box center [432, 347] width 7 height 5
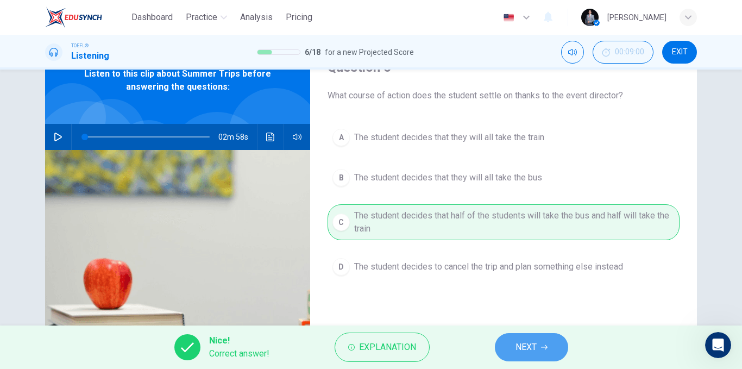
click at [519, 347] on span "NEXT" at bounding box center [525, 346] width 21 height 15
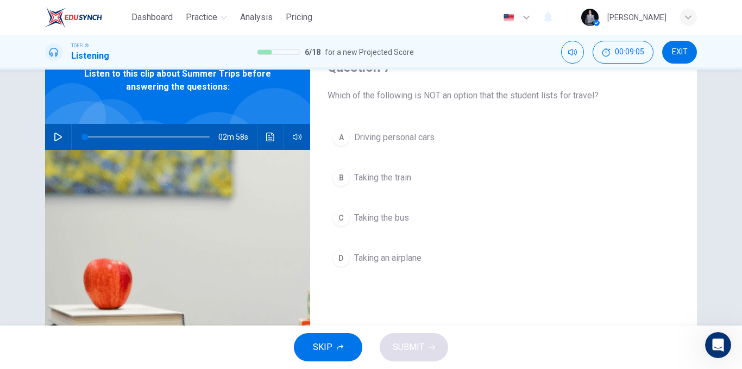
click at [406, 262] on span "Taking an airplane" at bounding box center [387, 257] width 67 height 13
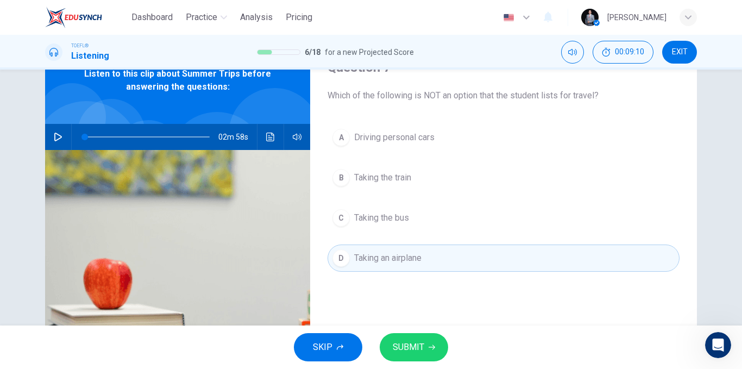
click at [410, 346] on span "SUBMIT" at bounding box center [409, 346] width 32 height 15
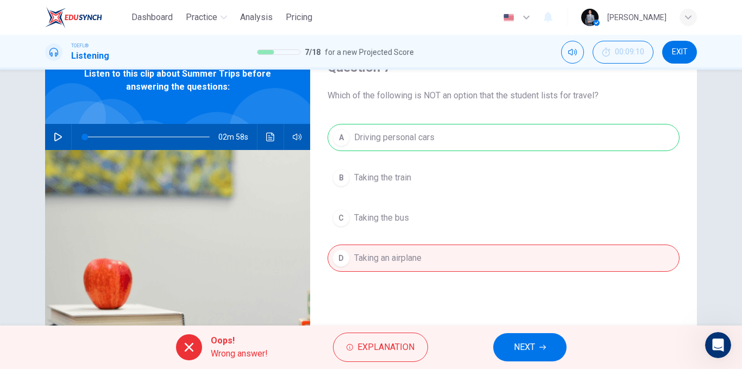
click at [511, 339] on button "NEXT" at bounding box center [529, 347] width 73 height 28
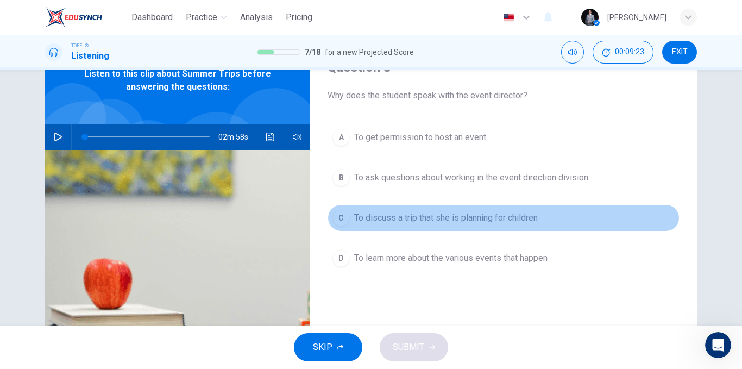
click at [417, 222] on span "To discuss a trip that she is planning for children" at bounding box center [446, 217] width 184 height 13
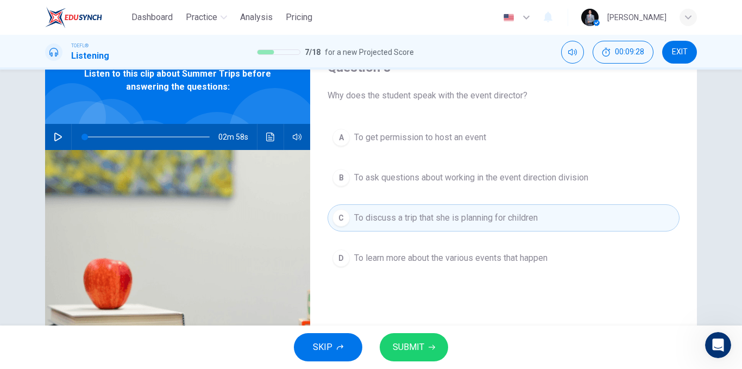
click at [413, 347] on span "SUBMIT" at bounding box center [409, 346] width 32 height 15
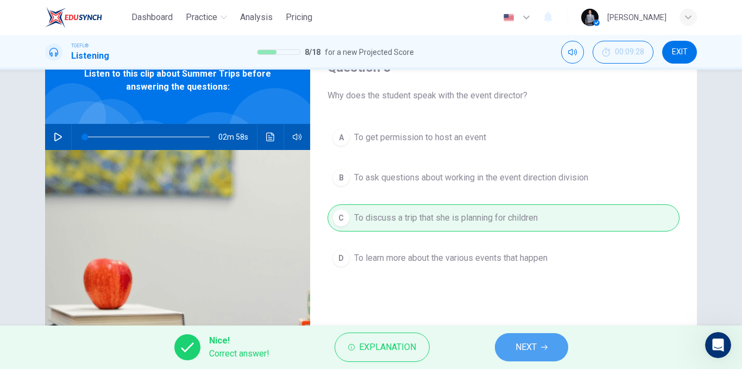
click at [513, 342] on button "NEXT" at bounding box center [531, 347] width 73 height 28
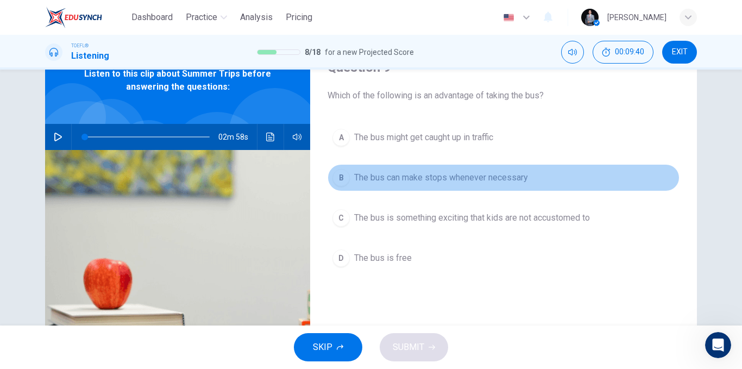
click at [476, 175] on span "The bus can make stops whenever necessary" at bounding box center [441, 177] width 174 height 13
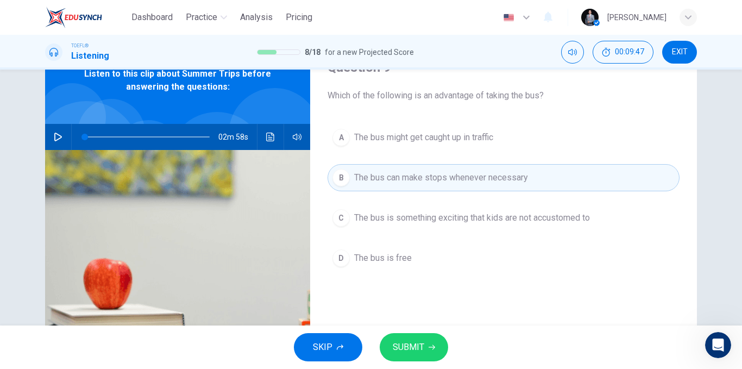
click at [417, 344] on span "SUBMIT" at bounding box center [409, 346] width 32 height 15
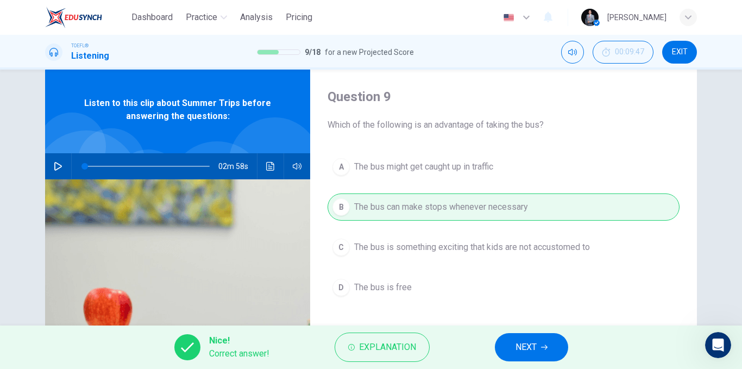
scroll to position [0, 0]
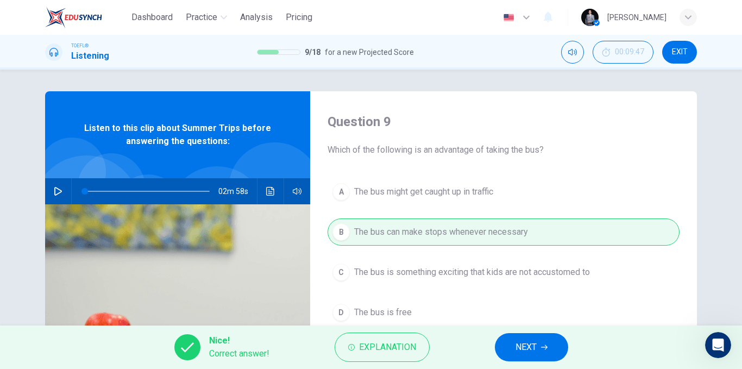
click at [520, 354] on span "NEXT" at bounding box center [525, 346] width 21 height 15
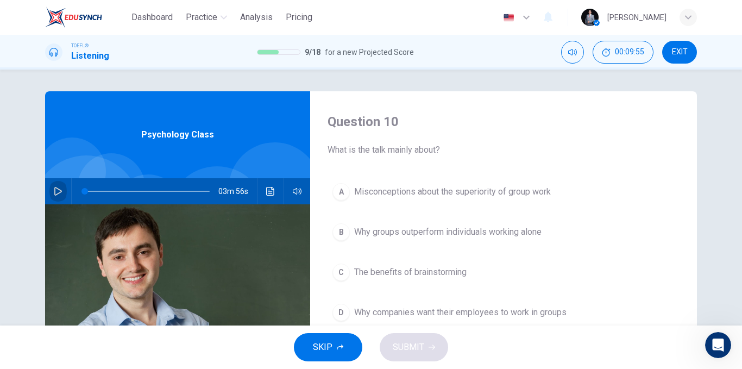
click at [63, 187] on button "button" at bounding box center [57, 191] width 17 height 26
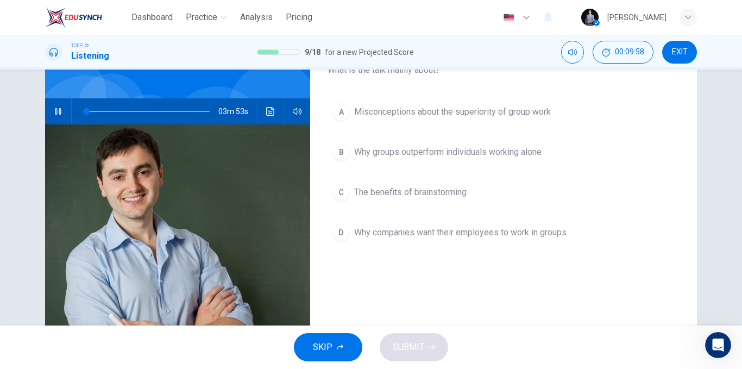
scroll to position [54, 0]
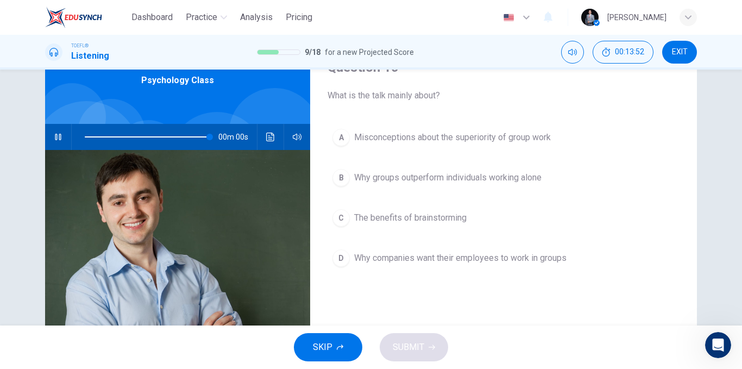
type input "0"
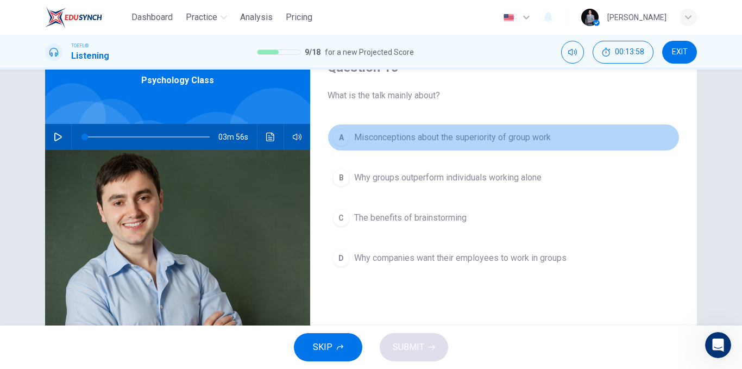
click at [504, 141] on span "Misconceptions about the superiority of group work" at bounding box center [452, 137] width 197 height 13
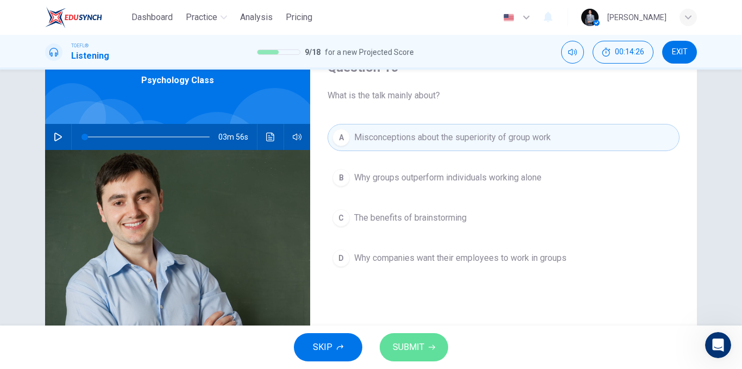
click at [429, 349] on icon "button" at bounding box center [432, 347] width 7 height 7
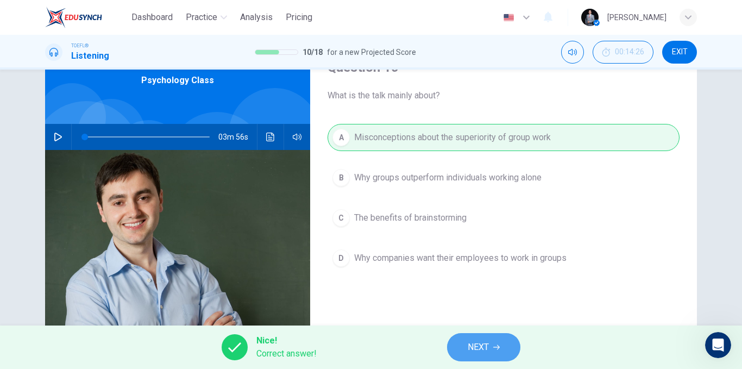
click at [483, 344] on span "NEXT" at bounding box center [478, 346] width 21 height 15
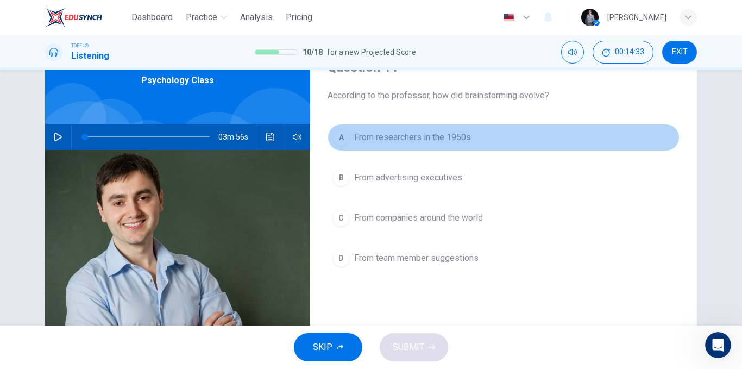
click at [450, 140] on span "From researchers in the 1950s" at bounding box center [412, 137] width 117 height 13
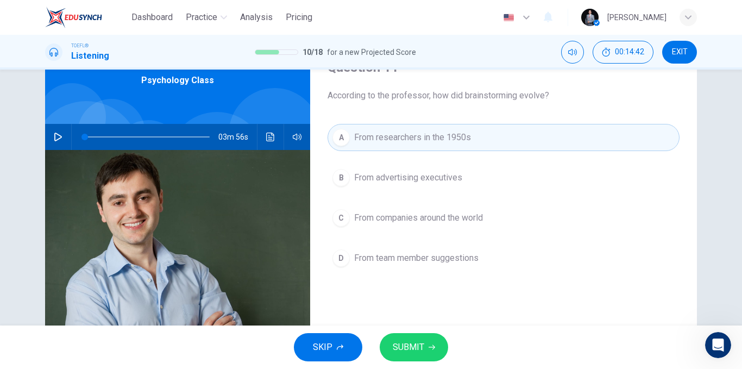
click at [424, 342] on button "SUBMIT" at bounding box center [414, 347] width 68 height 28
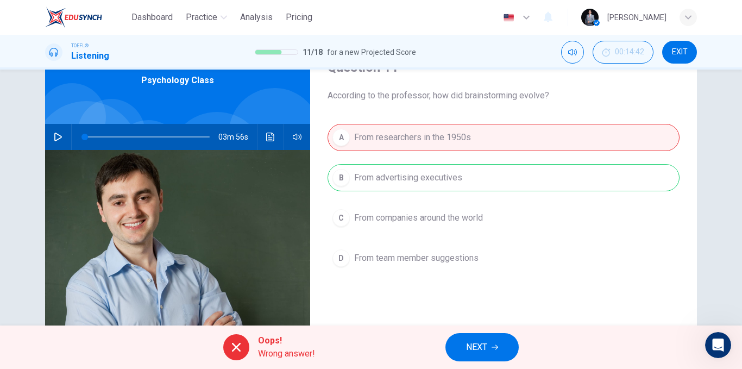
click at [474, 347] on span "NEXT" at bounding box center [476, 346] width 21 height 15
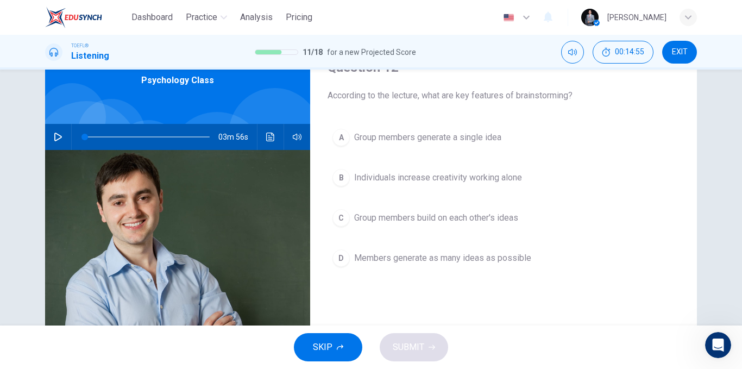
drag, startPoint x: 350, startPoint y: 96, endPoint x: 443, endPoint y: 96, distance: 93.4
click at [442, 96] on span "According to the lecture, what are key features of brainstorming?" at bounding box center [504, 95] width 352 height 13
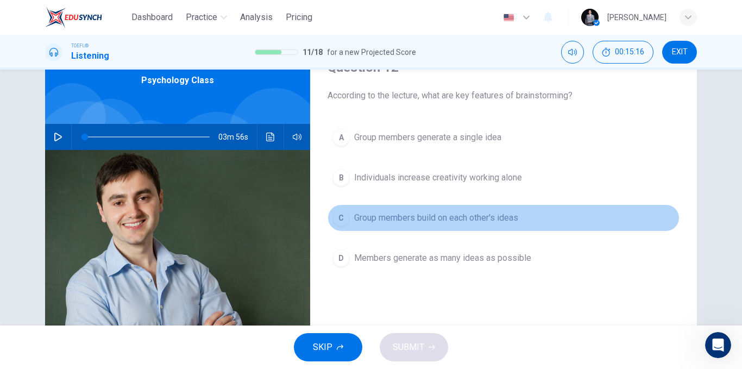
click at [476, 220] on span "Group members build on each other's ideas" at bounding box center [436, 217] width 164 height 13
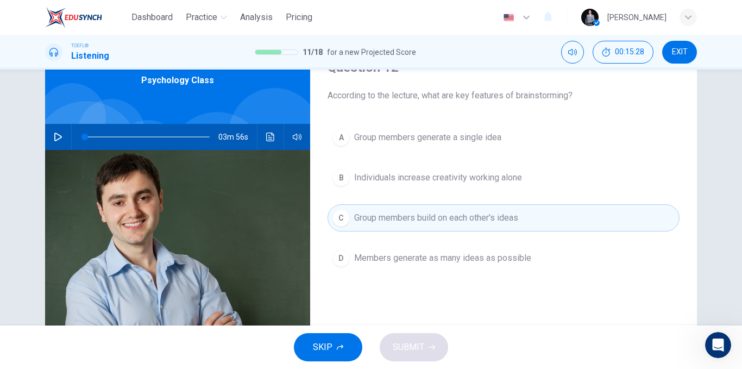
click at [420, 253] on span "Members generate as many ideas as possible" at bounding box center [442, 257] width 177 height 13
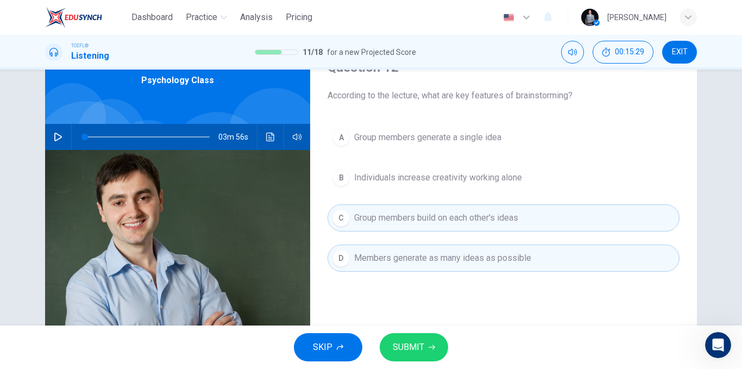
click at [426, 257] on span "Members generate as many ideas as possible" at bounding box center [442, 257] width 177 height 13
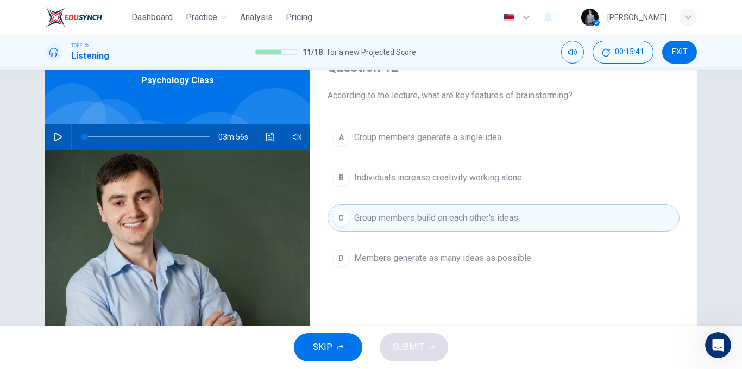
click at [390, 134] on span "Group members generate a single idea" at bounding box center [427, 137] width 147 height 13
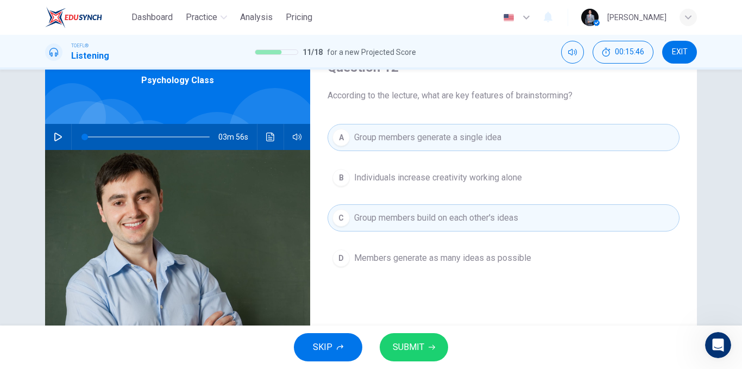
click at [433, 342] on button "SUBMIT" at bounding box center [414, 347] width 68 height 28
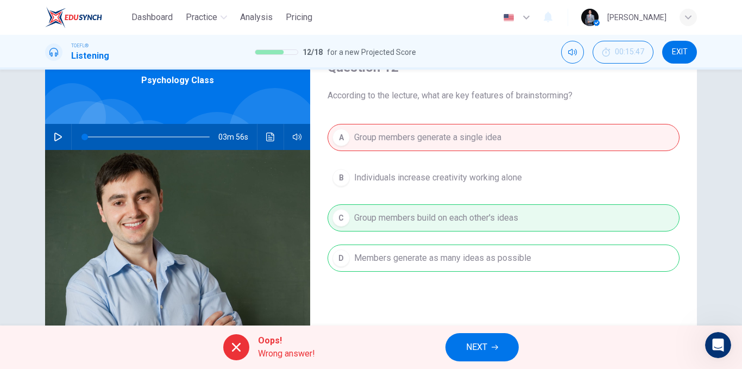
click at [475, 344] on span "NEXT" at bounding box center [476, 346] width 21 height 15
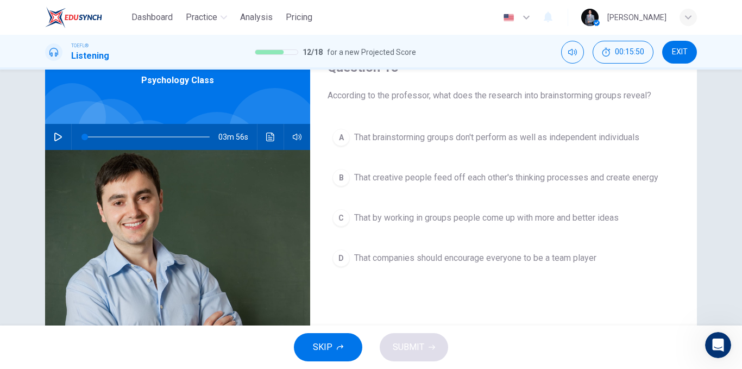
drag, startPoint x: 500, startPoint y: 98, endPoint x: 542, endPoint y: 96, distance: 41.3
click at [542, 96] on span "According to the professor, what does the research into brainstorming groups re…" at bounding box center [504, 95] width 352 height 13
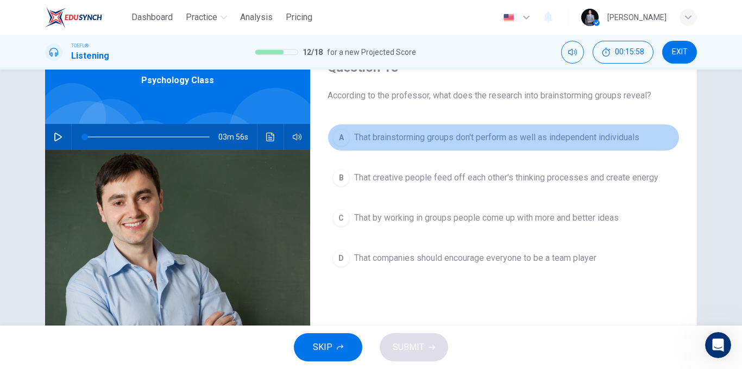
click at [554, 140] on span "That brainstorming groups don't perform as well as independent individuals" at bounding box center [496, 137] width 285 height 13
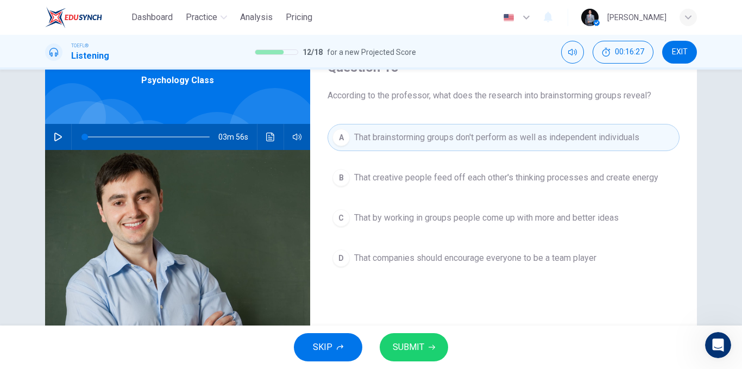
click at [419, 345] on span "SUBMIT" at bounding box center [409, 346] width 32 height 15
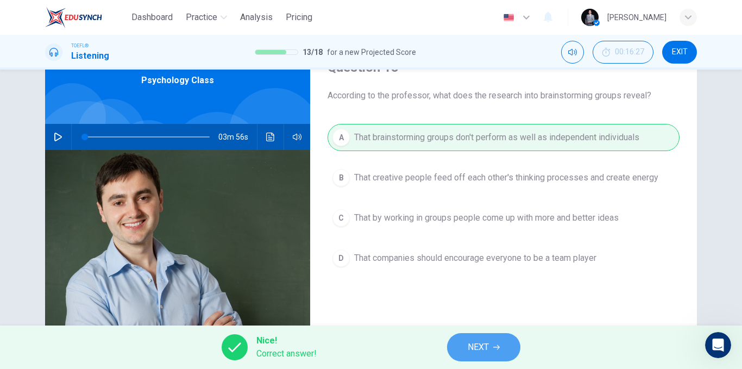
click at [470, 343] on span "NEXT" at bounding box center [478, 346] width 21 height 15
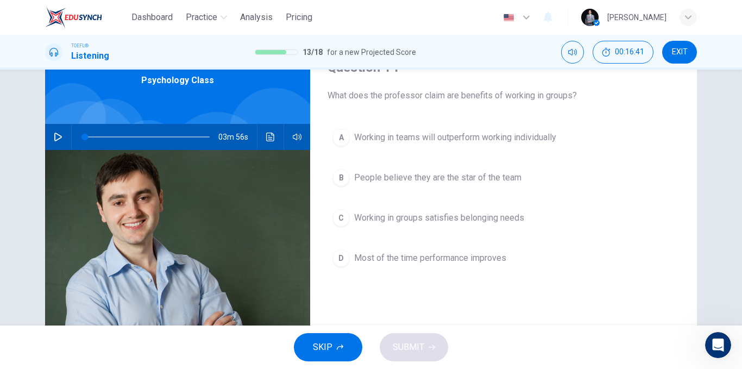
drag, startPoint x: 481, startPoint y: 94, endPoint x: 443, endPoint y: 97, distance: 38.1
click at [443, 96] on span "What does the professor claim are benefits of working in groups?" at bounding box center [504, 95] width 352 height 13
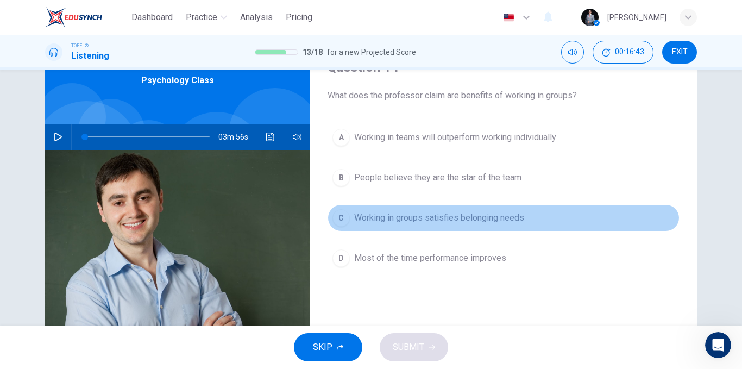
click at [484, 218] on span "Working in groups satisfies belonging needs" at bounding box center [439, 217] width 170 height 13
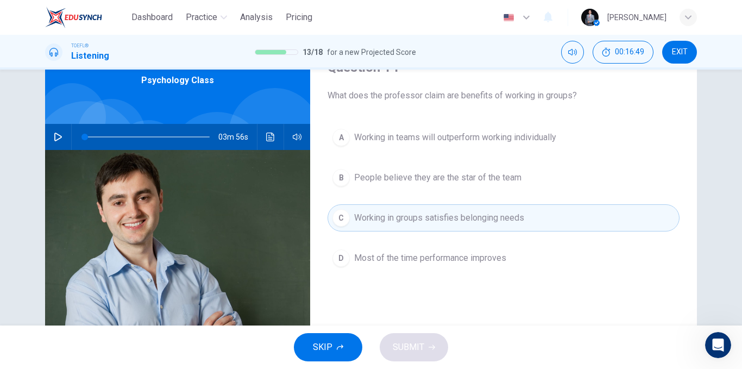
click at [448, 260] on span "Most of the time performance improves" at bounding box center [430, 257] width 152 height 13
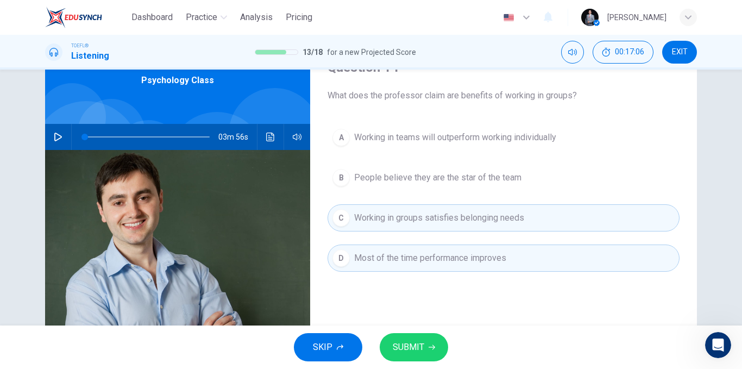
click at [467, 179] on span "People believe they are the star of the team" at bounding box center [437, 177] width 167 height 13
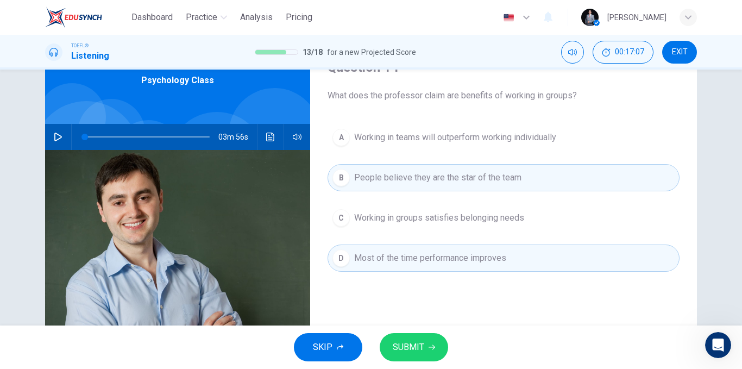
click at [424, 222] on span "Working in groups satisfies belonging needs" at bounding box center [439, 217] width 170 height 13
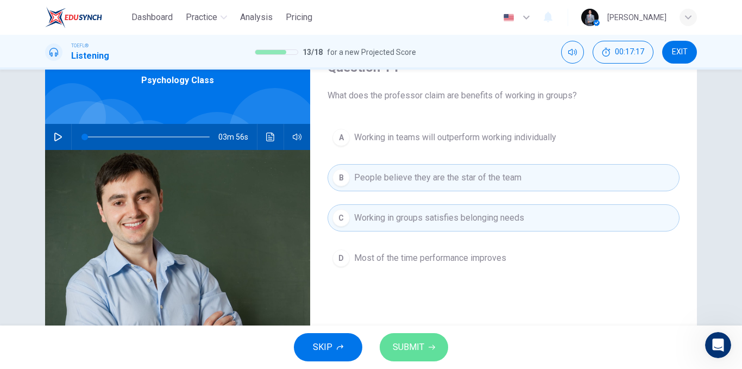
click at [407, 340] on span "SUBMIT" at bounding box center [409, 346] width 32 height 15
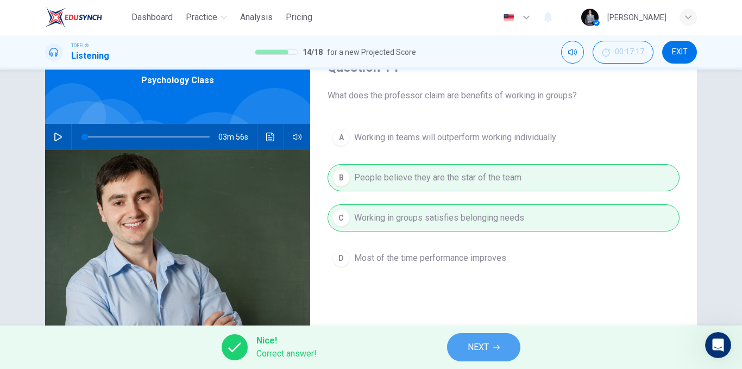
click at [465, 342] on button "NEXT" at bounding box center [483, 347] width 73 height 28
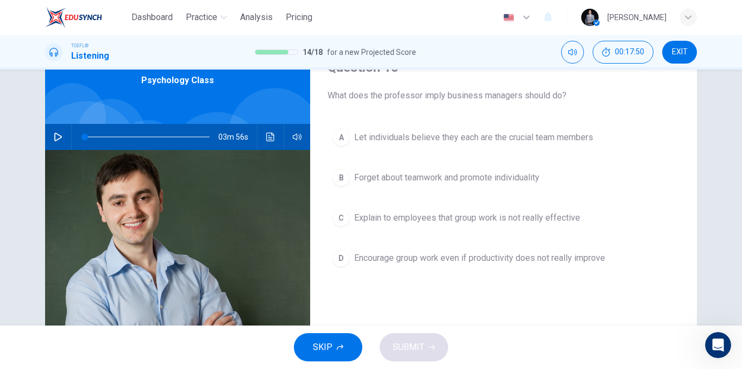
click at [524, 264] on button "D Encourage group work even if productivity does not really improve" at bounding box center [504, 257] width 352 height 27
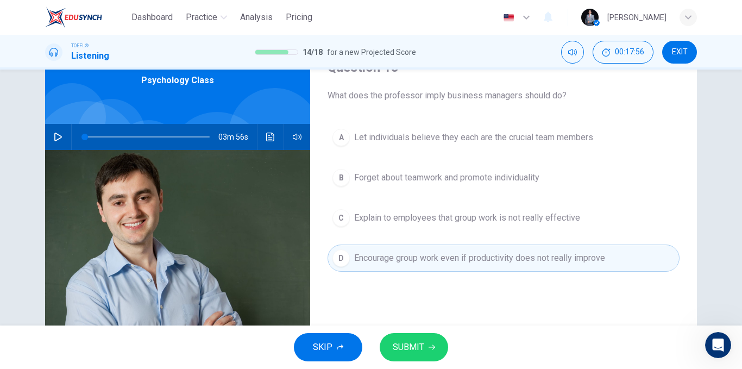
click at [476, 137] on span "Let individuals believe they each are the crucial team members" at bounding box center [473, 137] width 239 height 13
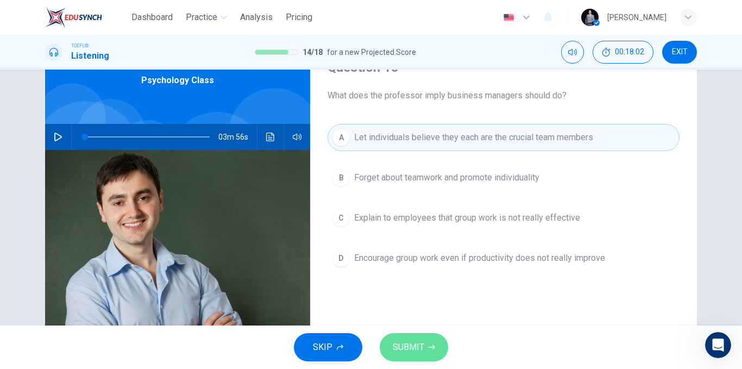
click at [426, 339] on button "SUBMIT" at bounding box center [414, 347] width 68 height 28
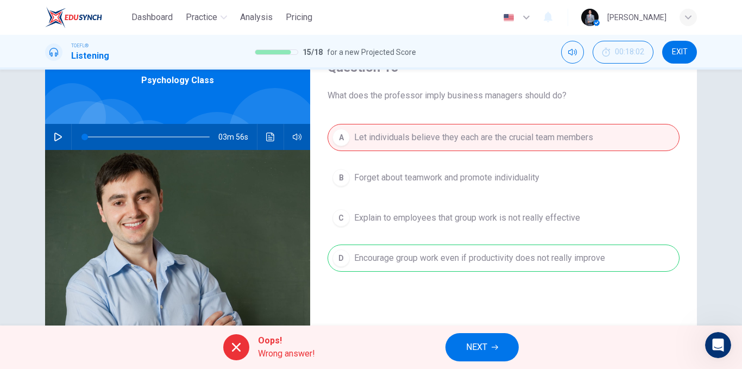
click at [454, 257] on div "A Let individuals believe they each are the crucial team members B Forget about…" at bounding box center [504, 208] width 352 height 169
click at [479, 347] on span "NEXT" at bounding box center [476, 346] width 21 height 15
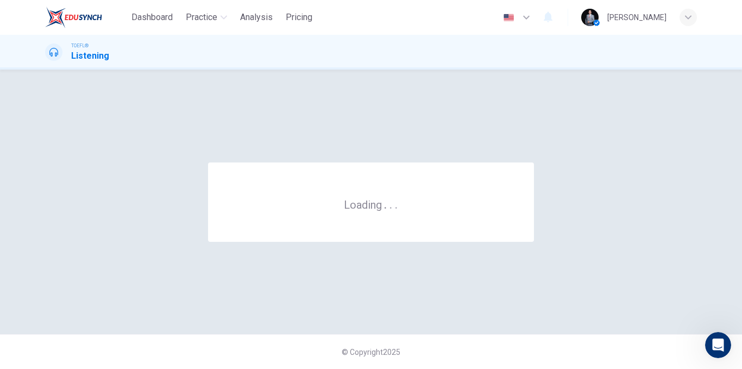
scroll to position [0, 0]
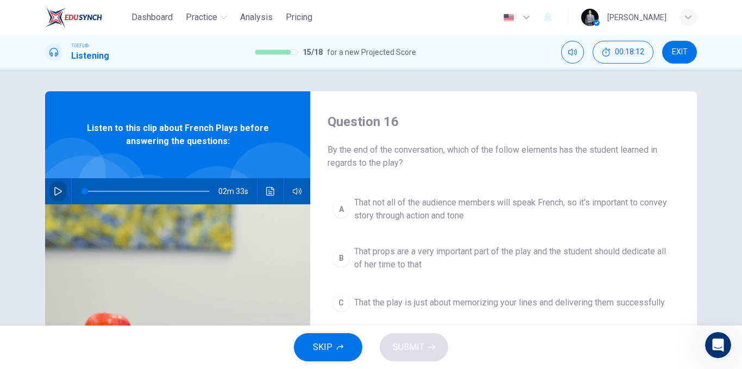
click at [54, 193] on icon "button" at bounding box center [58, 191] width 9 height 9
drag, startPoint x: 89, startPoint y: 191, endPoint x: 73, endPoint y: 192, distance: 16.3
click at [89, 192] on span at bounding box center [92, 191] width 7 height 7
drag, startPoint x: 84, startPoint y: 193, endPoint x: 72, endPoint y: 186, distance: 13.9
click at [81, 188] on span at bounding box center [84, 191] width 7 height 7
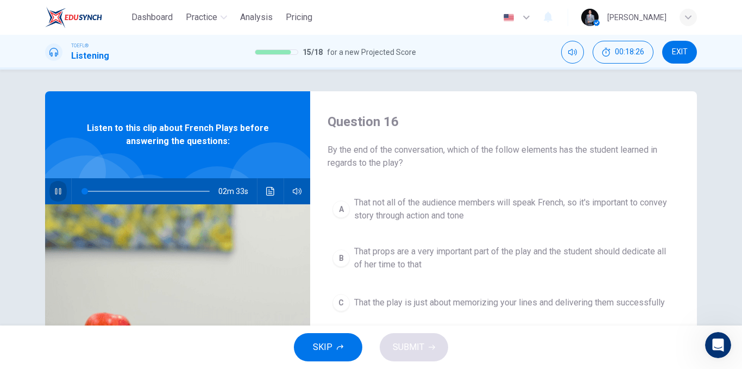
click at [58, 190] on icon "button" at bounding box center [58, 191] width 6 height 7
click at [59, 192] on icon "button" at bounding box center [58, 191] width 9 height 9
type input "0"
drag, startPoint x: 355, startPoint y: 165, endPoint x: 388, endPoint y: 163, distance: 33.2
click at [388, 163] on span "By the end of the conversation, which of the follow elements has the student le…" at bounding box center [504, 156] width 352 height 26
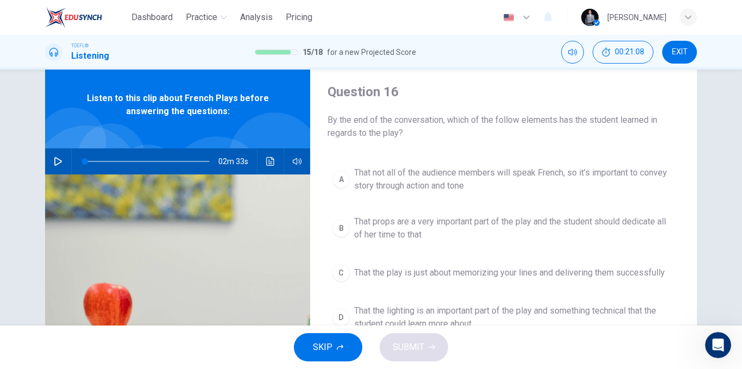
scroll to position [54, 0]
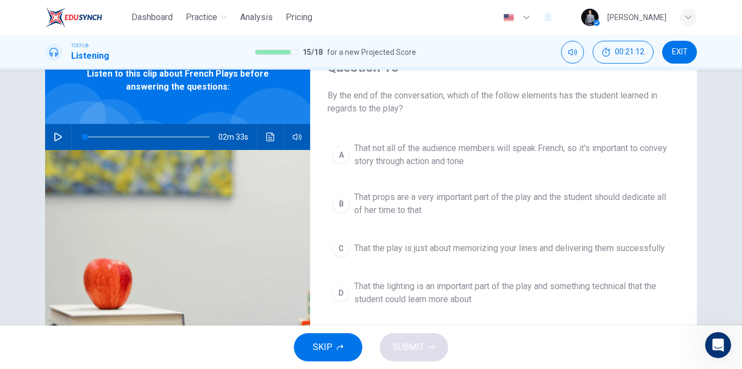
click at [414, 161] on span "That not all of the audience members will speak French, so it's important to co…" at bounding box center [514, 155] width 320 height 26
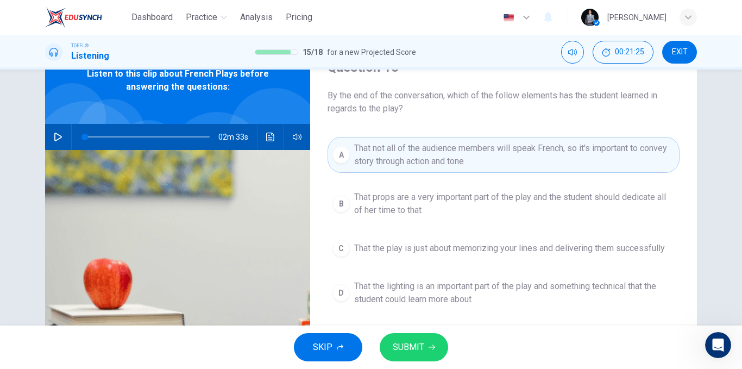
click at [421, 341] on span "SUBMIT" at bounding box center [409, 346] width 32 height 15
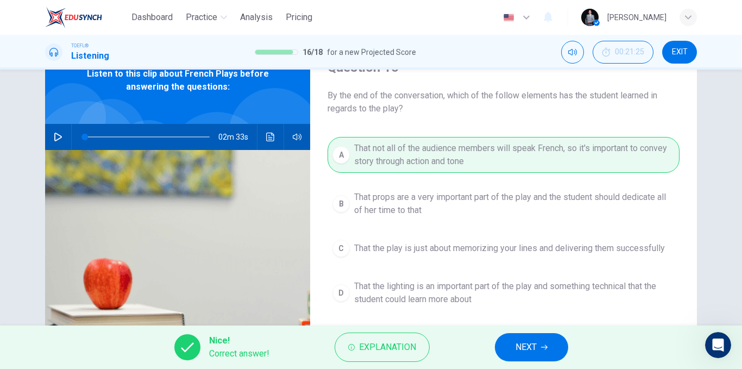
click at [521, 339] on button "NEXT" at bounding box center [531, 347] width 73 height 28
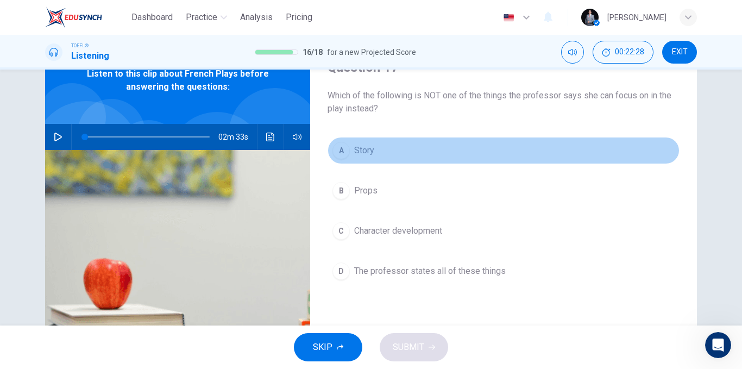
click at [389, 159] on button "A Story" at bounding box center [504, 150] width 352 height 27
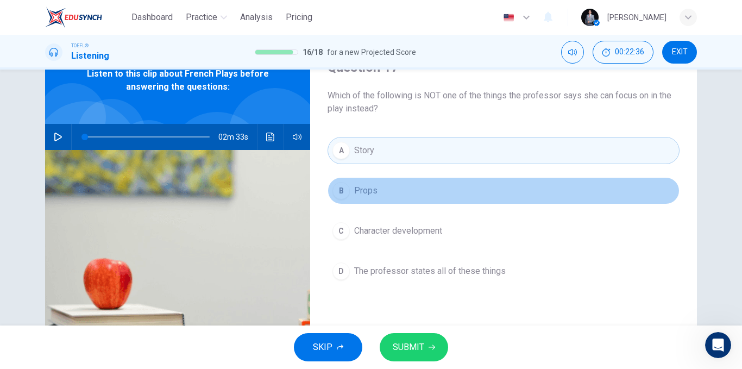
click at [383, 193] on button "B Props" at bounding box center [504, 190] width 352 height 27
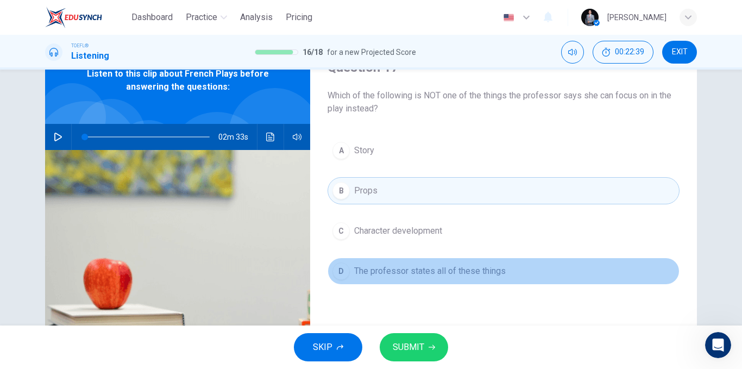
click at [444, 276] on span "The professor states all of these things" at bounding box center [430, 271] width 152 height 13
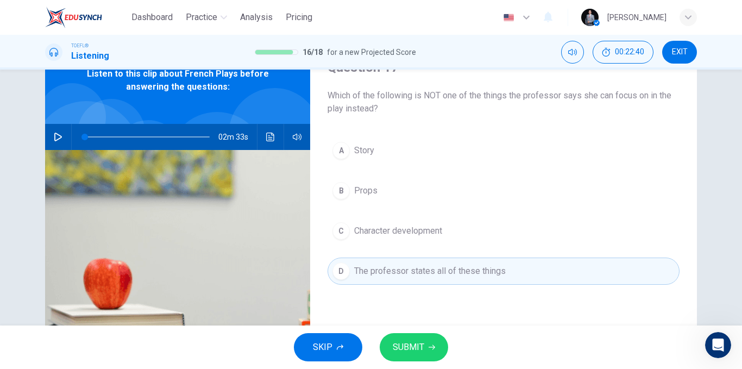
click at [429, 338] on button "SUBMIT" at bounding box center [414, 347] width 68 height 28
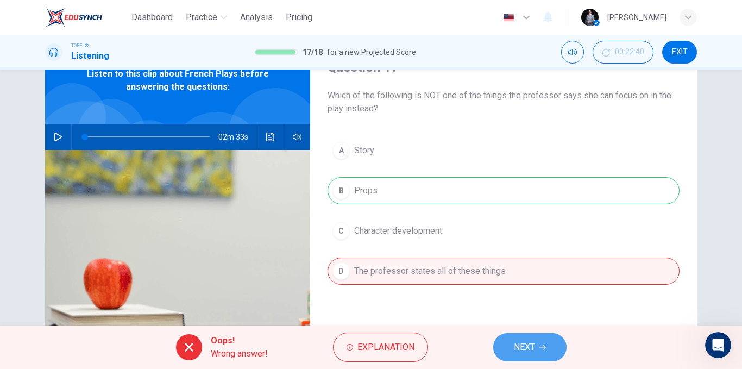
click at [511, 347] on button "NEXT" at bounding box center [529, 347] width 73 height 28
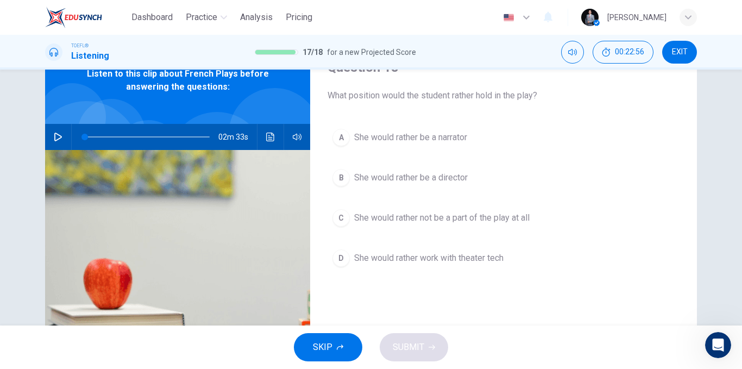
click at [495, 222] on span "She would rather not be a part of the play at all" at bounding box center [441, 217] width 175 height 13
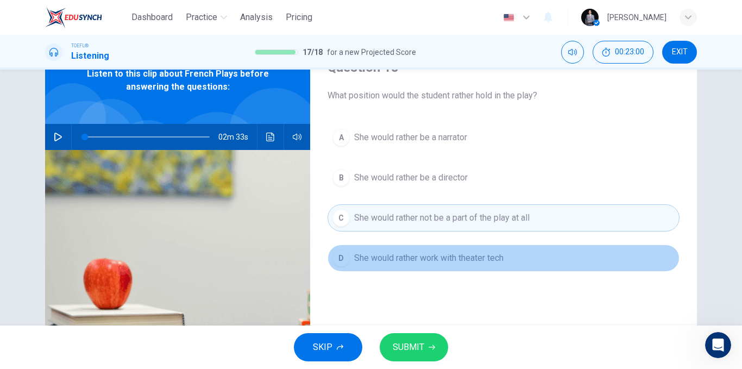
click at [473, 261] on span "She would rather work with theater tech" at bounding box center [428, 257] width 149 height 13
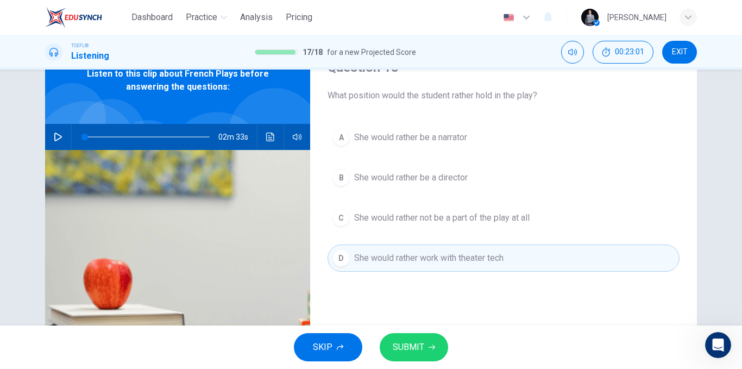
click at [427, 347] on button "SUBMIT" at bounding box center [414, 347] width 68 height 28
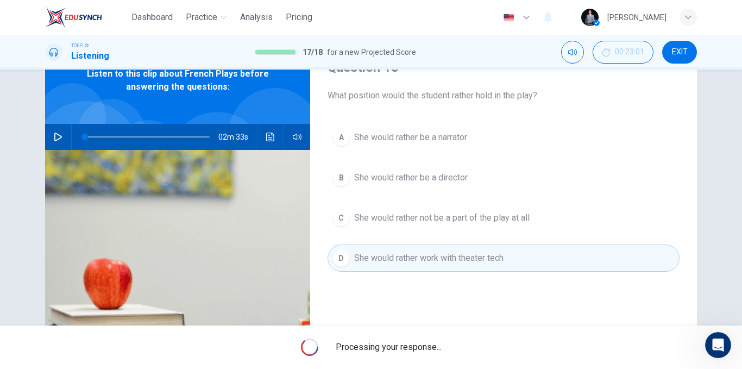
scroll to position [0, 0]
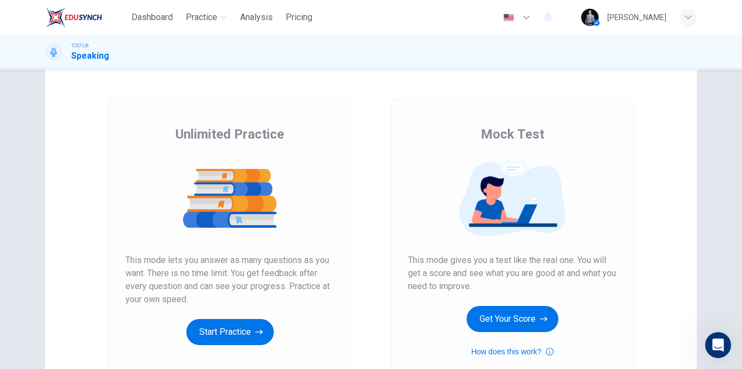
scroll to position [109, 0]
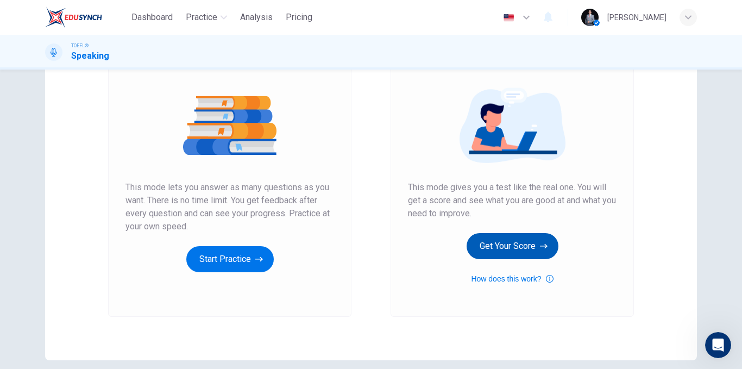
click at [521, 253] on button "Get Your Score" at bounding box center [513, 246] width 92 height 26
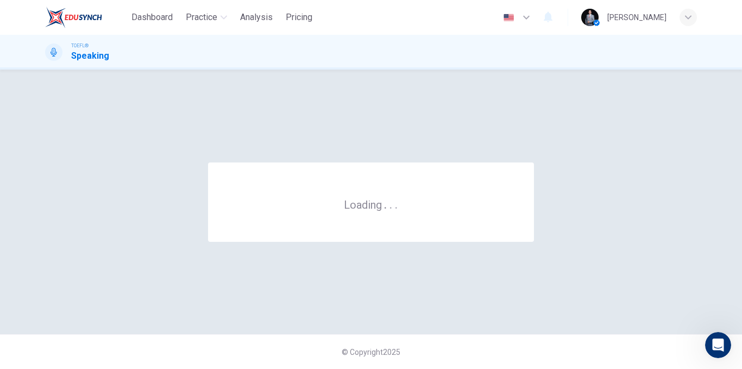
scroll to position [0, 0]
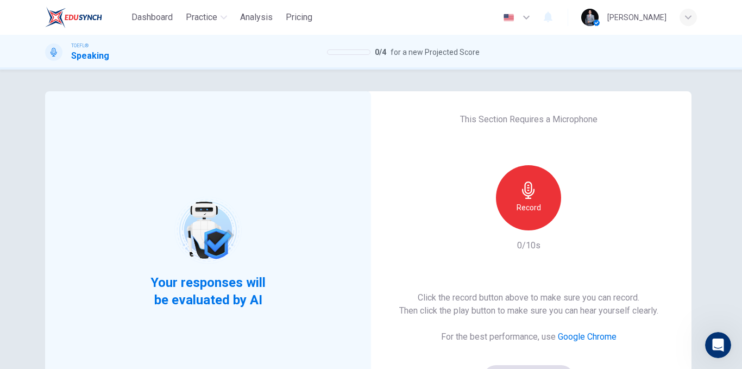
click at [514, 170] on div "Record" at bounding box center [528, 197] width 65 height 65
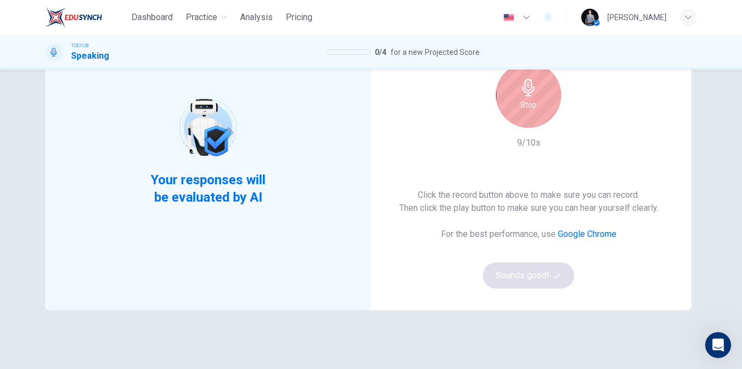
scroll to position [102, 0]
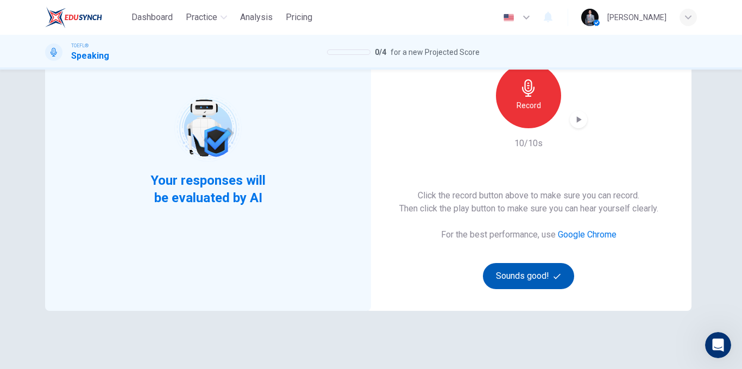
click at [538, 276] on button "Sounds good!" at bounding box center [528, 276] width 91 height 26
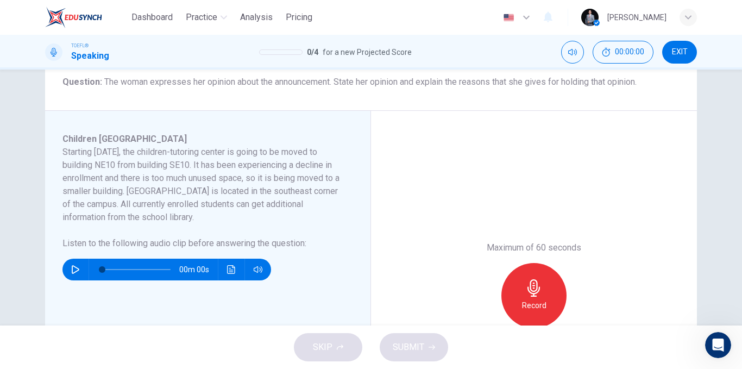
scroll to position [156, 0]
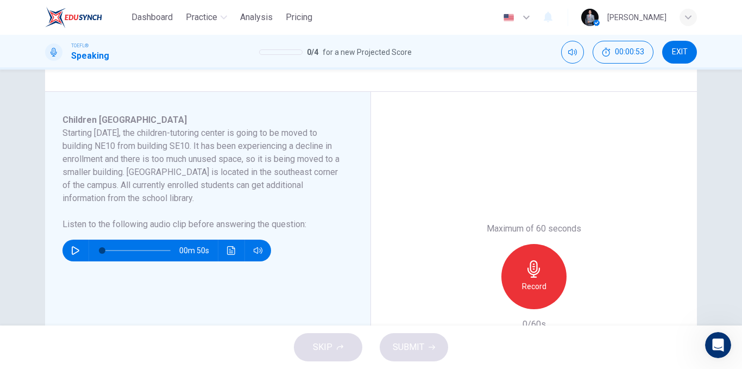
click at [78, 253] on button "button" at bounding box center [75, 251] width 17 height 22
type input "0"
click at [517, 292] on div "Record" at bounding box center [533, 276] width 65 height 65
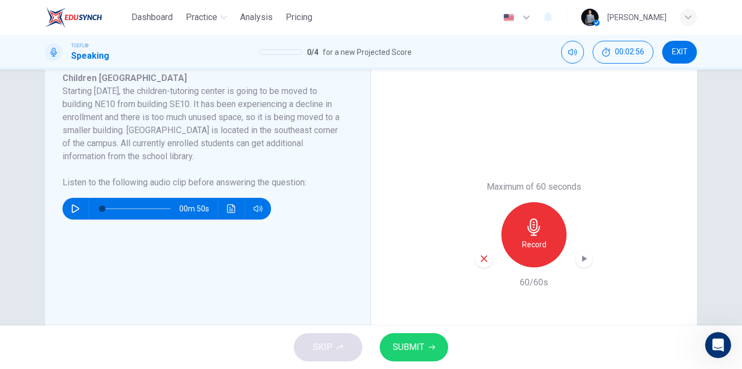
scroll to position [211, 0]
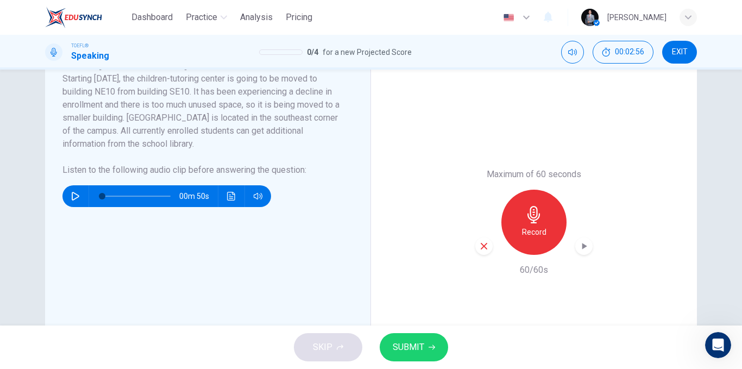
click at [418, 342] on span "SUBMIT" at bounding box center [409, 346] width 32 height 15
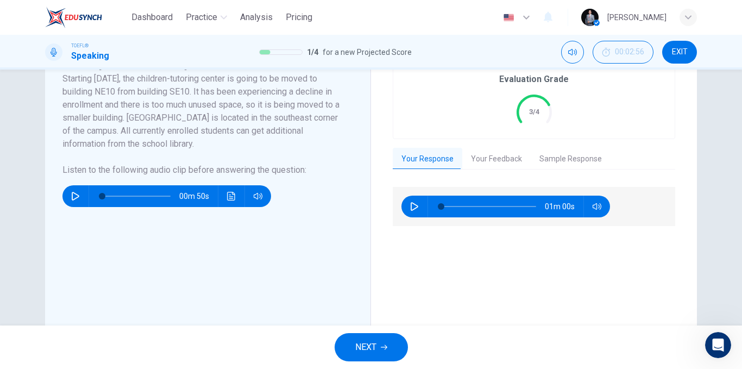
click at [367, 354] on span "NEXT" at bounding box center [365, 346] width 21 height 15
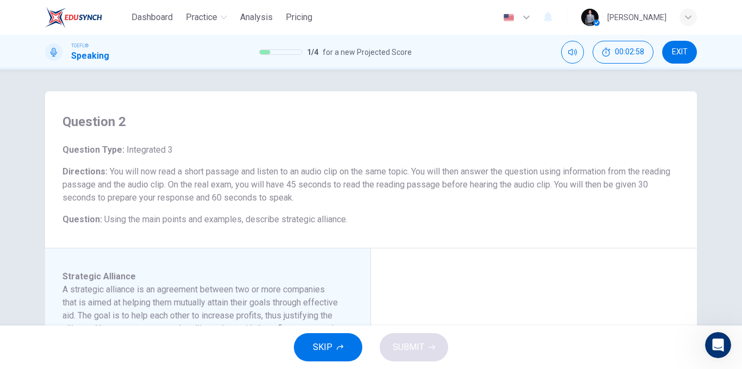
scroll to position [109, 0]
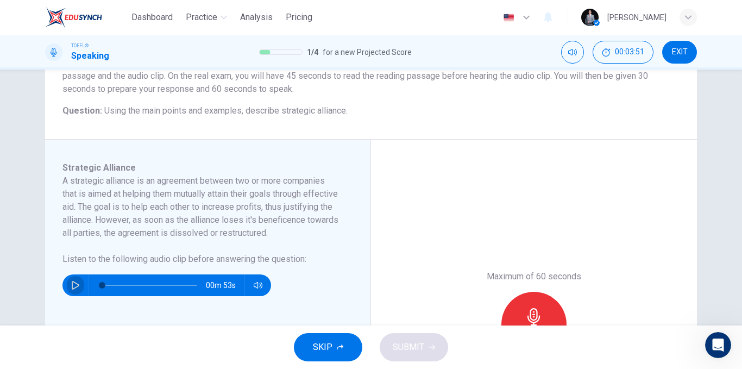
click at [71, 292] on button "button" at bounding box center [75, 285] width 17 height 22
type input "0"
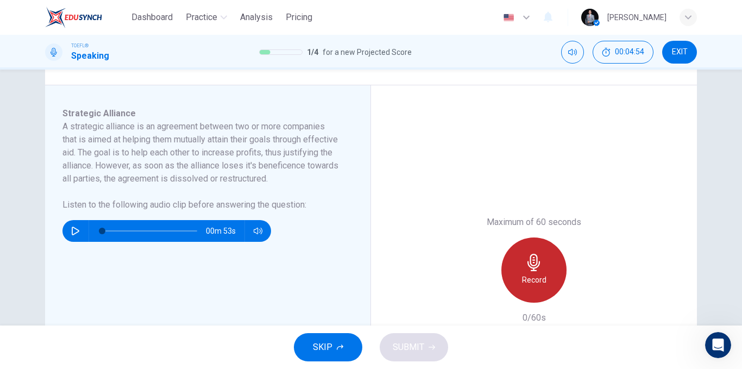
click at [551, 279] on div "Record" at bounding box center [533, 269] width 65 height 65
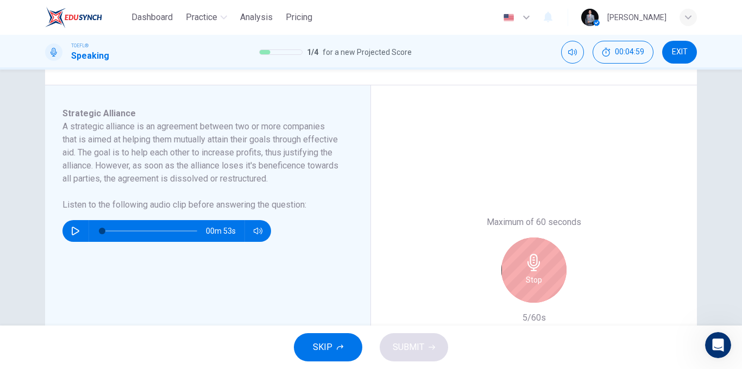
click at [526, 278] on h6 "Stop" at bounding box center [534, 279] width 16 height 13
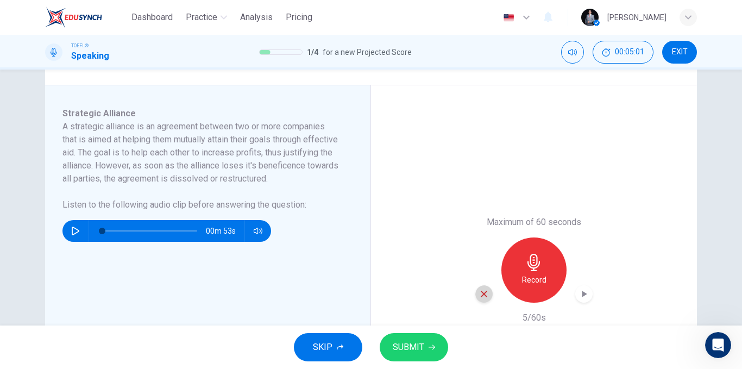
click at [483, 299] on div "button" at bounding box center [483, 293] width 17 height 17
click at [565, 263] on div "Record" at bounding box center [533, 269] width 117 height 65
click at [542, 273] on div "Record" at bounding box center [533, 269] width 65 height 65
click at [398, 349] on span "SUBMIT" at bounding box center [409, 346] width 32 height 15
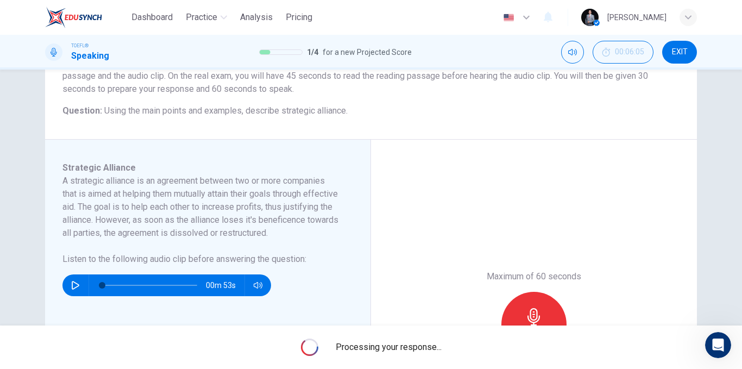
scroll to position [54, 0]
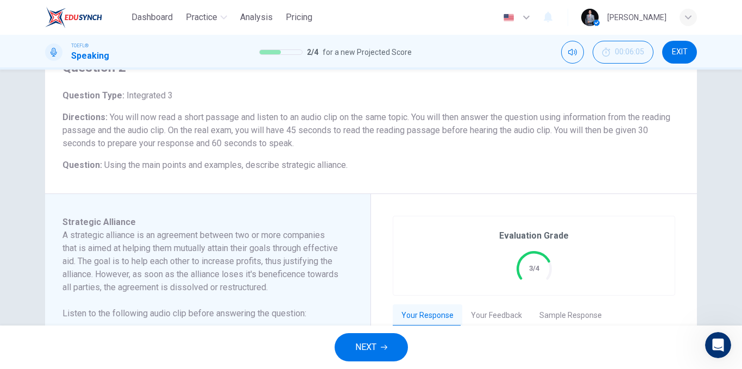
drag, startPoint x: 293, startPoint y: 135, endPoint x: 190, endPoint y: 140, distance: 103.9
click at [190, 140] on span "You will now read a short passage and listen to an audio clip on the same topic…" at bounding box center [366, 130] width 608 height 36
click at [377, 358] on button "NEXT" at bounding box center [371, 347] width 73 height 28
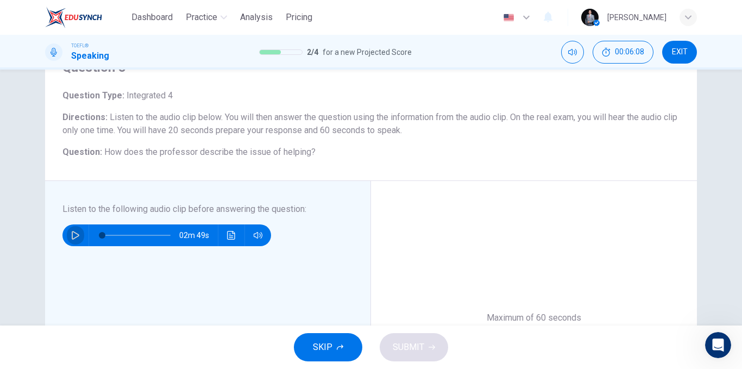
click at [67, 231] on button "button" at bounding box center [75, 235] width 17 height 22
type input "0"
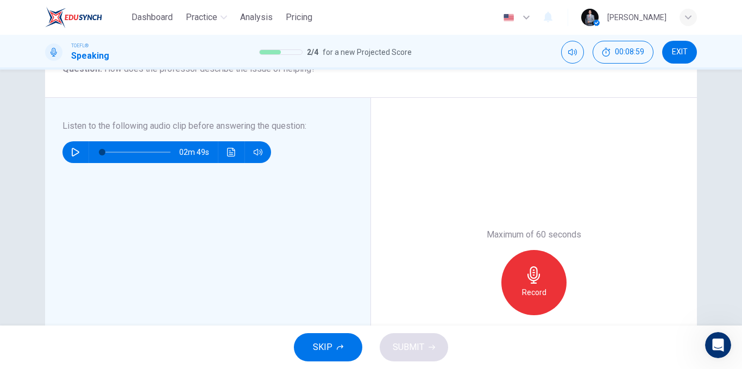
scroll to position [163, 0]
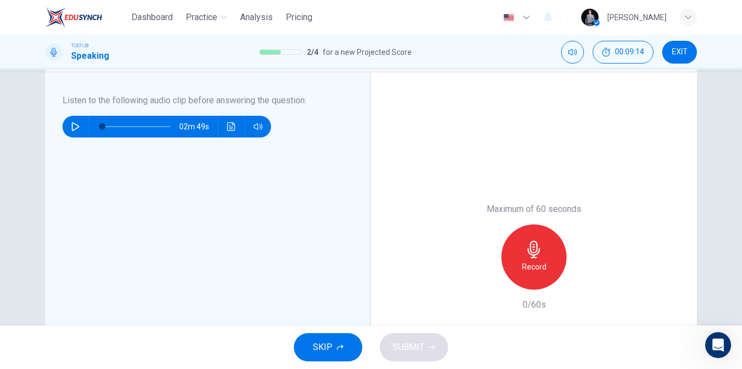
click at [542, 244] on div "Record" at bounding box center [533, 256] width 65 height 65
click at [383, 349] on button "SUBMIT" at bounding box center [414, 347] width 68 height 28
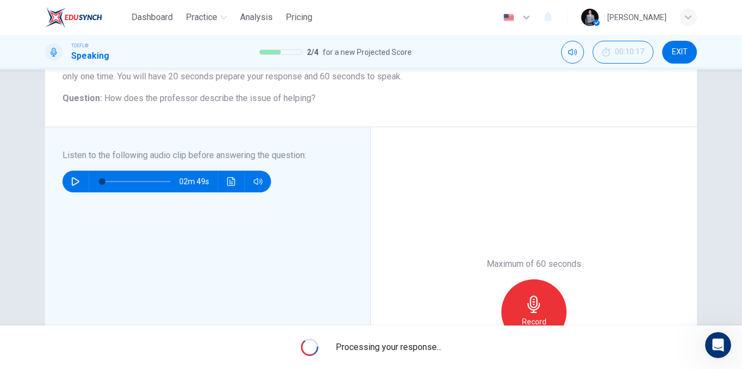
scroll to position [109, 0]
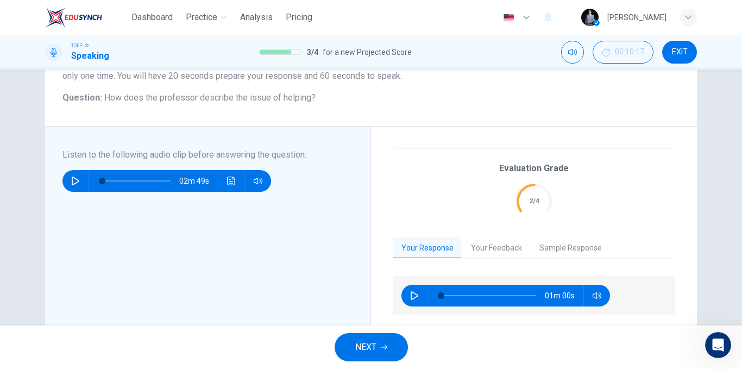
drag, startPoint x: 689, startPoint y: 58, endPoint x: 422, endPoint y: 65, distance: 266.8
click at [689, 58] on button "EXIT" at bounding box center [679, 52] width 35 height 23
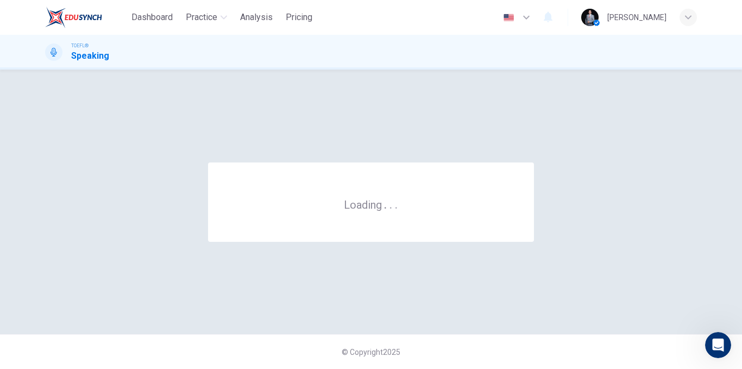
scroll to position [0, 0]
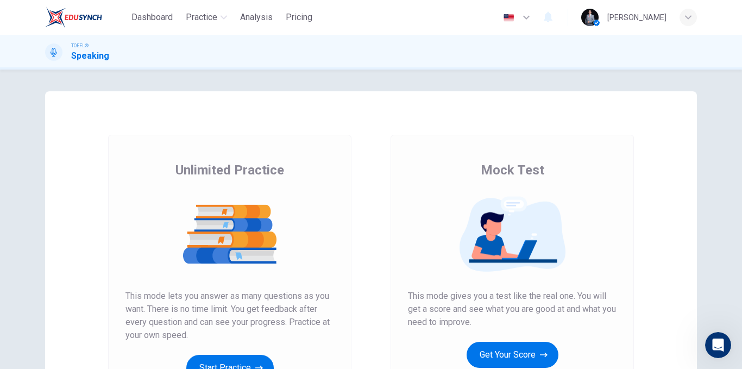
scroll to position [290, 0]
click at [498, 349] on button "Get Your Score" at bounding box center [513, 355] width 92 height 26
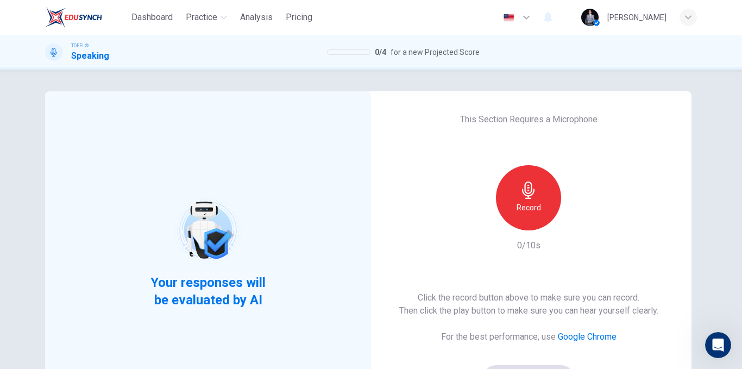
click at [541, 195] on div "Record" at bounding box center [528, 197] width 65 height 65
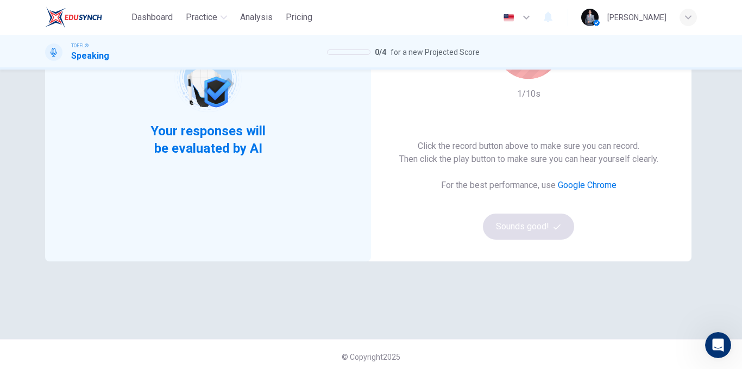
scroll to position [156, 0]
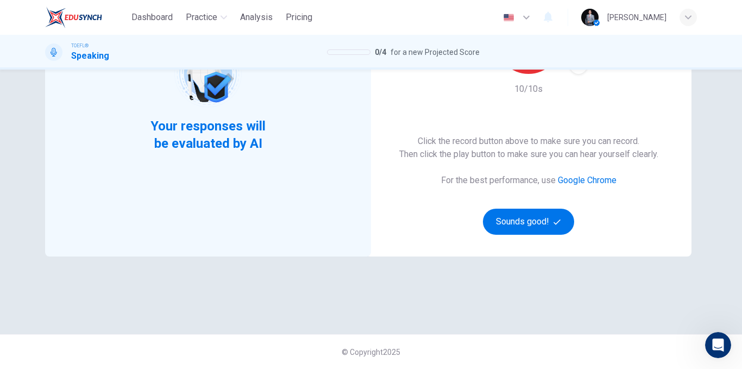
click at [498, 217] on button "Sounds good!" at bounding box center [528, 222] width 91 height 26
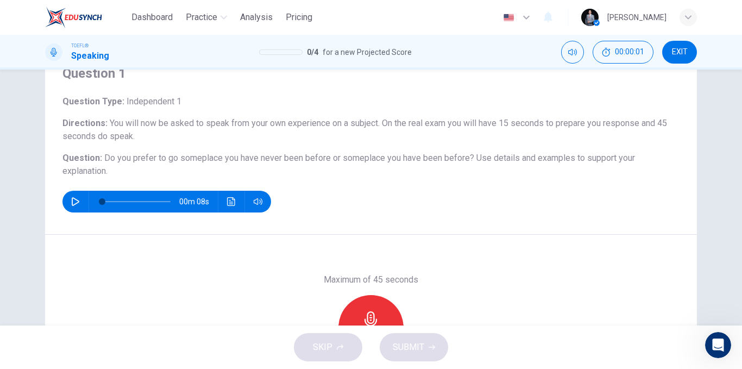
scroll to position [48, 0]
click at [71, 204] on icon "button" at bounding box center [75, 202] width 9 height 9
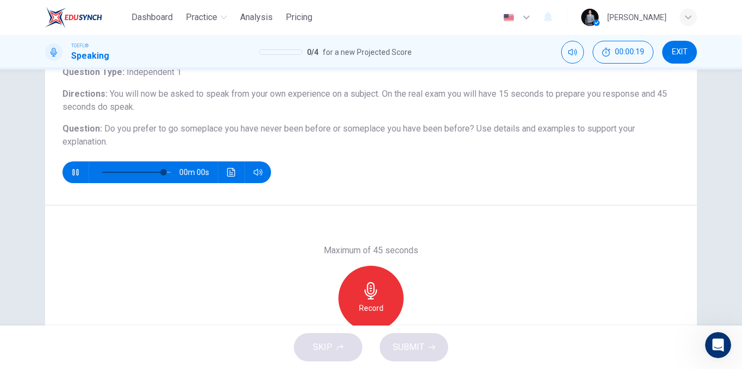
scroll to position [102, 0]
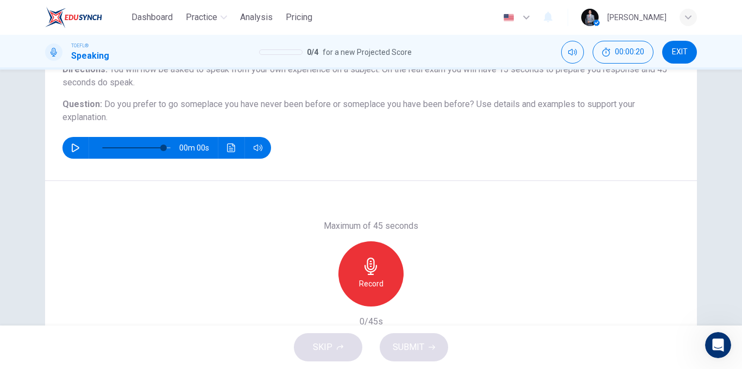
type input "0"
click at [374, 272] on icon "button" at bounding box center [370, 265] width 17 height 17
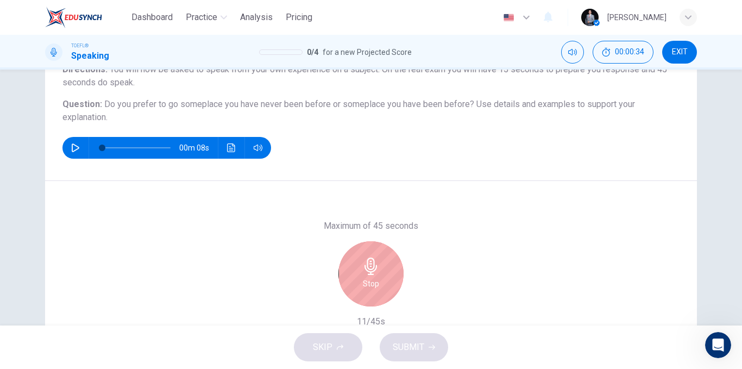
click at [374, 272] on icon "button" at bounding box center [370, 265] width 17 height 17
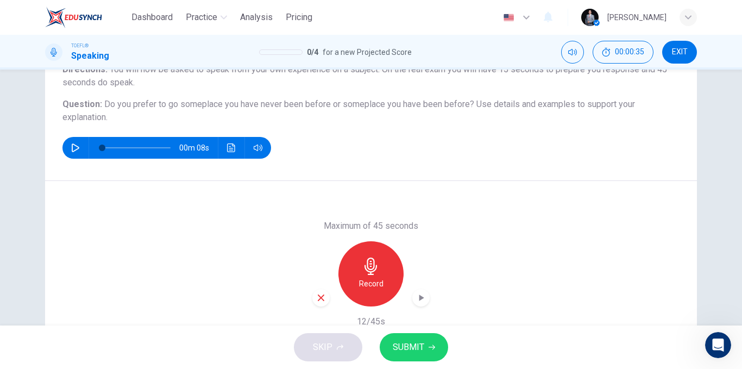
click at [316, 299] on icon "button" at bounding box center [321, 298] width 10 height 10
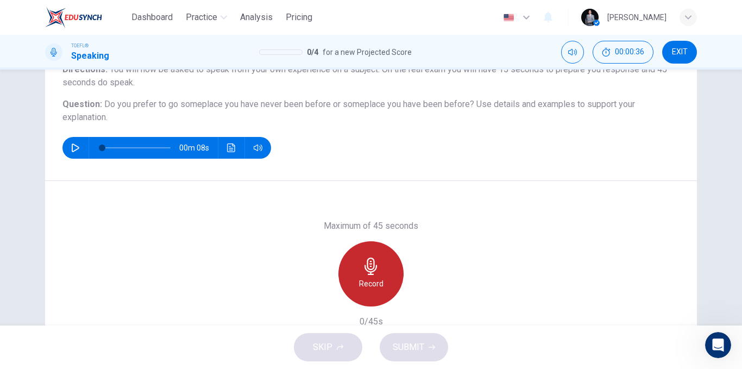
click at [347, 284] on div "Record" at bounding box center [370, 273] width 65 height 65
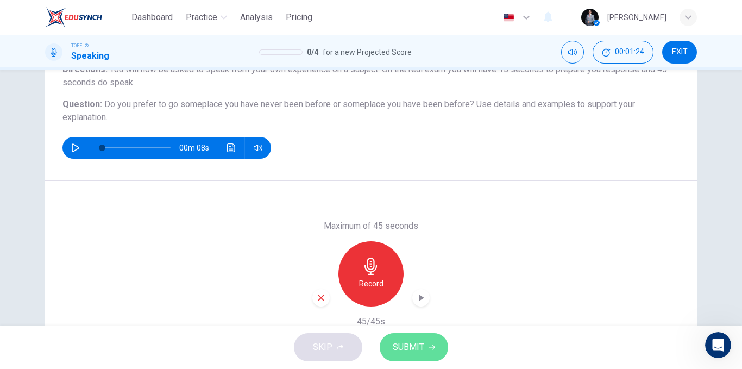
click at [400, 338] on button "SUBMIT" at bounding box center [414, 347] width 68 height 28
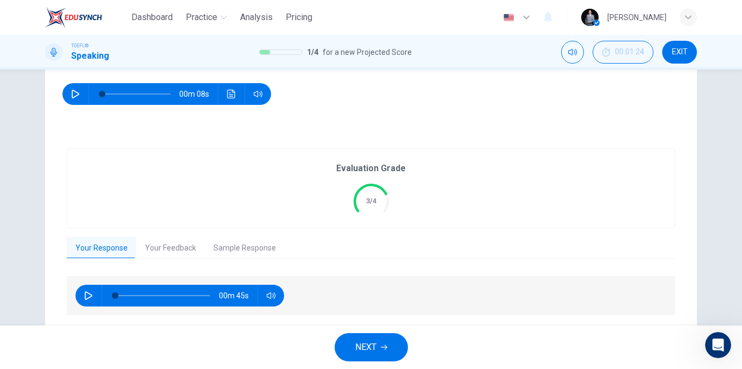
scroll to position [136, 0]
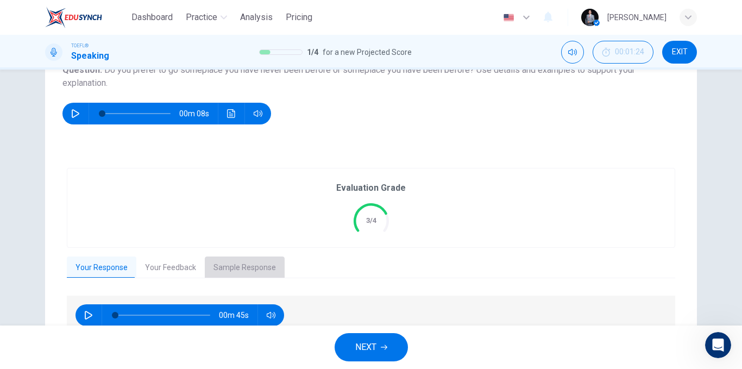
click at [255, 270] on button "Sample Response" at bounding box center [245, 267] width 80 height 23
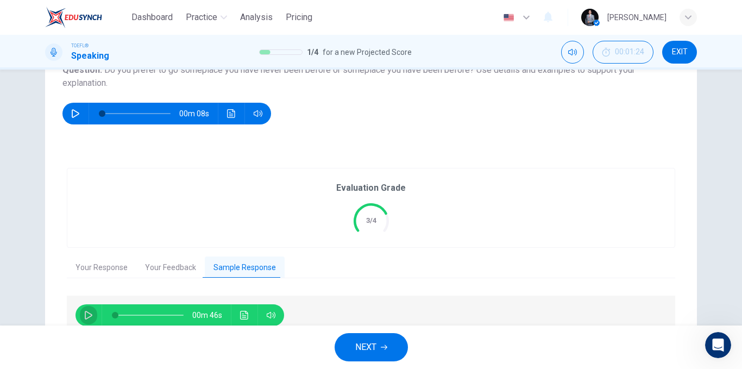
click at [86, 312] on icon "button" at bounding box center [89, 315] width 8 height 9
type input "24"
click at [367, 344] on span "NEXT" at bounding box center [365, 346] width 21 height 15
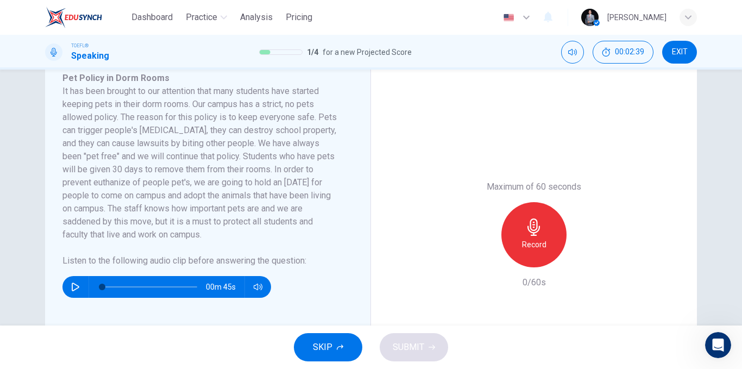
scroll to position [217, 0]
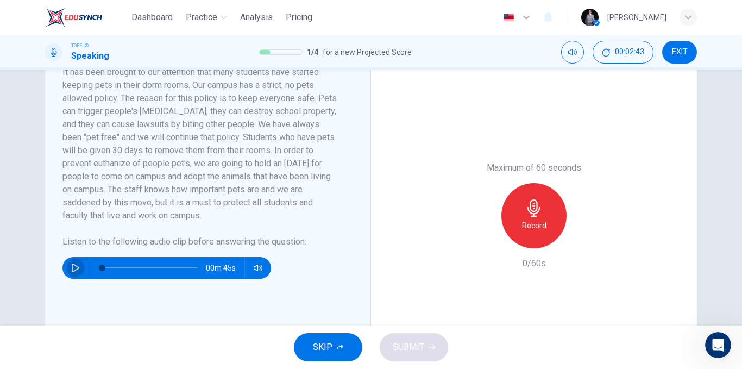
click at [67, 266] on button "button" at bounding box center [75, 268] width 17 height 22
type input "0"
click at [534, 219] on div "Record" at bounding box center [533, 215] width 65 height 65
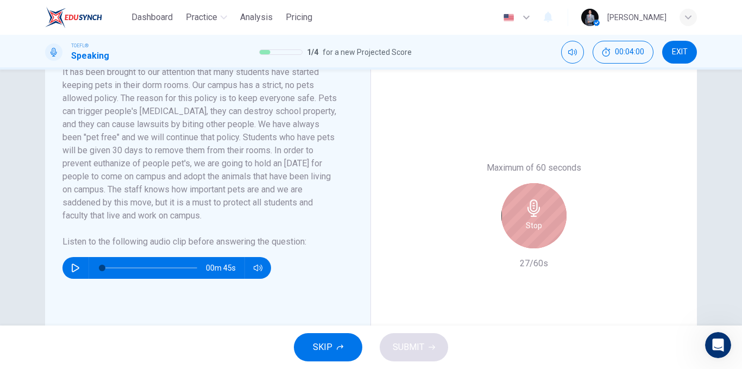
drag, startPoint x: 546, startPoint y: 233, endPoint x: 535, endPoint y: 238, distance: 12.1
click at [546, 234] on div "Stop" at bounding box center [533, 215] width 65 height 65
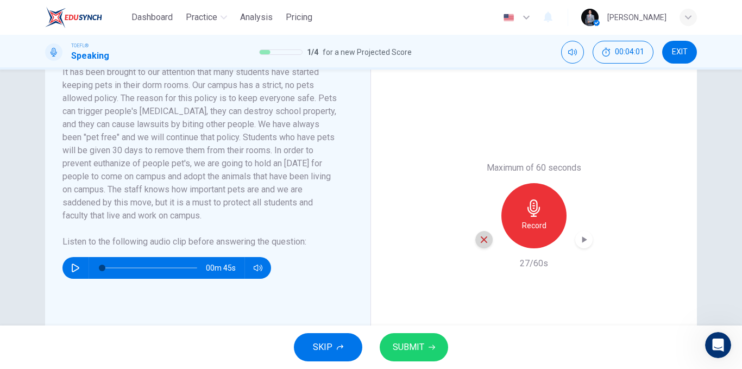
click at [487, 242] on div "button" at bounding box center [483, 239] width 17 height 17
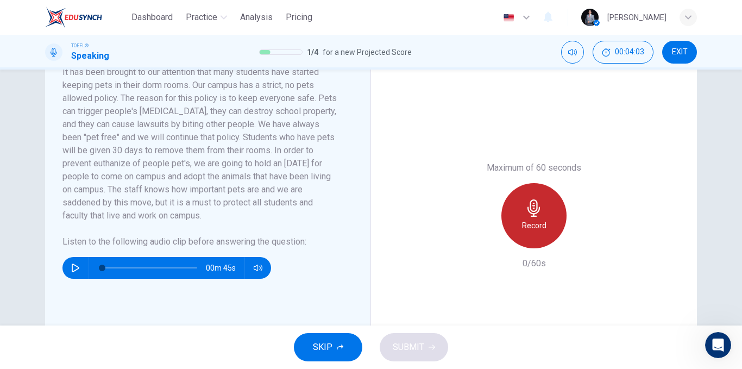
click at [512, 227] on div "Record" at bounding box center [533, 215] width 65 height 65
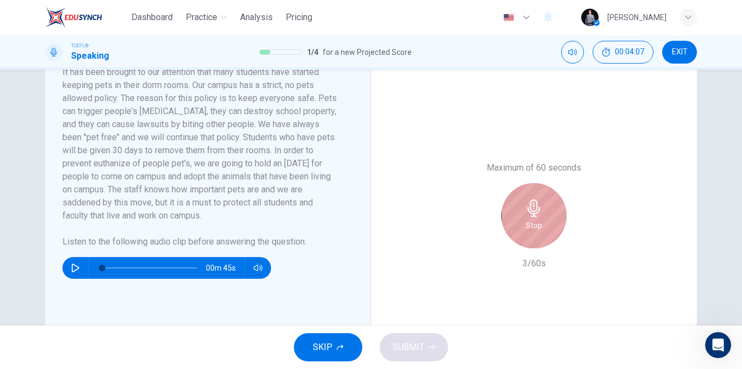
click at [514, 203] on div "Stop" at bounding box center [533, 215] width 65 height 65
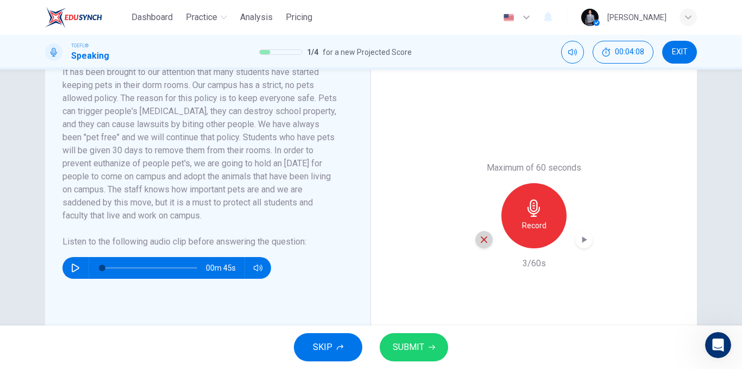
click at [484, 241] on icon "button" at bounding box center [484, 240] width 10 height 10
click at [524, 217] on div "Record" at bounding box center [533, 215] width 65 height 65
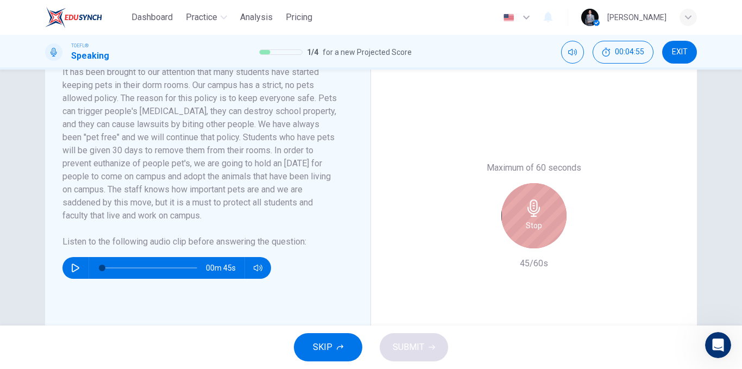
drag, startPoint x: 528, startPoint y: 216, endPoint x: 510, endPoint y: 222, distance: 18.9
click at [528, 217] on div "Stop" at bounding box center [533, 215] width 65 height 65
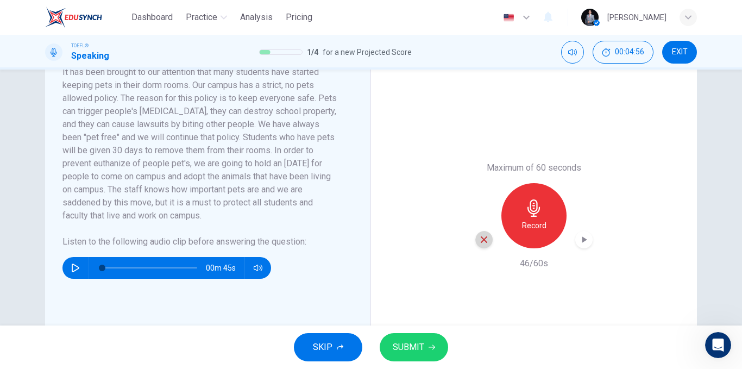
click at [475, 243] on div "button" at bounding box center [483, 239] width 17 height 17
click at [511, 224] on div "Record" at bounding box center [533, 215] width 65 height 65
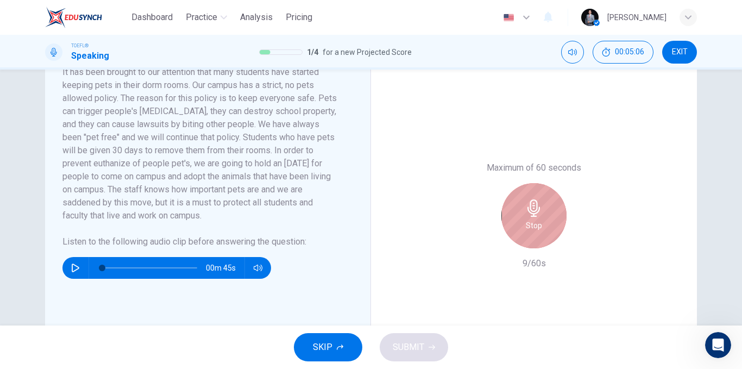
click at [505, 226] on div "Stop" at bounding box center [533, 215] width 65 height 65
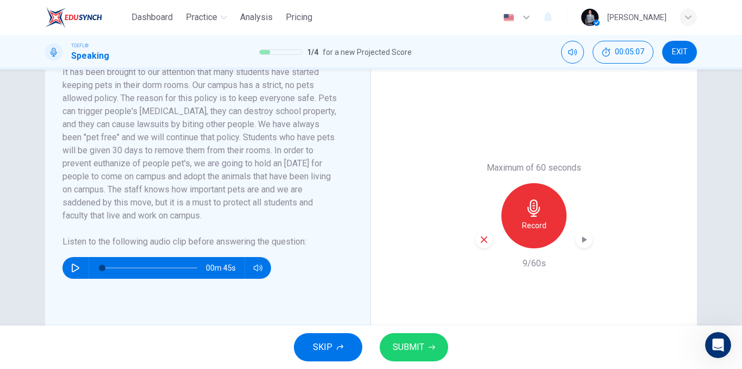
click at [475, 245] on div "Record" at bounding box center [533, 215] width 117 height 65
click at [475, 246] on div "Record" at bounding box center [533, 215] width 117 height 65
click at [479, 244] on div "button" at bounding box center [483, 239] width 17 height 17
click at [532, 220] on h6 "Record" at bounding box center [534, 225] width 24 height 13
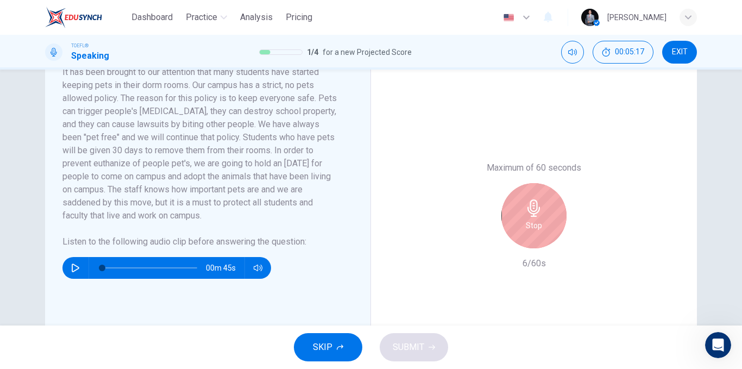
drag, startPoint x: 512, startPoint y: 231, endPoint x: 497, endPoint y: 254, distance: 27.4
click at [512, 231] on div "Stop" at bounding box center [533, 215] width 65 height 65
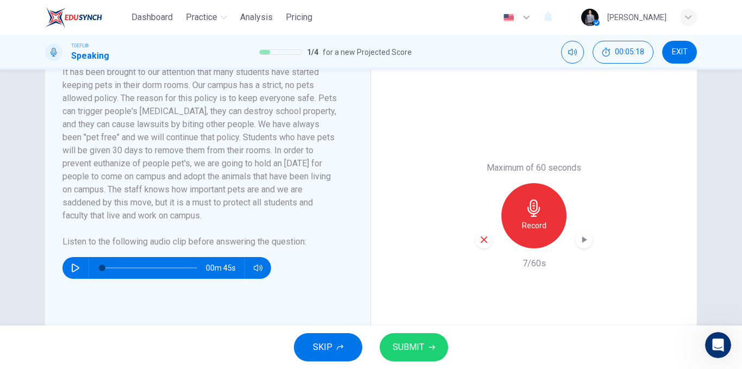
click at [478, 244] on div "button" at bounding box center [483, 239] width 17 height 17
click at [527, 210] on icon "button" at bounding box center [533, 207] width 12 height 17
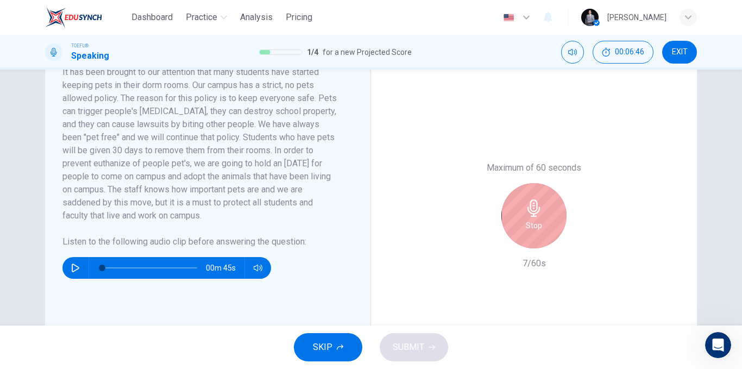
scroll to position [163, 0]
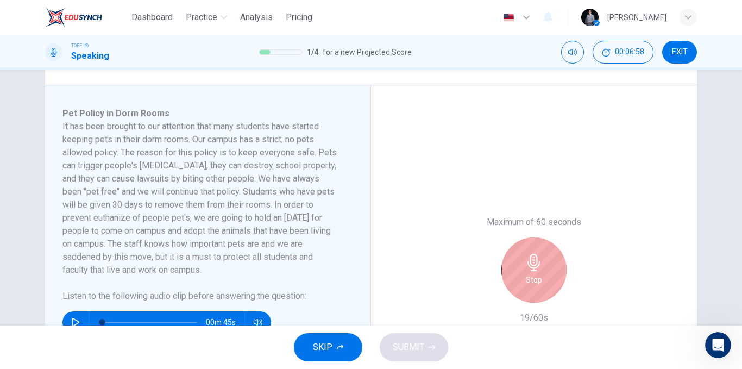
click at [508, 256] on div "Stop" at bounding box center [533, 269] width 65 height 65
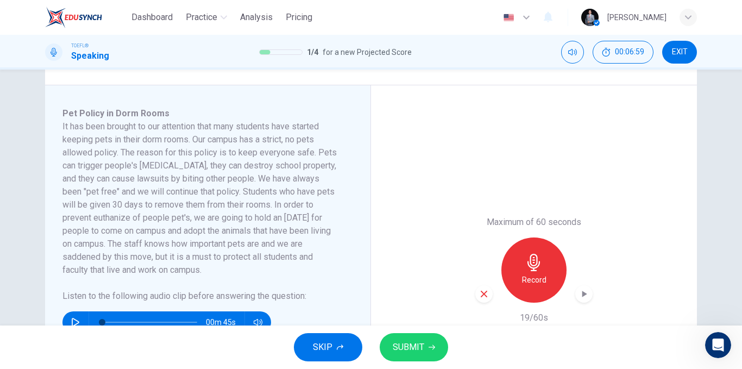
click at [484, 288] on div "button" at bounding box center [483, 293] width 17 height 17
click at [508, 272] on div "Record" at bounding box center [533, 269] width 65 height 65
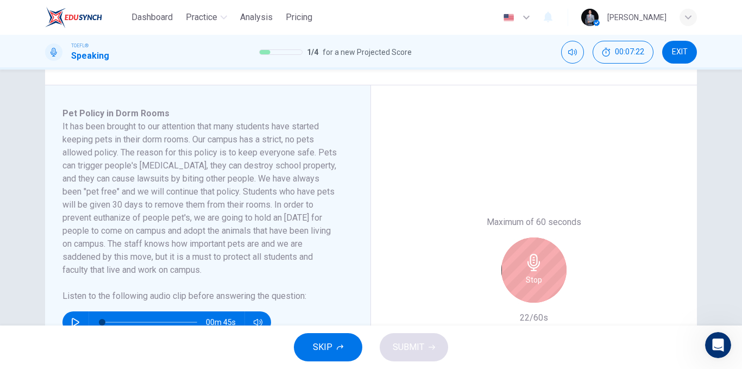
click at [490, 285] on div "Stop" at bounding box center [533, 269] width 117 height 65
click at [506, 276] on div "Stop" at bounding box center [533, 269] width 65 height 65
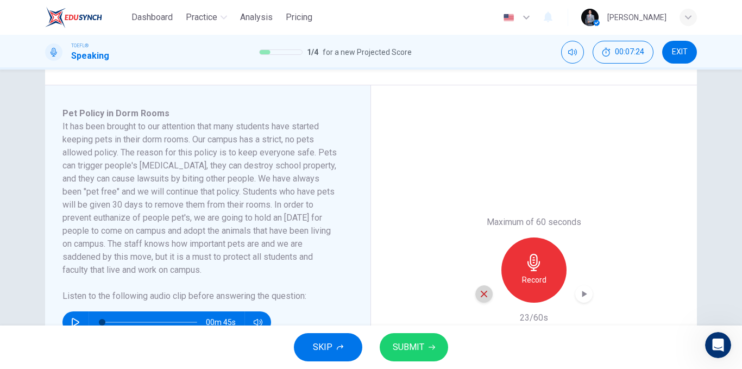
click at [485, 292] on icon "button" at bounding box center [484, 294] width 10 height 10
click at [517, 272] on div "Record" at bounding box center [533, 269] width 65 height 65
click at [435, 350] on button "SUBMIT" at bounding box center [414, 347] width 68 height 28
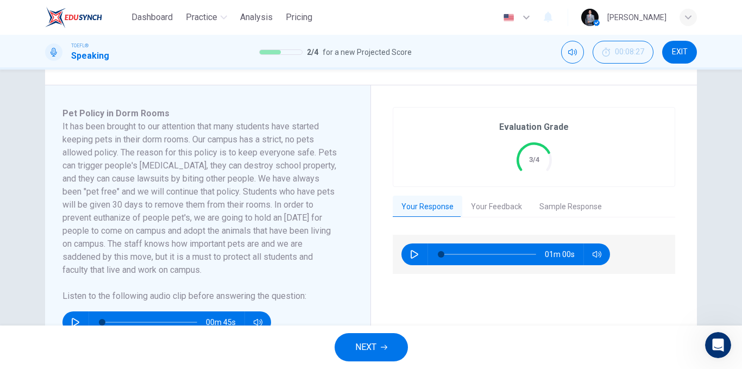
click at [378, 349] on button "NEXT" at bounding box center [371, 347] width 73 height 28
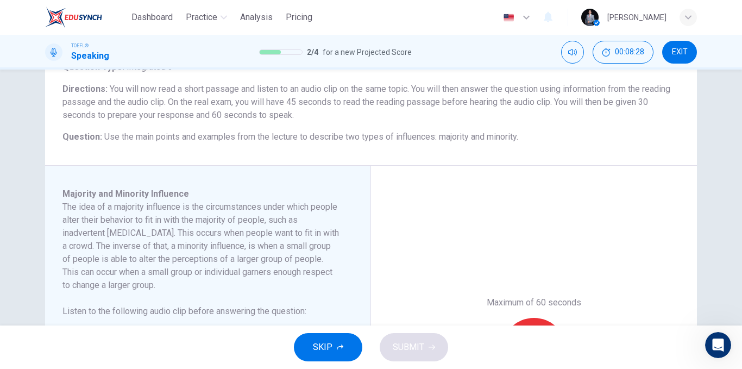
scroll to position [109, 0]
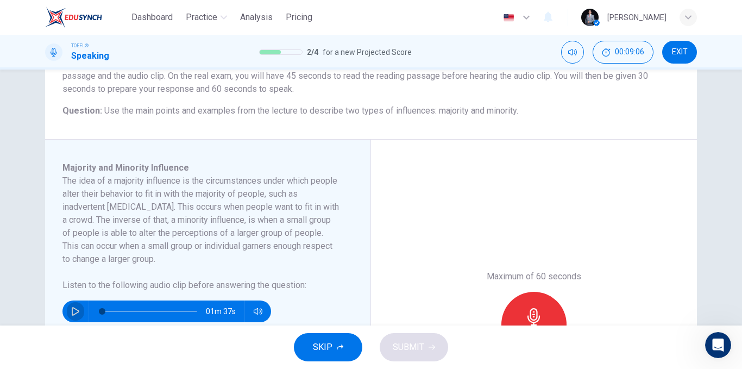
click at [77, 306] on button "button" at bounding box center [75, 311] width 17 height 22
type input "0"
click at [528, 303] on div "Record" at bounding box center [533, 324] width 65 height 65
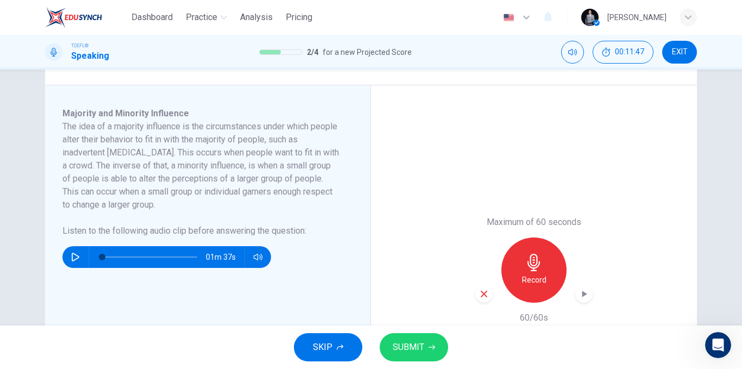
click at [408, 357] on button "SUBMIT" at bounding box center [414, 347] width 68 height 28
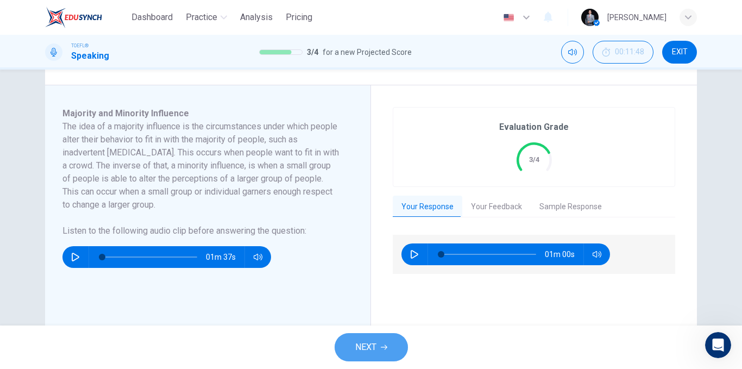
click at [369, 337] on button "NEXT" at bounding box center [371, 347] width 73 height 28
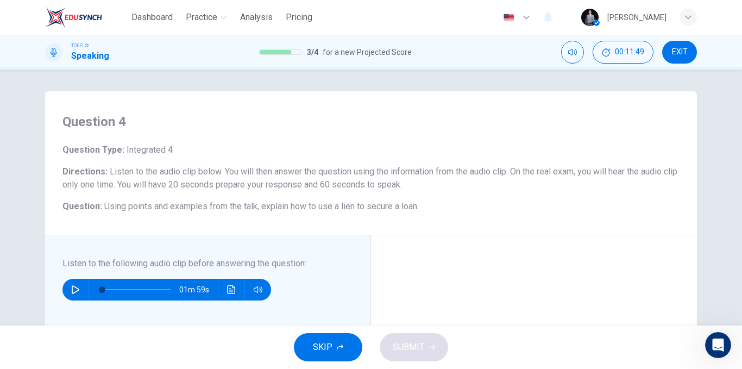
click at [79, 291] on button "button" at bounding box center [75, 290] width 17 height 22
type input "0"
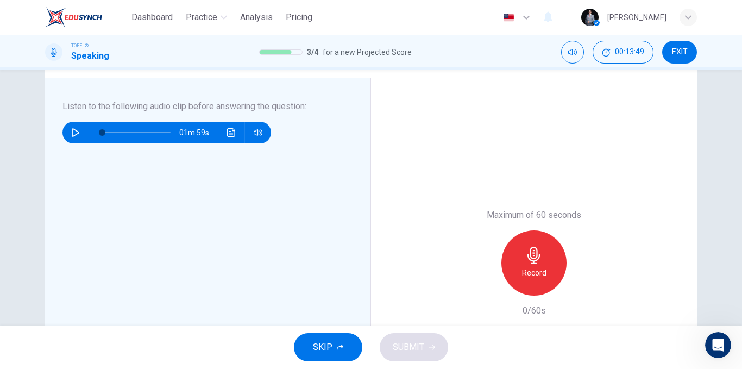
scroll to position [163, 0]
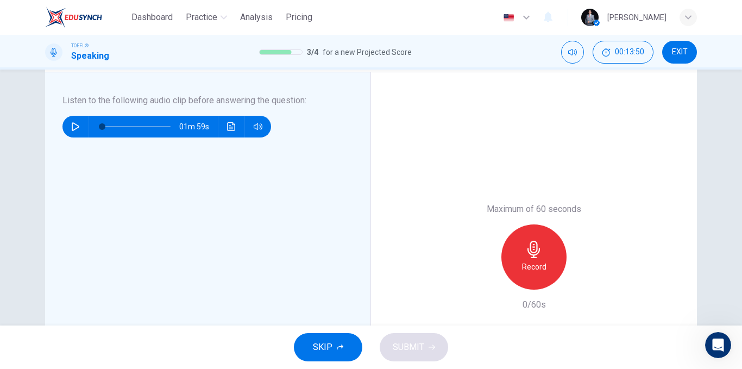
click at [534, 256] on icon "button" at bounding box center [533, 249] width 17 height 17
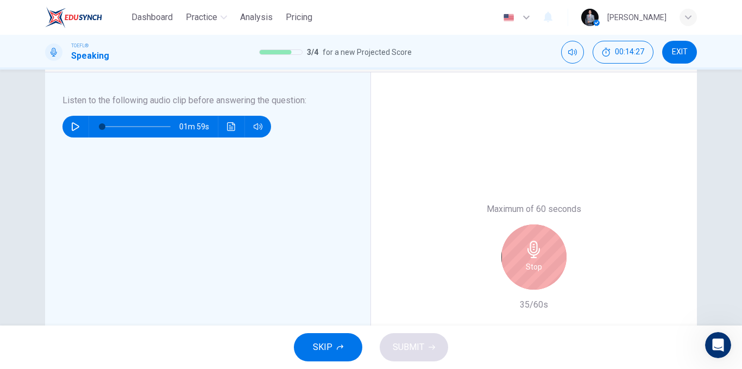
drag, startPoint x: 536, startPoint y: 246, endPoint x: 489, endPoint y: 273, distance: 54.5
click at [536, 246] on icon "button" at bounding box center [533, 249] width 17 height 17
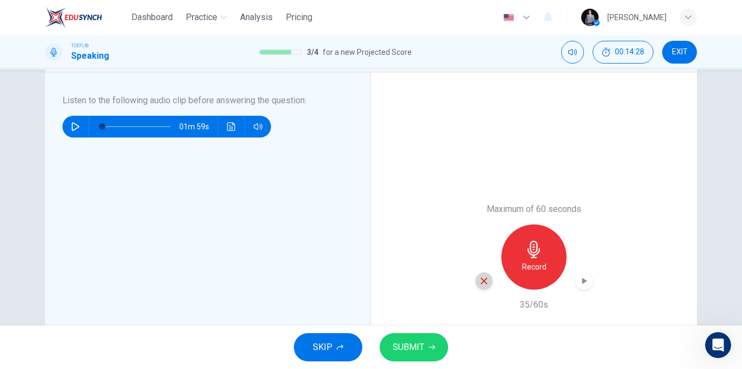
click at [486, 279] on icon "button" at bounding box center [484, 281] width 10 height 10
click at [522, 260] on div "Record" at bounding box center [533, 256] width 65 height 65
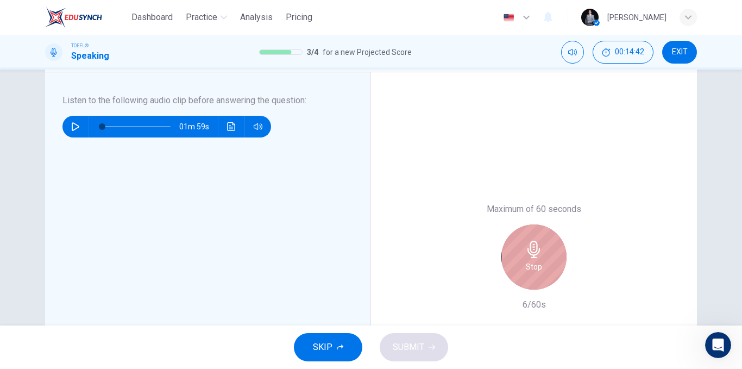
click at [522, 259] on div "Stop" at bounding box center [533, 256] width 65 height 65
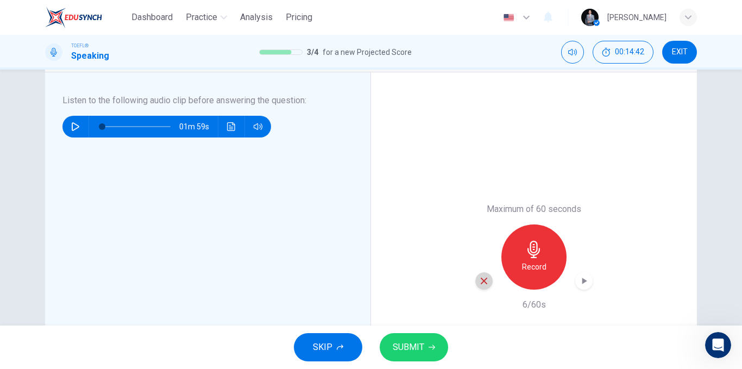
click at [479, 276] on icon "button" at bounding box center [484, 281] width 10 height 10
click at [530, 260] on h6 "Record" at bounding box center [534, 266] width 24 height 13
click at [437, 338] on button "SUBMIT" at bounding box center [414, 347] width 68 height 28
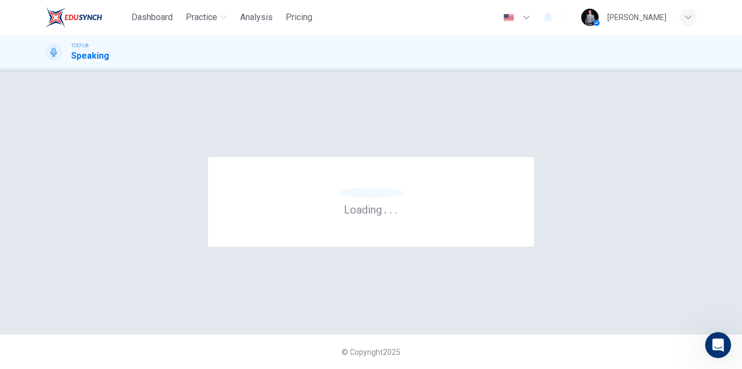
scroll to position [0, 0]
